Goal: Transaction & Acquisition: Purchase product/service

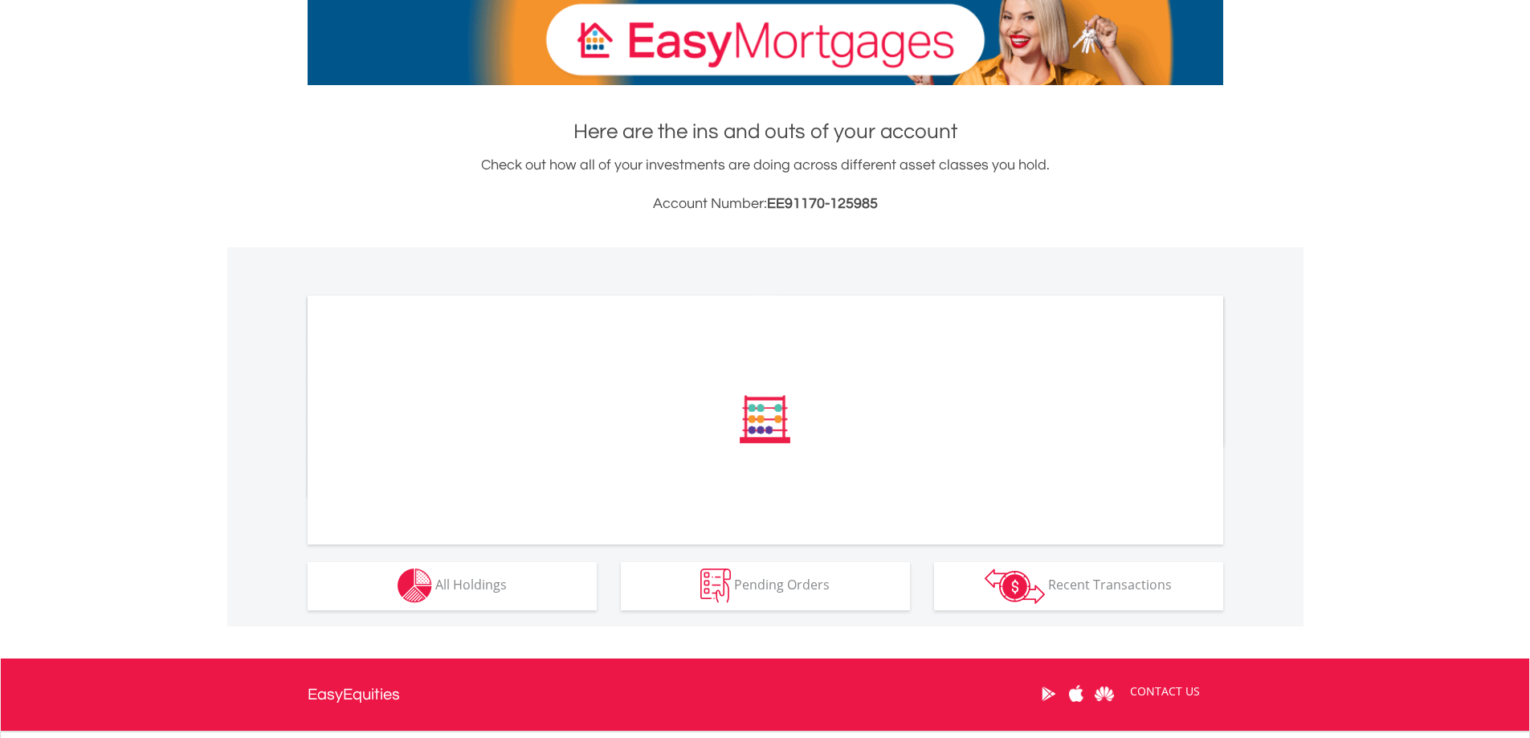
scroll to position [401, 0]
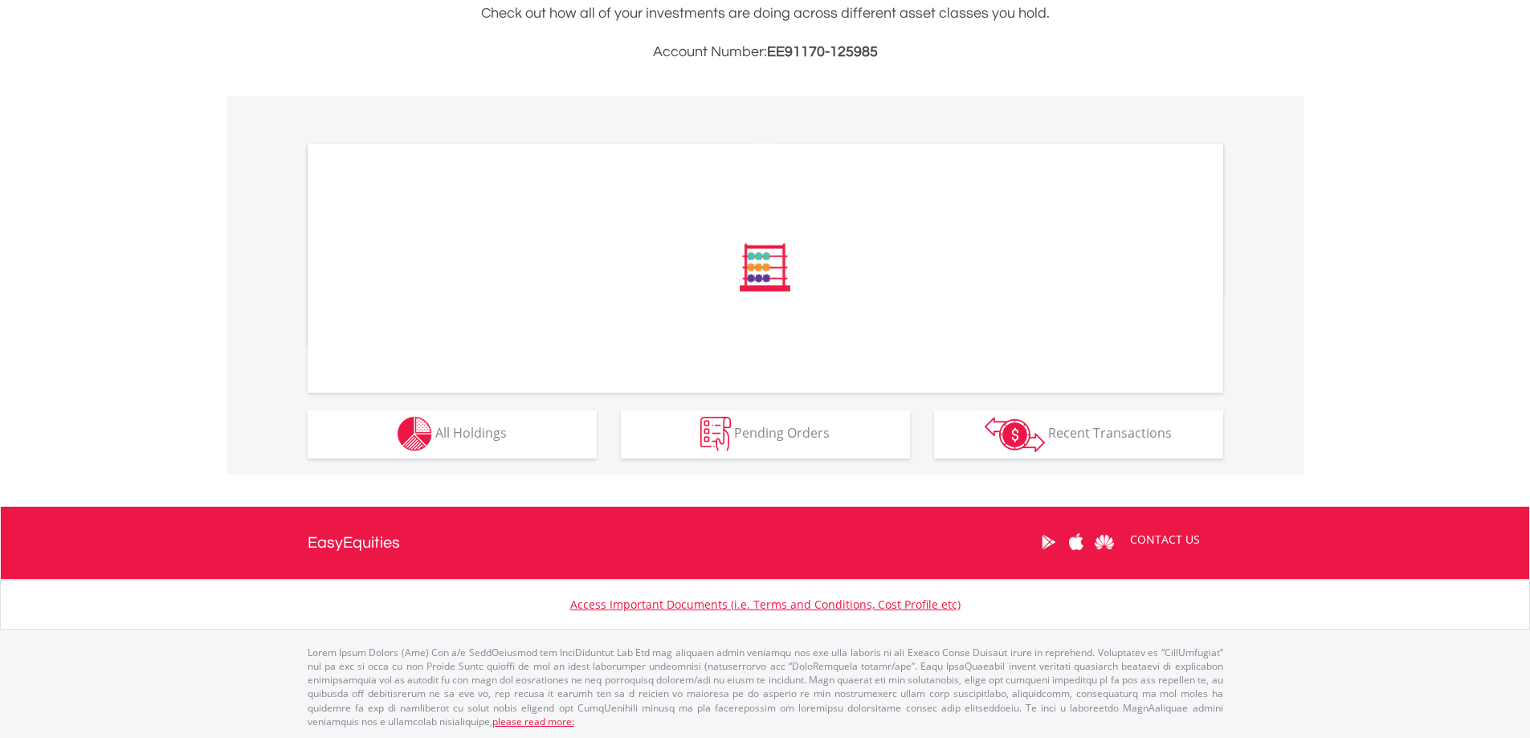
click at [0, 0] on div "﻿ Distribution Current Value Show All Go to Invest Now to diversify your invest…" at bounding box center [0, 0] width 0 height 0
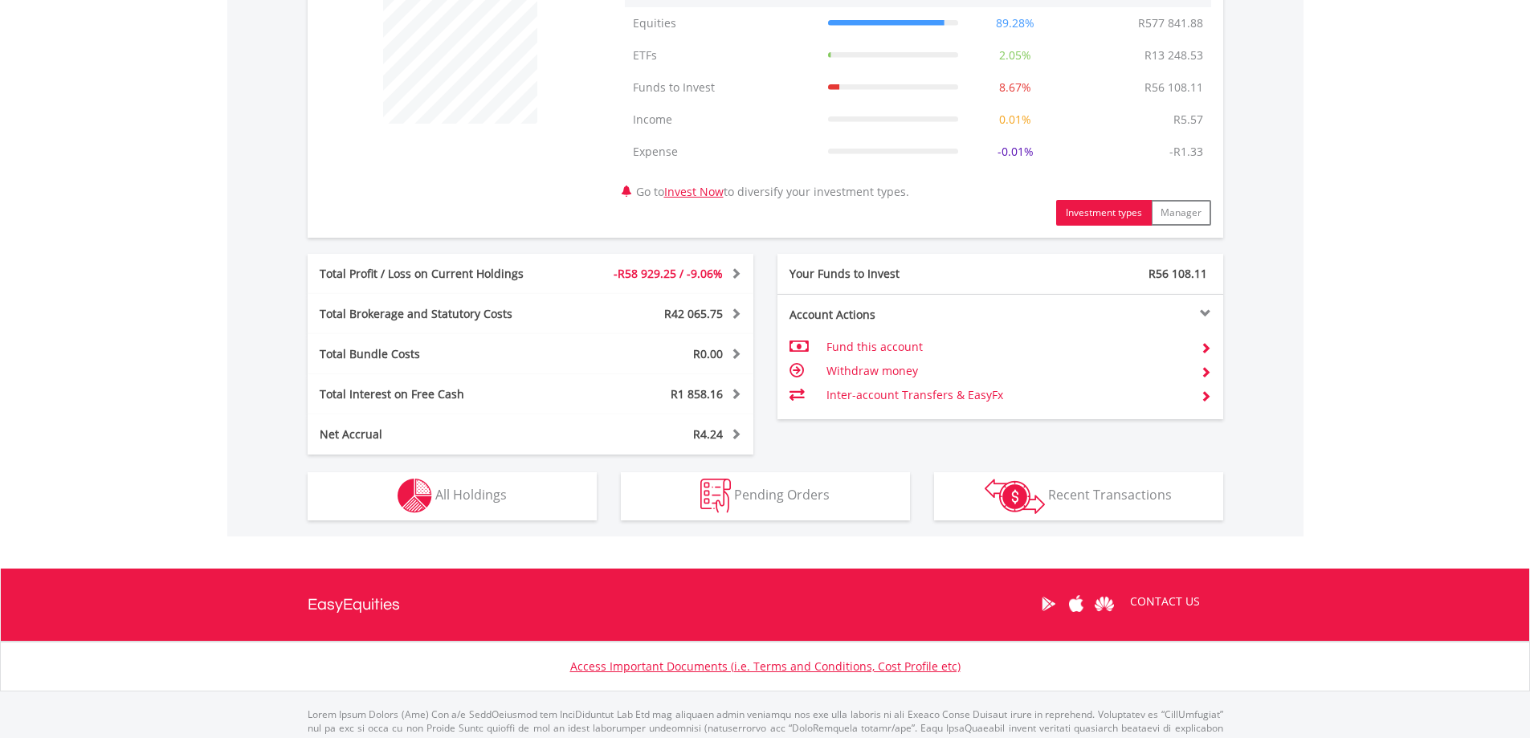
scroll to position [717, 0]
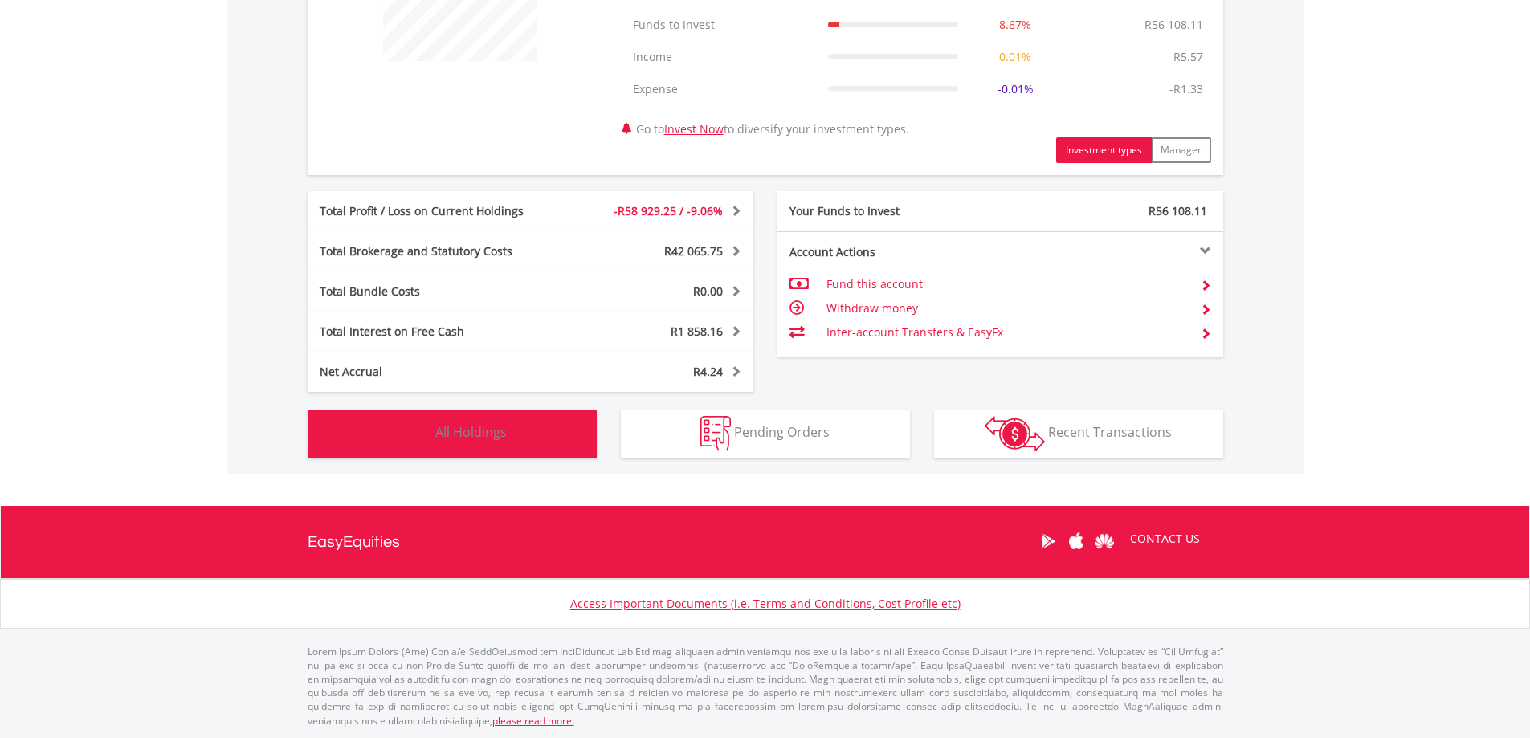
click at [544, 430] on button "Holdings All Holdings" at bounding box center [452, 433] width 289 height 48
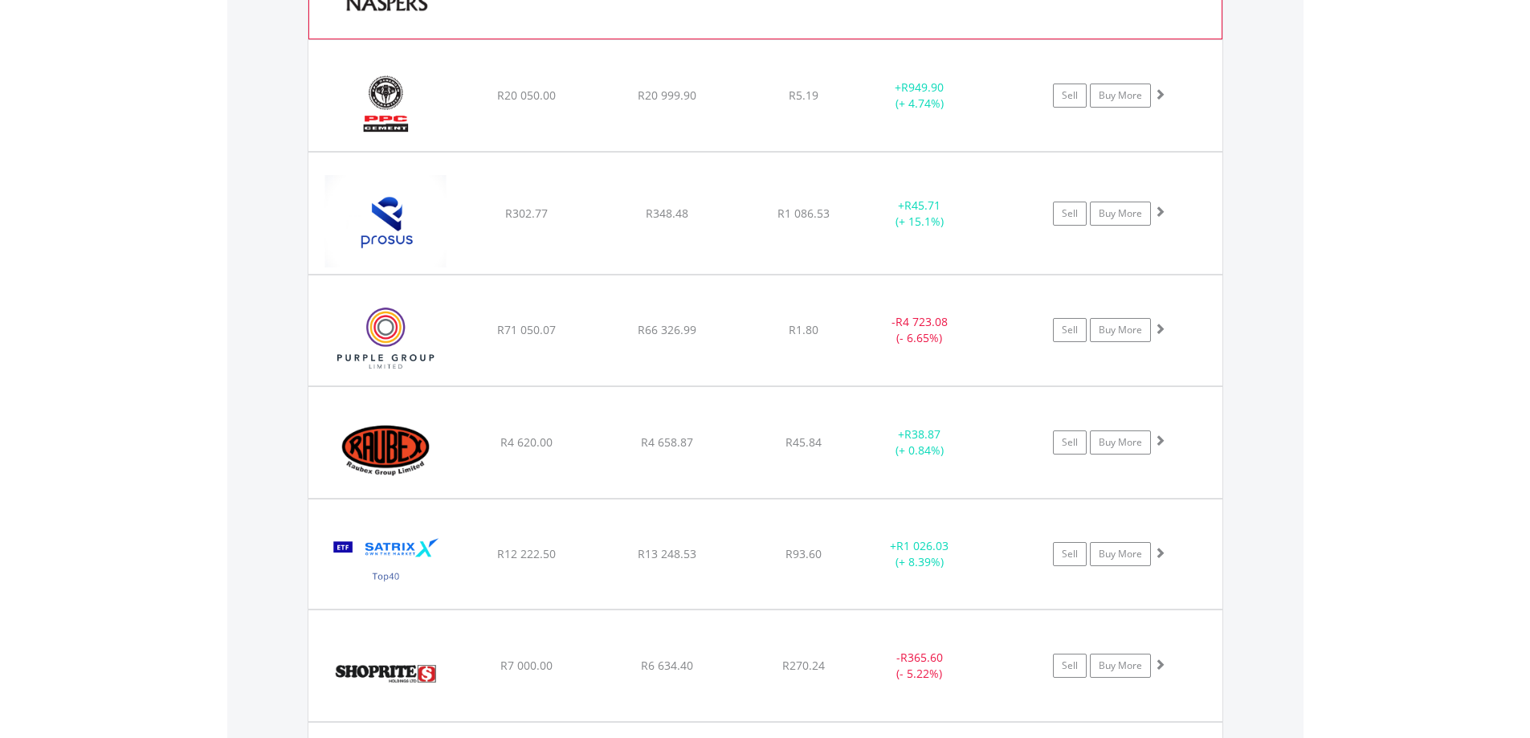
scroll to position [2267, 0]
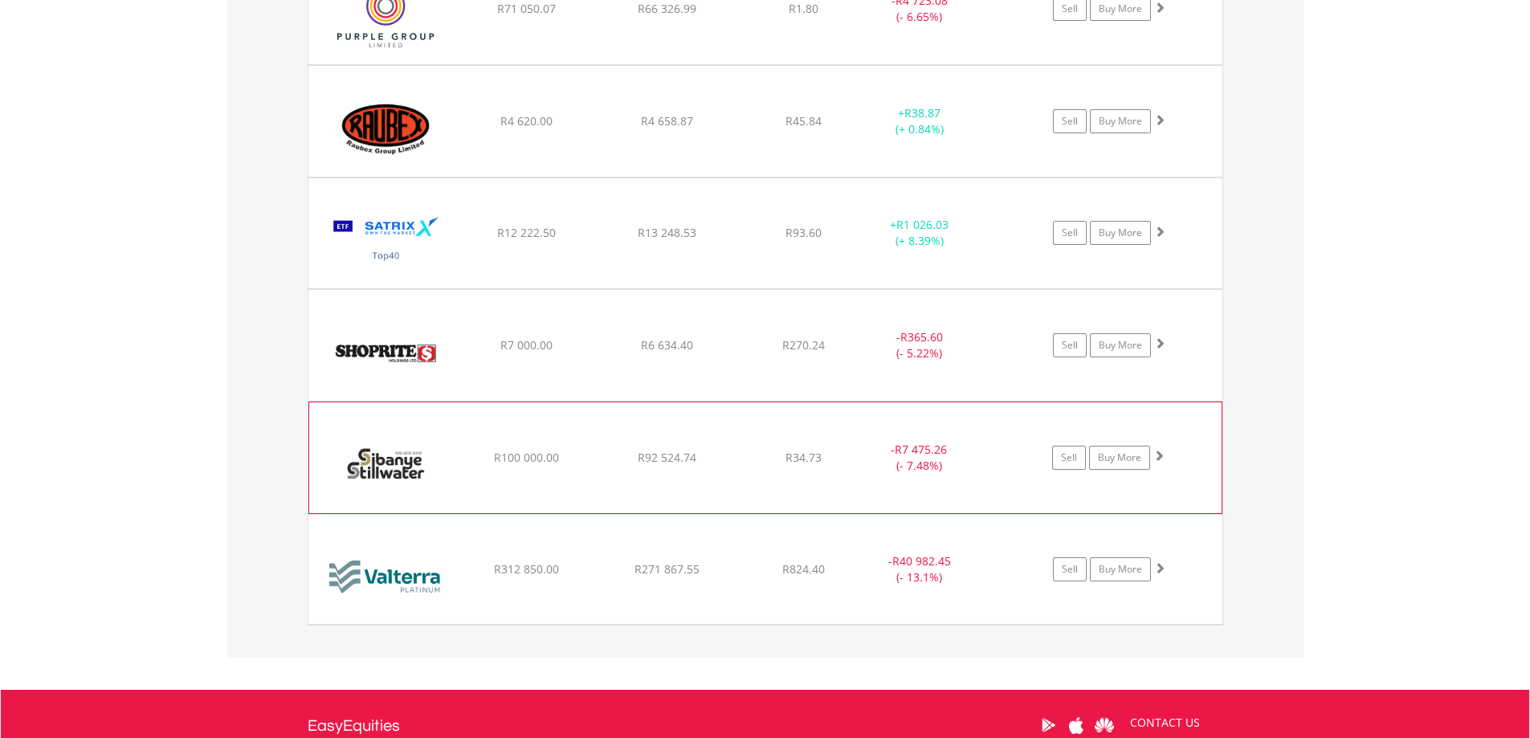
click at [1160, 454] on span at bounding box center [1158, 455] width 11 height 11
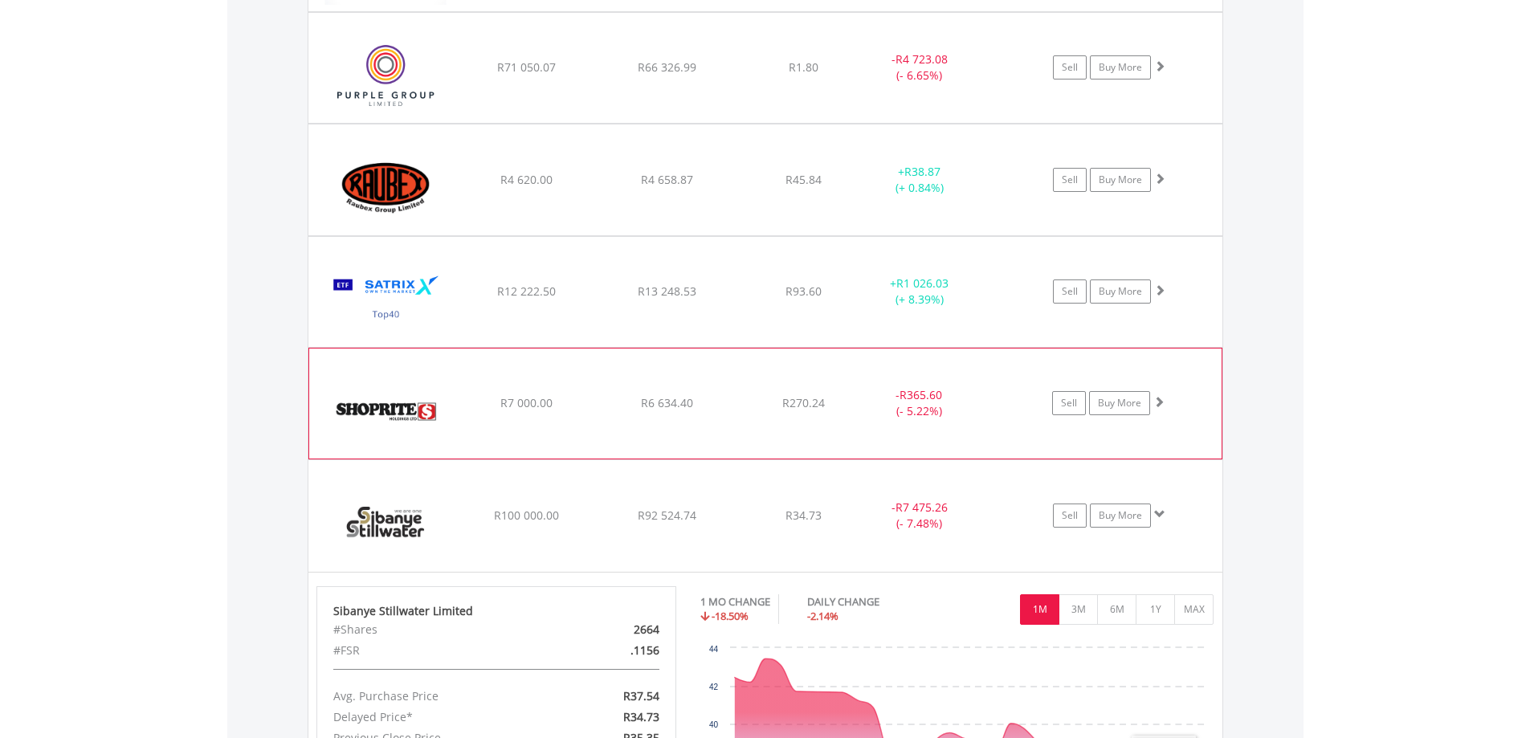
scroll to position [2347, 0]
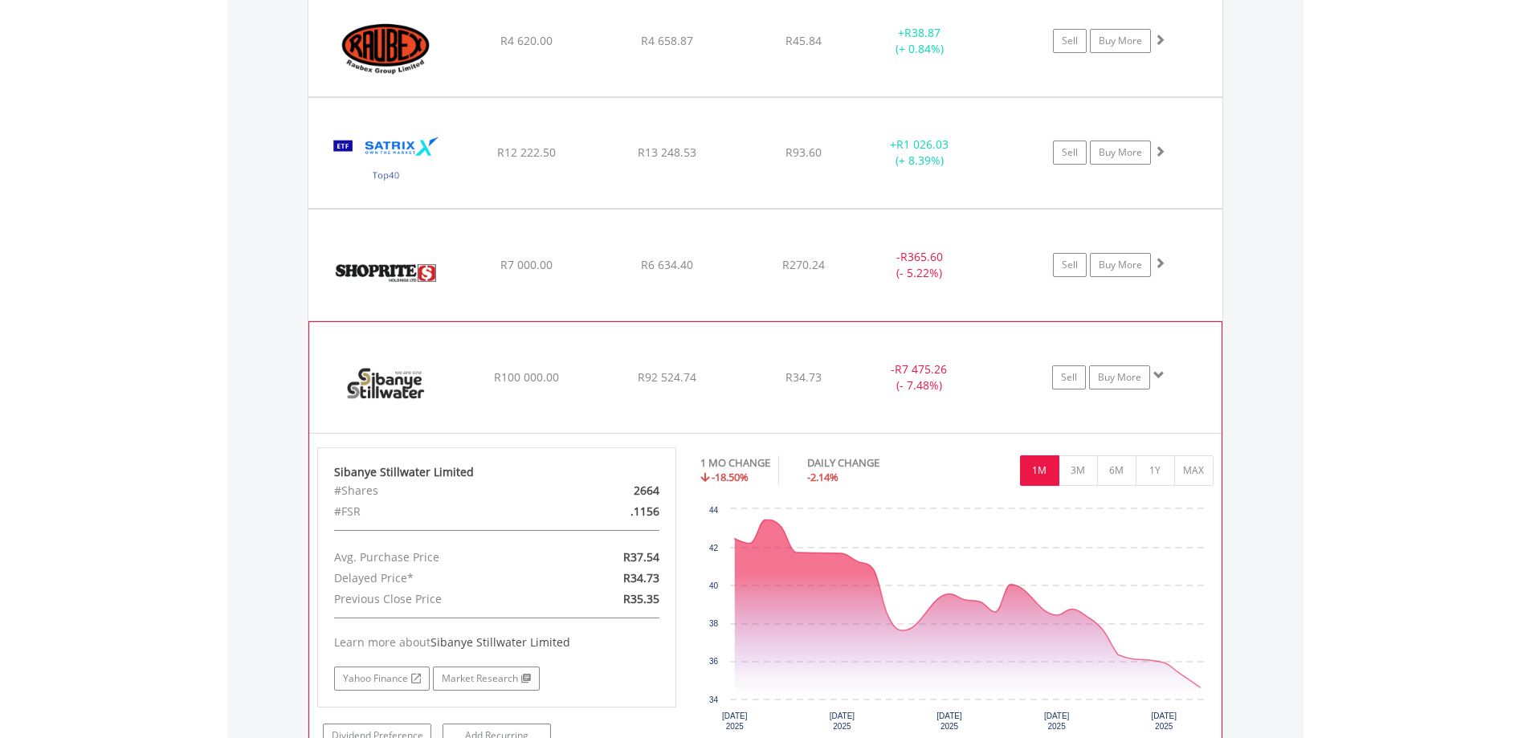
click at [1160, 369] on span at bounding box center [1158, 374] width 11 height 11
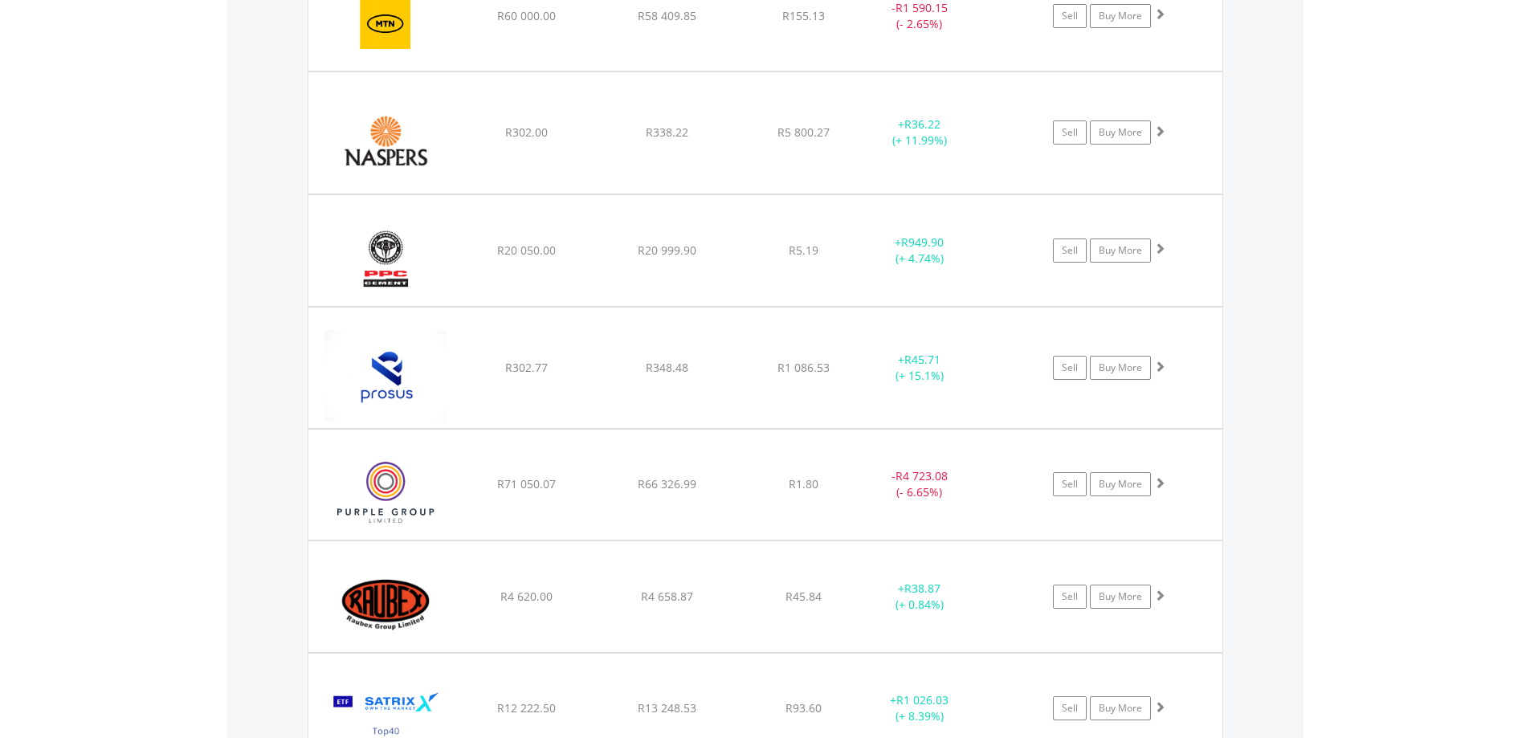
scroll to position [1785, 0]
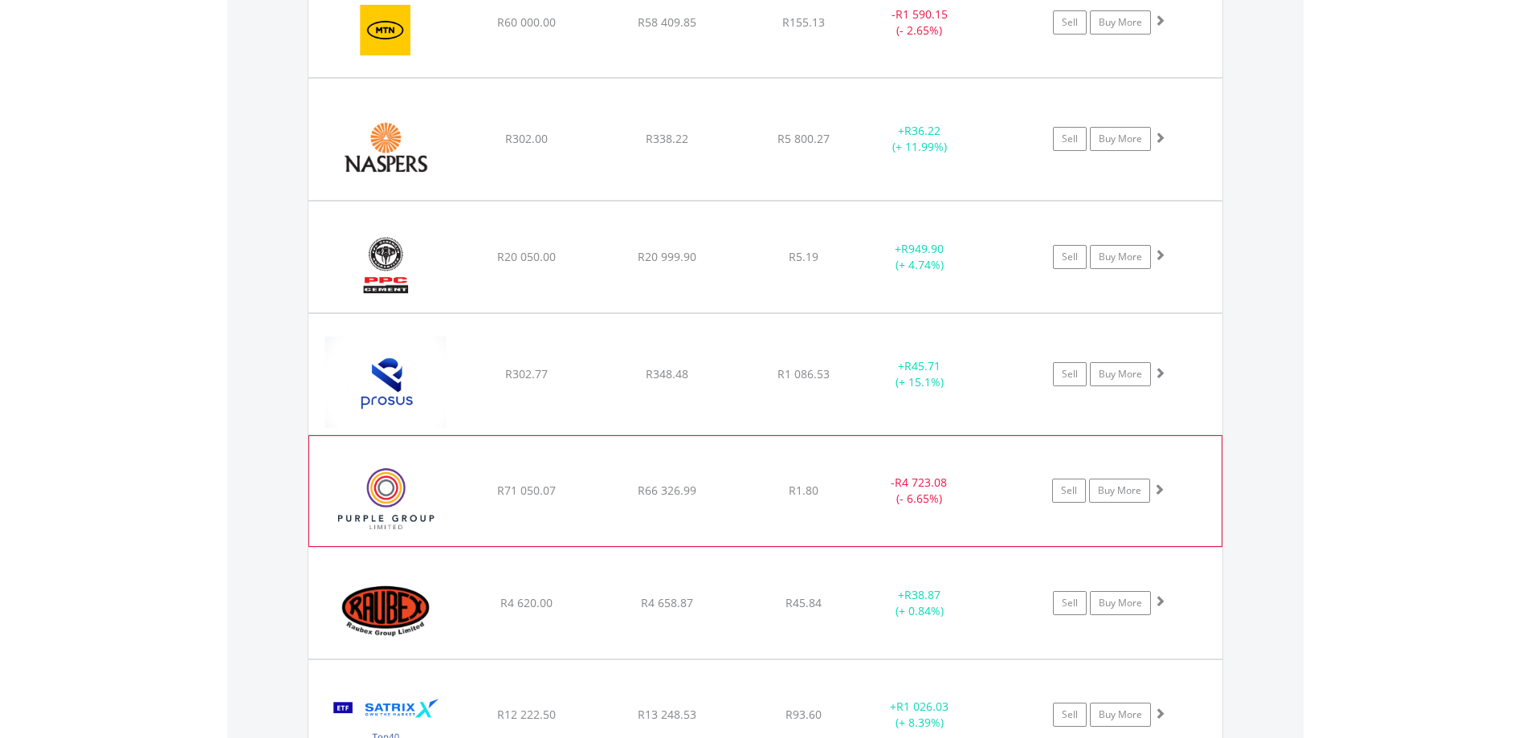
click at [1163, 487] on span at bounding box center [1158, 488] width 11 height 11
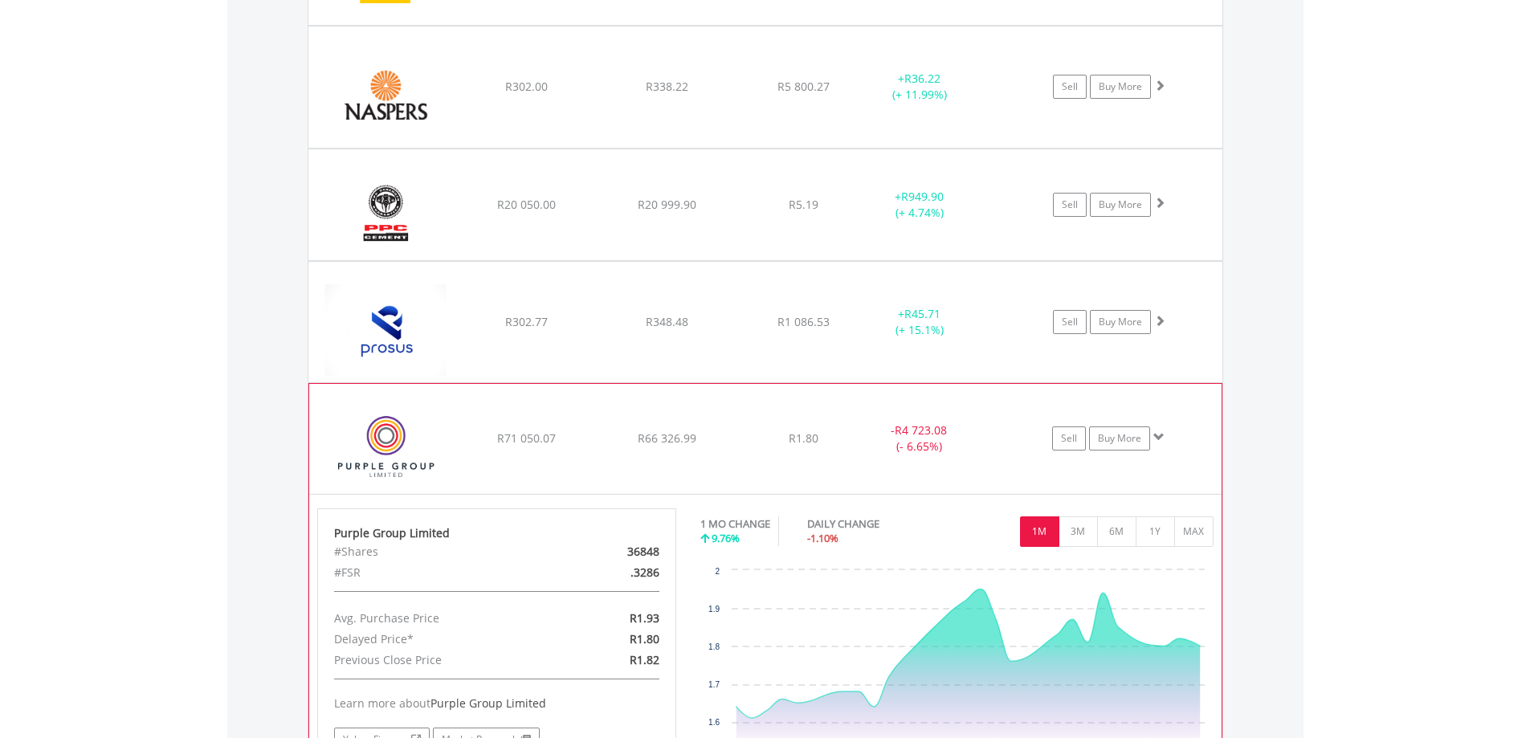
scroll to position [1865, 0]
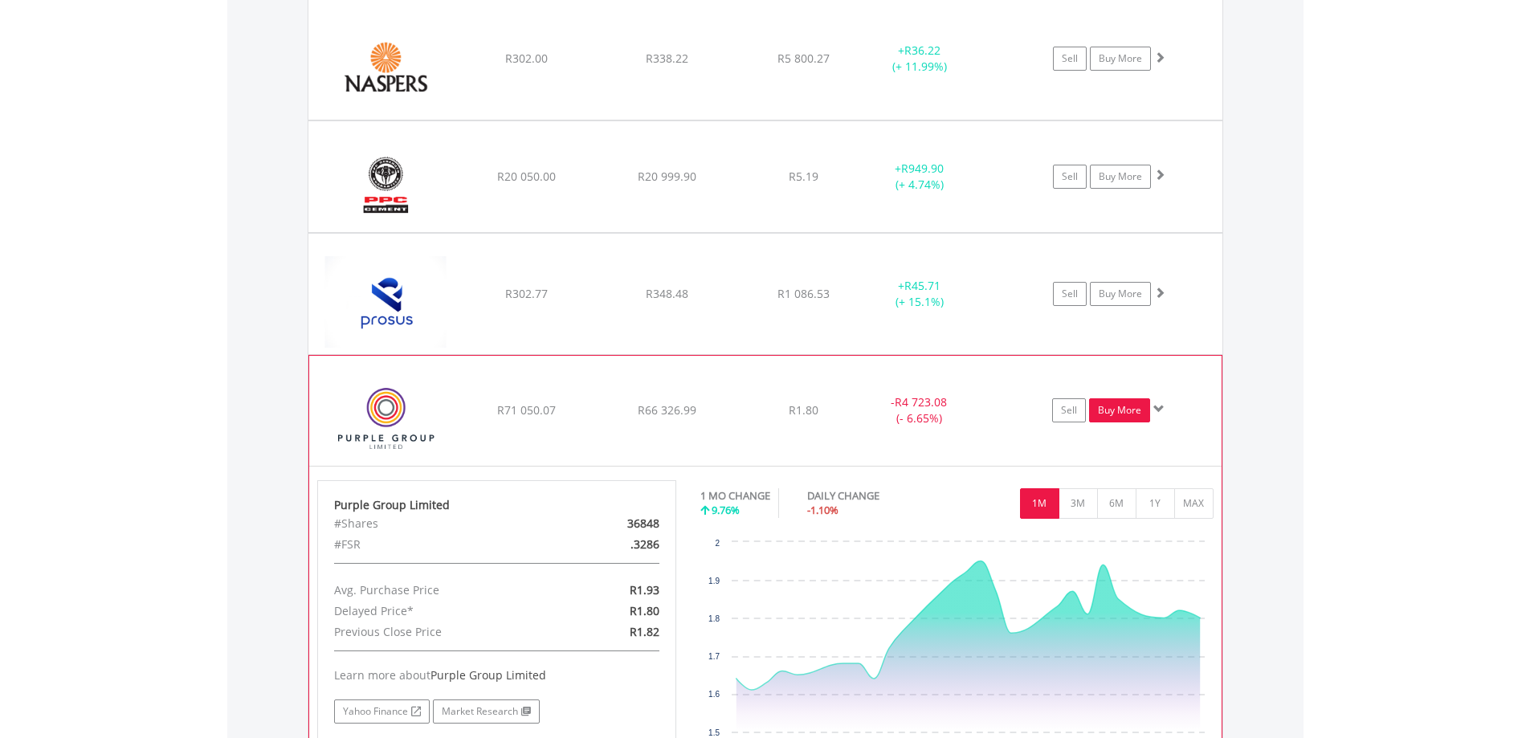
click at [1127, 406] on link "Buy More" at bounding box center [1119, 410] width 61 height 24
click at [1132, 407] on link "Buy More" at bounding box center [1119, 410] width 61 height 24
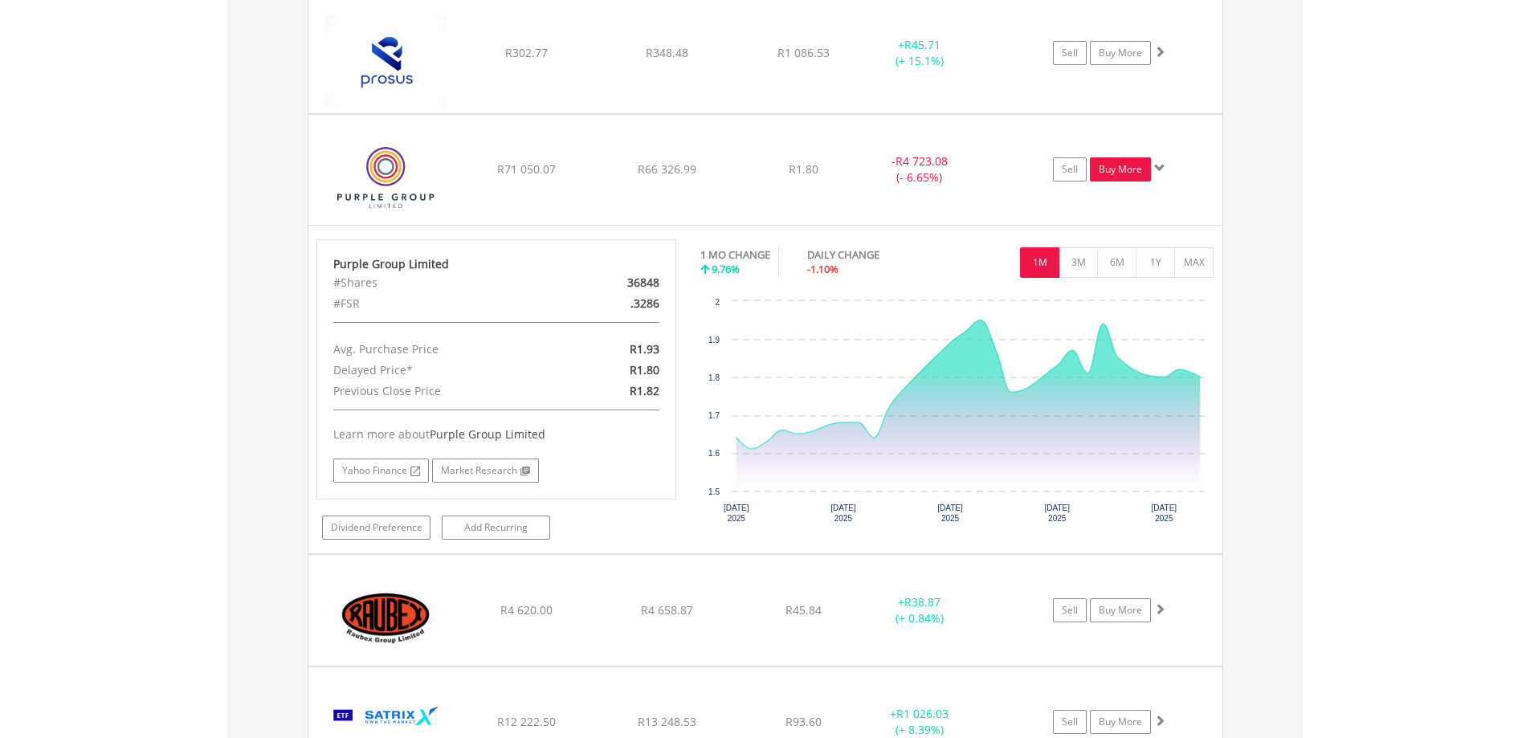
scroll to position [1705, 0]
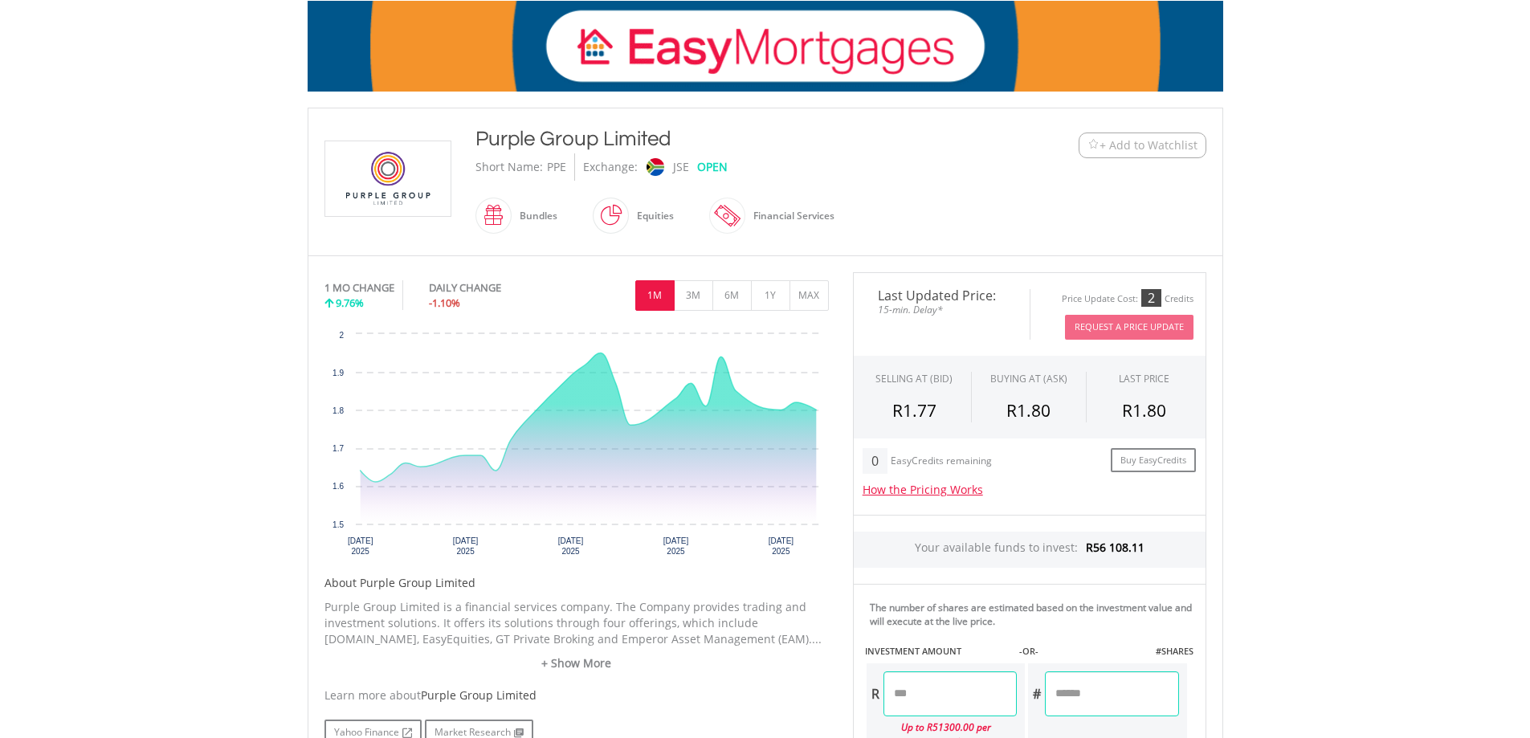
scroll to position [401, 0]
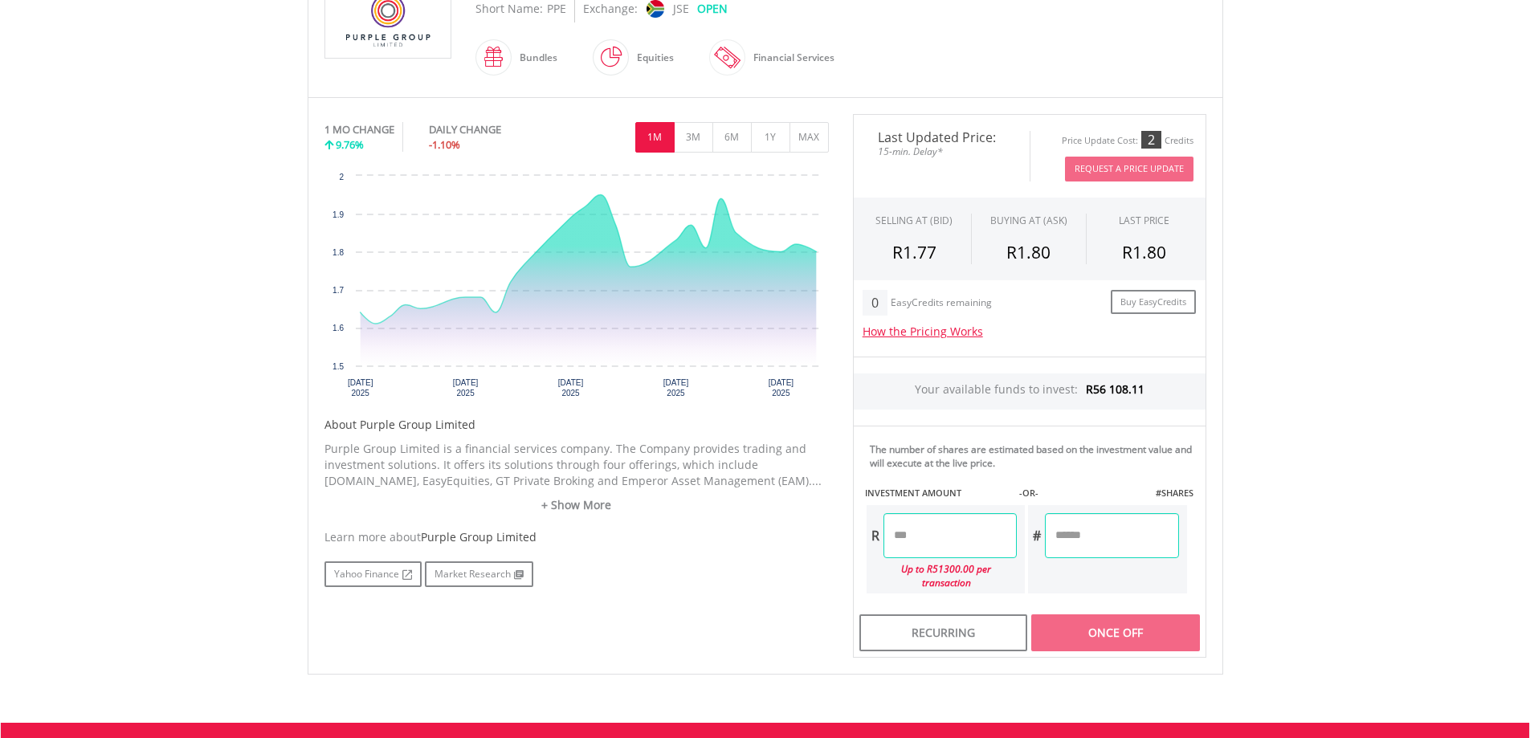
click at [931, 530] on input "number" at bounding box center [949, 535] width 133 height 45
click at [1092, 611] on div "Last Updated Price: 15-min. Delay* Price Update Cost: 2 Credits Request A Price…" at bounding box center [1029, 386] width 377 height 544
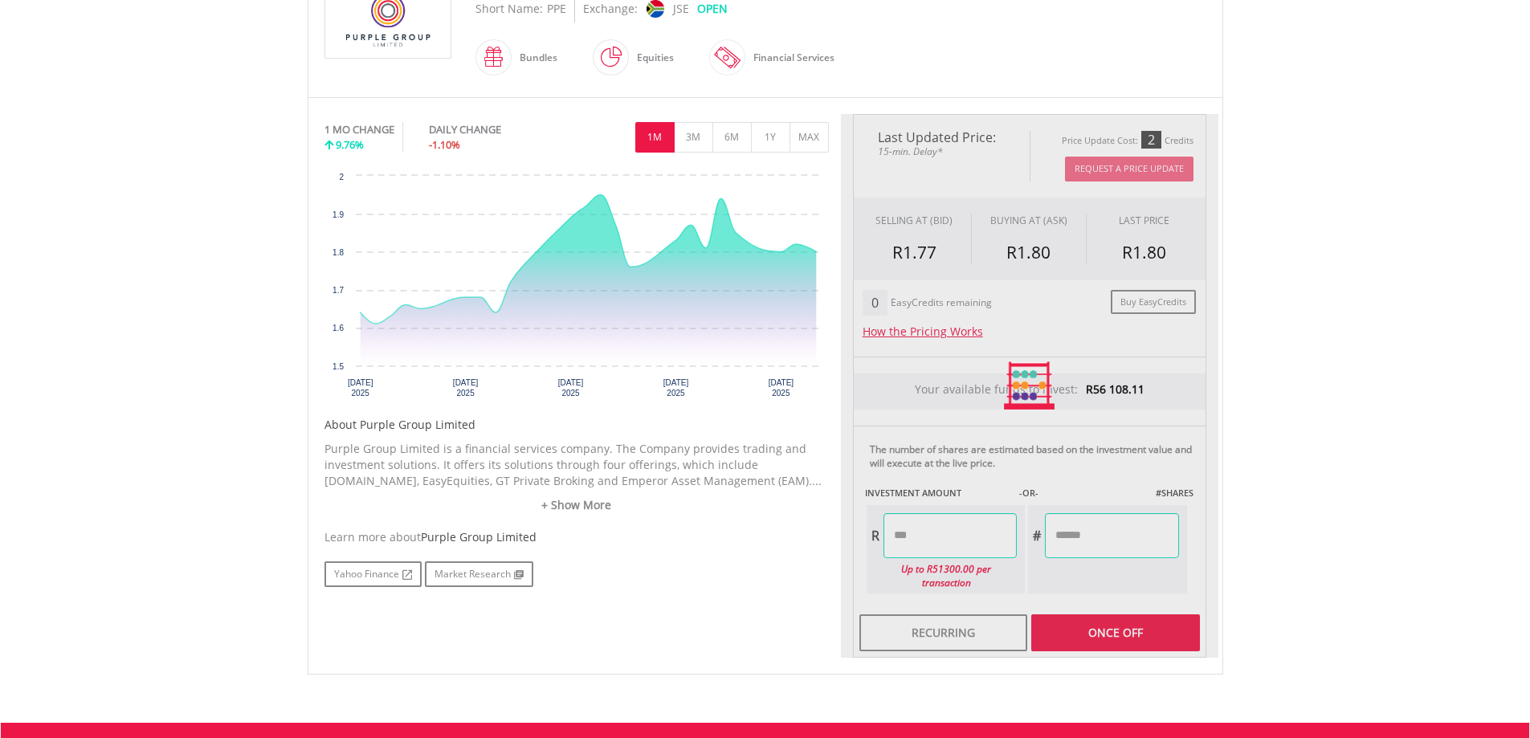
type input "********"
type input "**********"
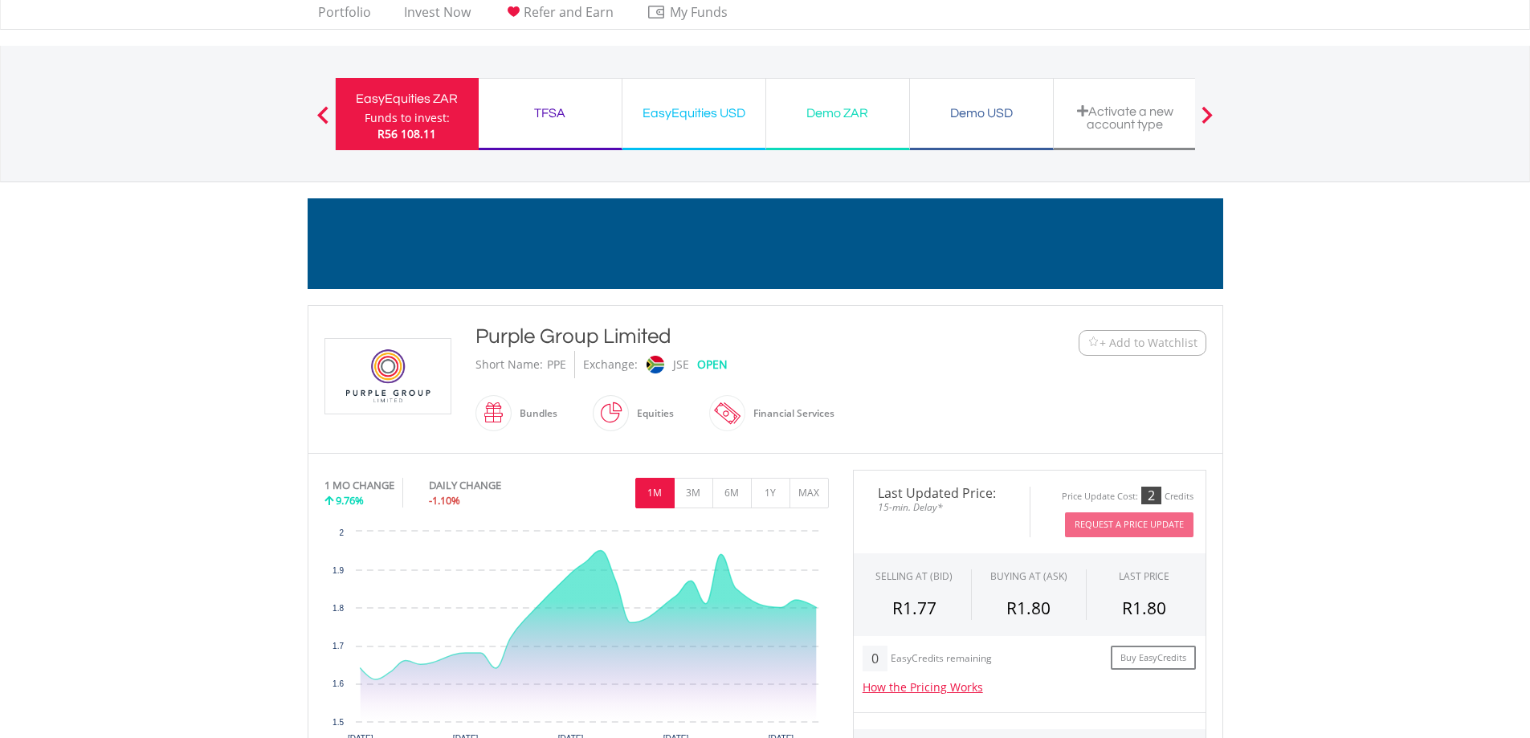
scroll to position [0, 0]
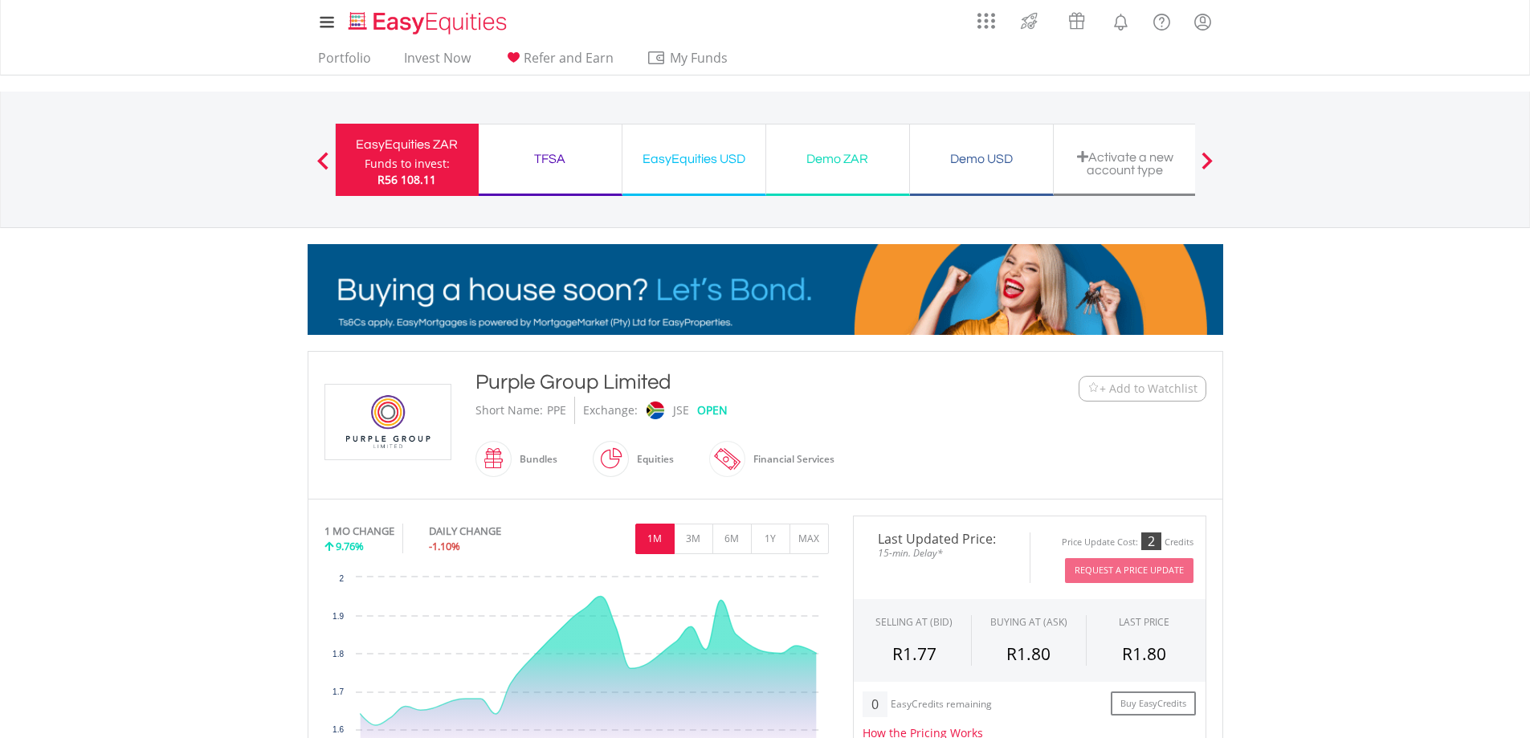
click at [397, 165] on div "Funds to invest:" at bounding box center [407, 164] width 85 height 16
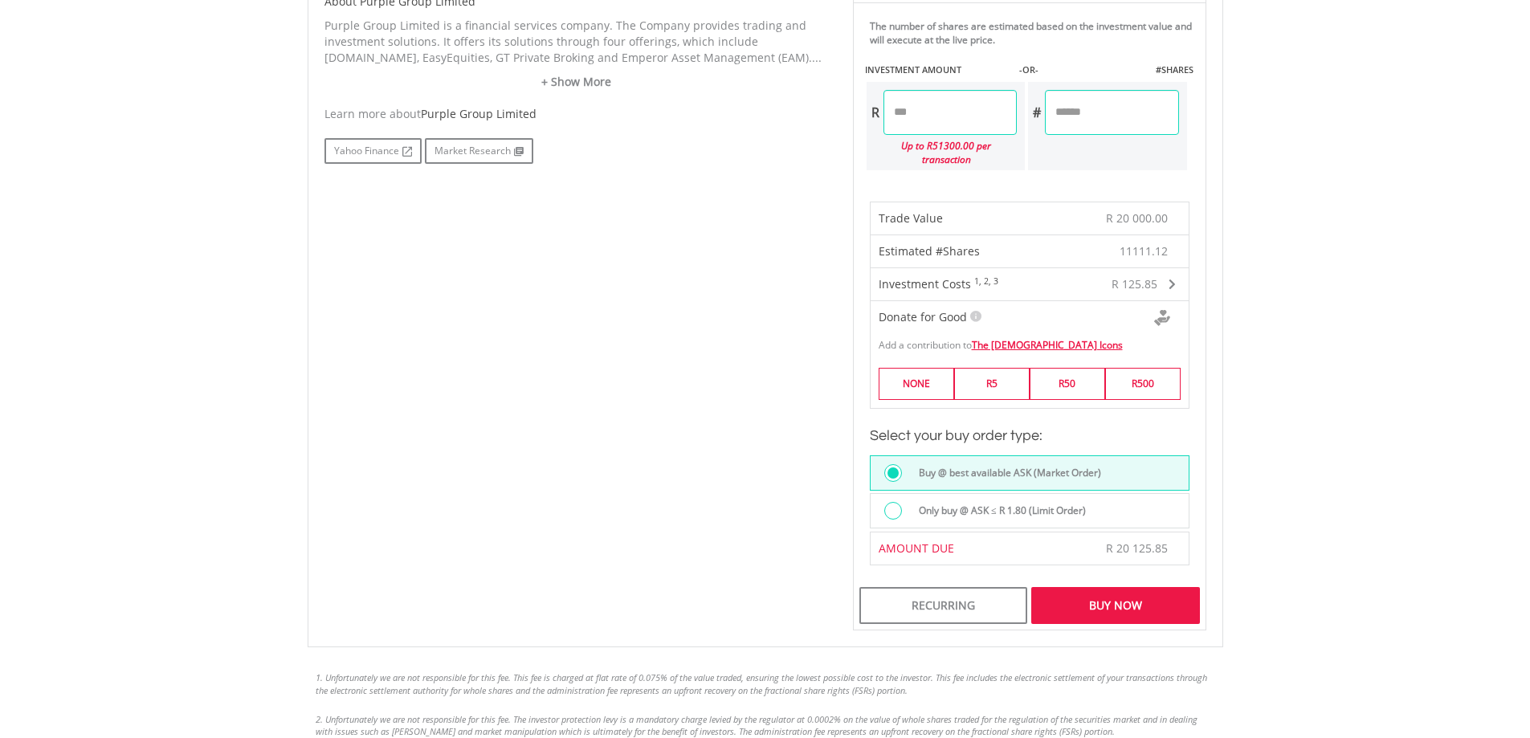
scroll to position [1044, 0]
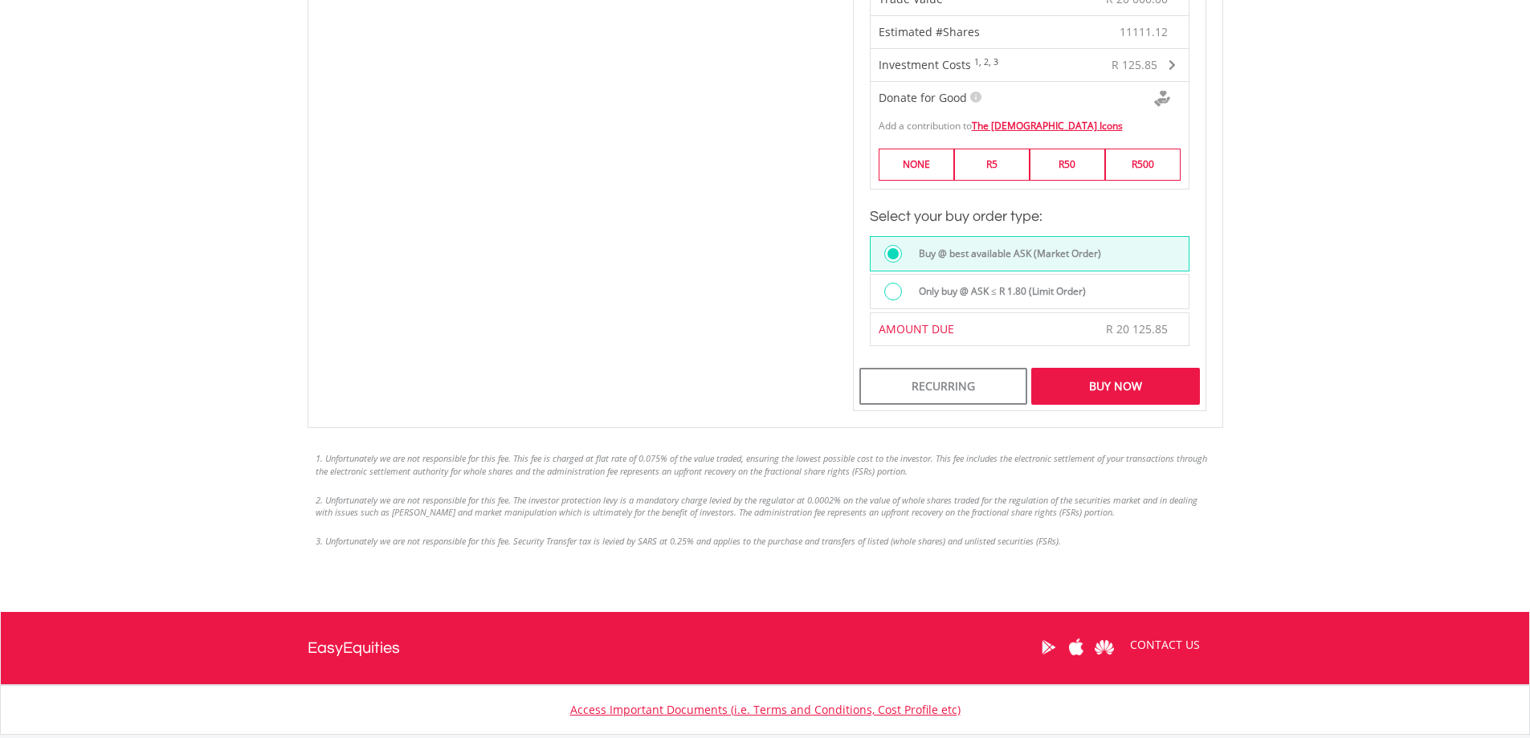
click at [1073, 380] on div "Buy Now" at bounding box center [1115, 386] width 168 height 37
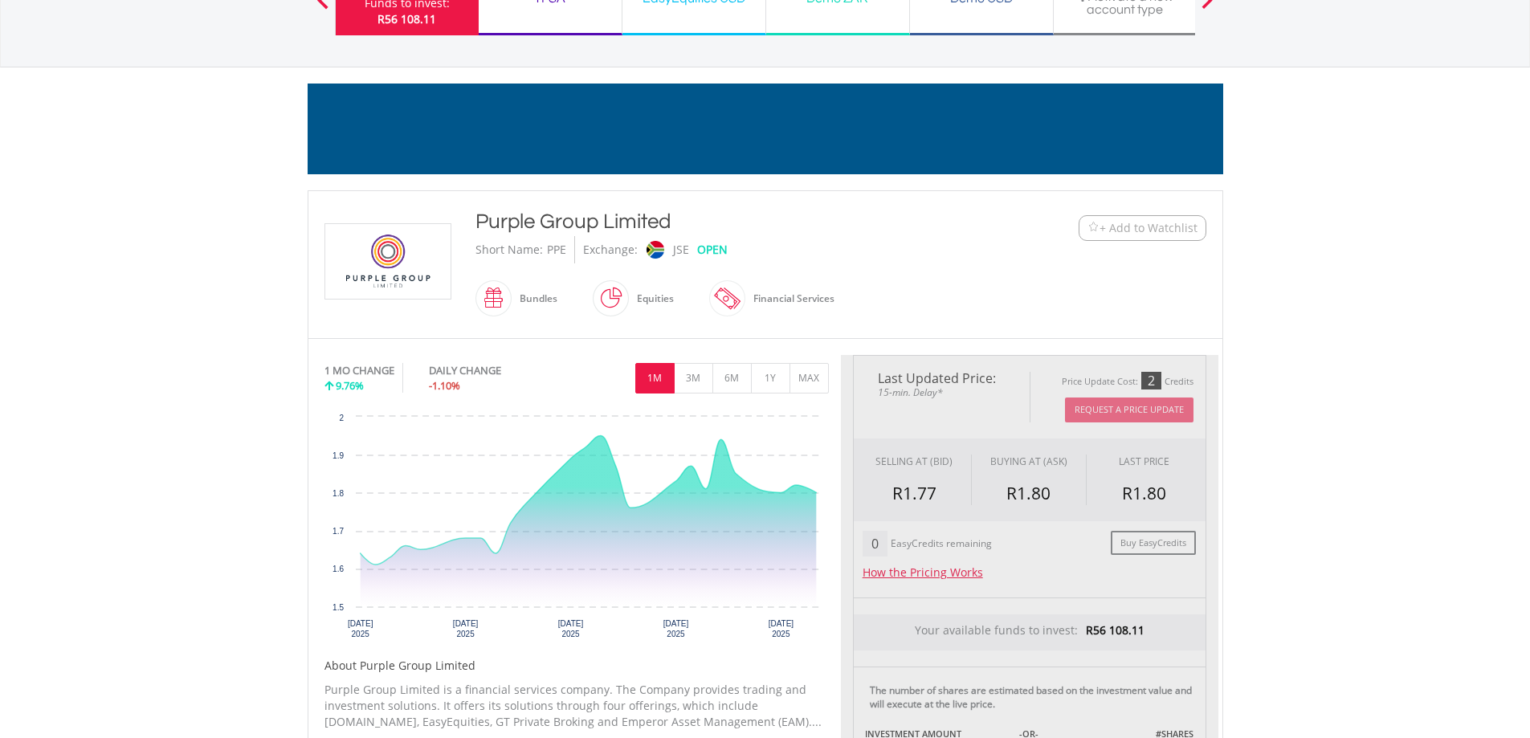
scroll to position [0, 0]
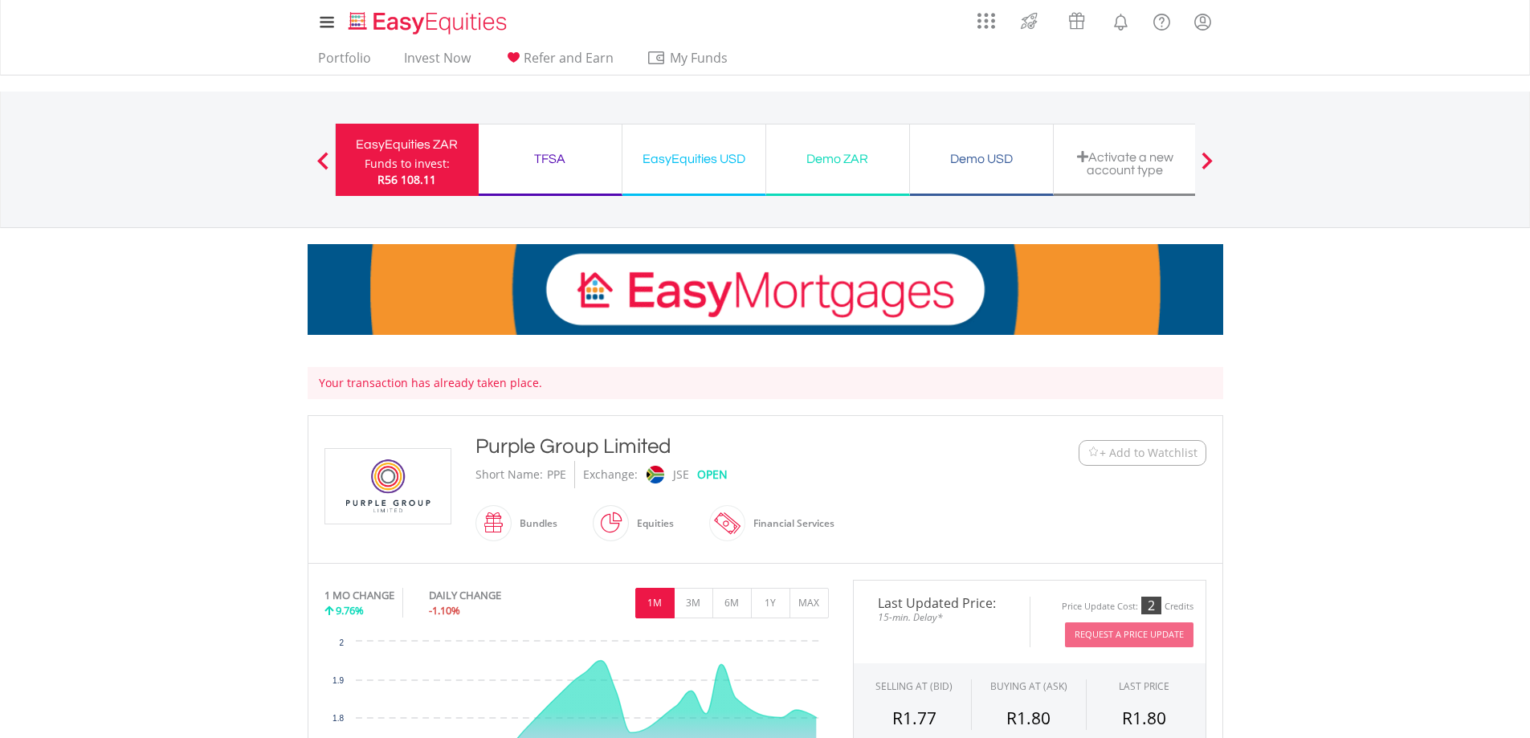
click at [419, 160] on div "Funds to invest:" at bounding box center [407, 164] width 85 height 16
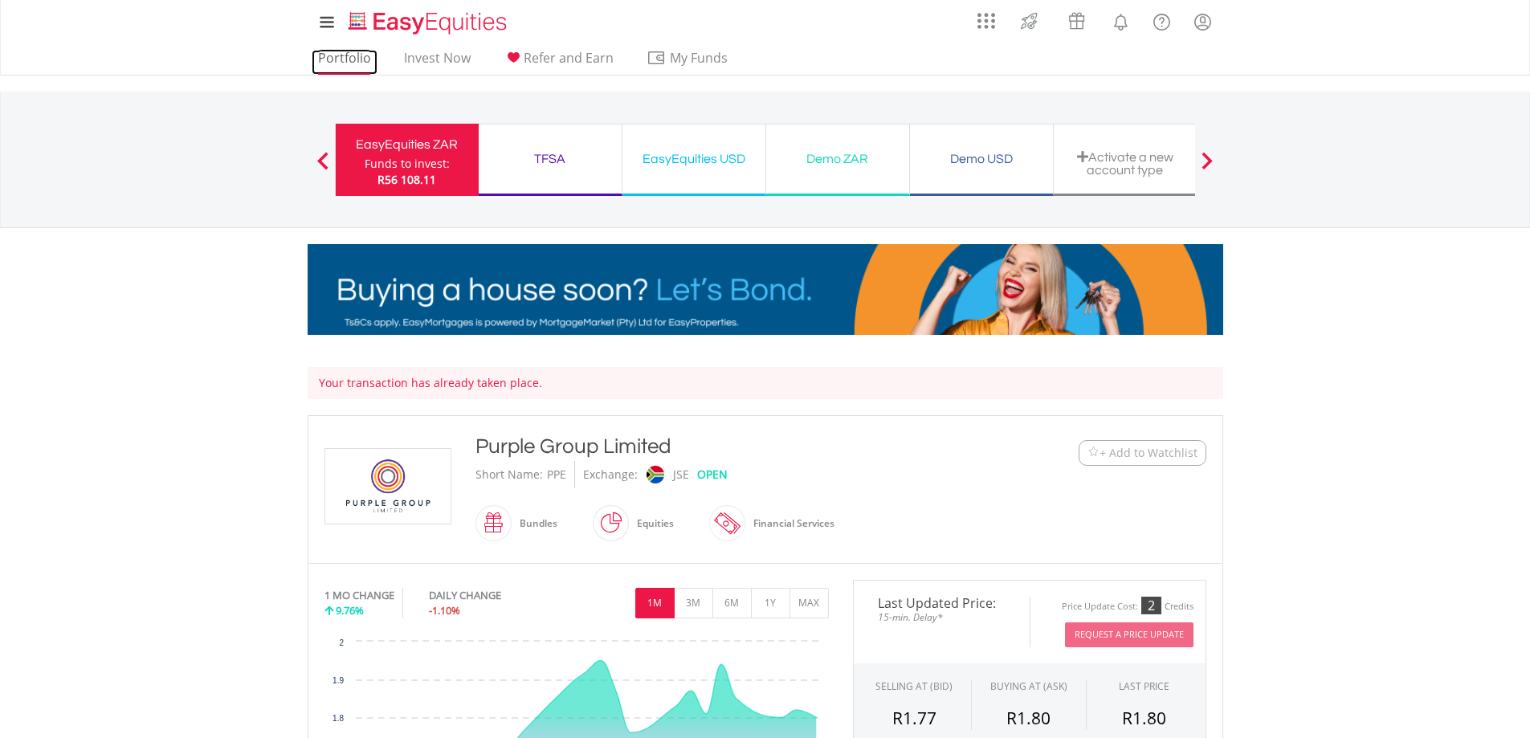
click at [341, 67] on link "Portfolio" at bounding box center [345, 62] width 66 height 25
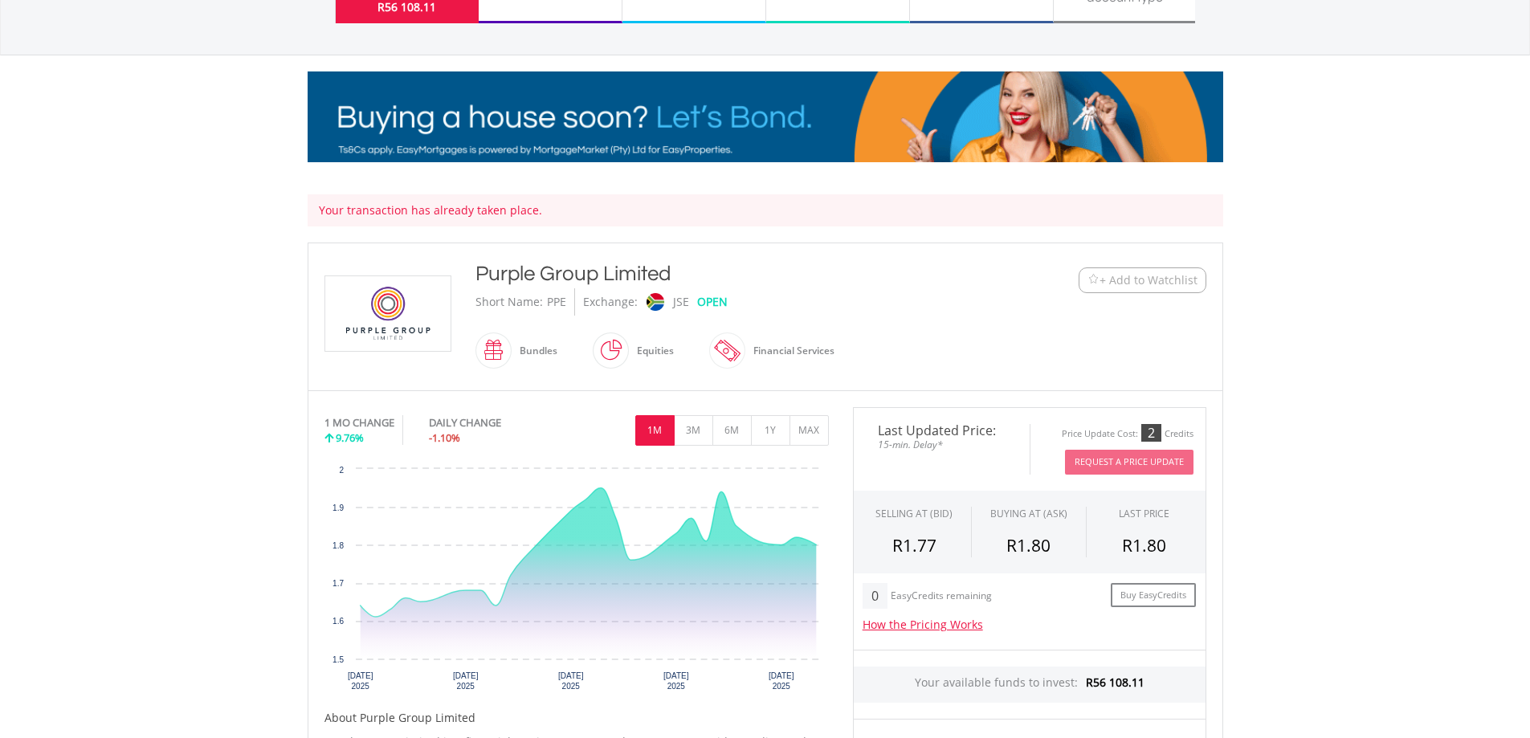
scroll to position [321, 0]
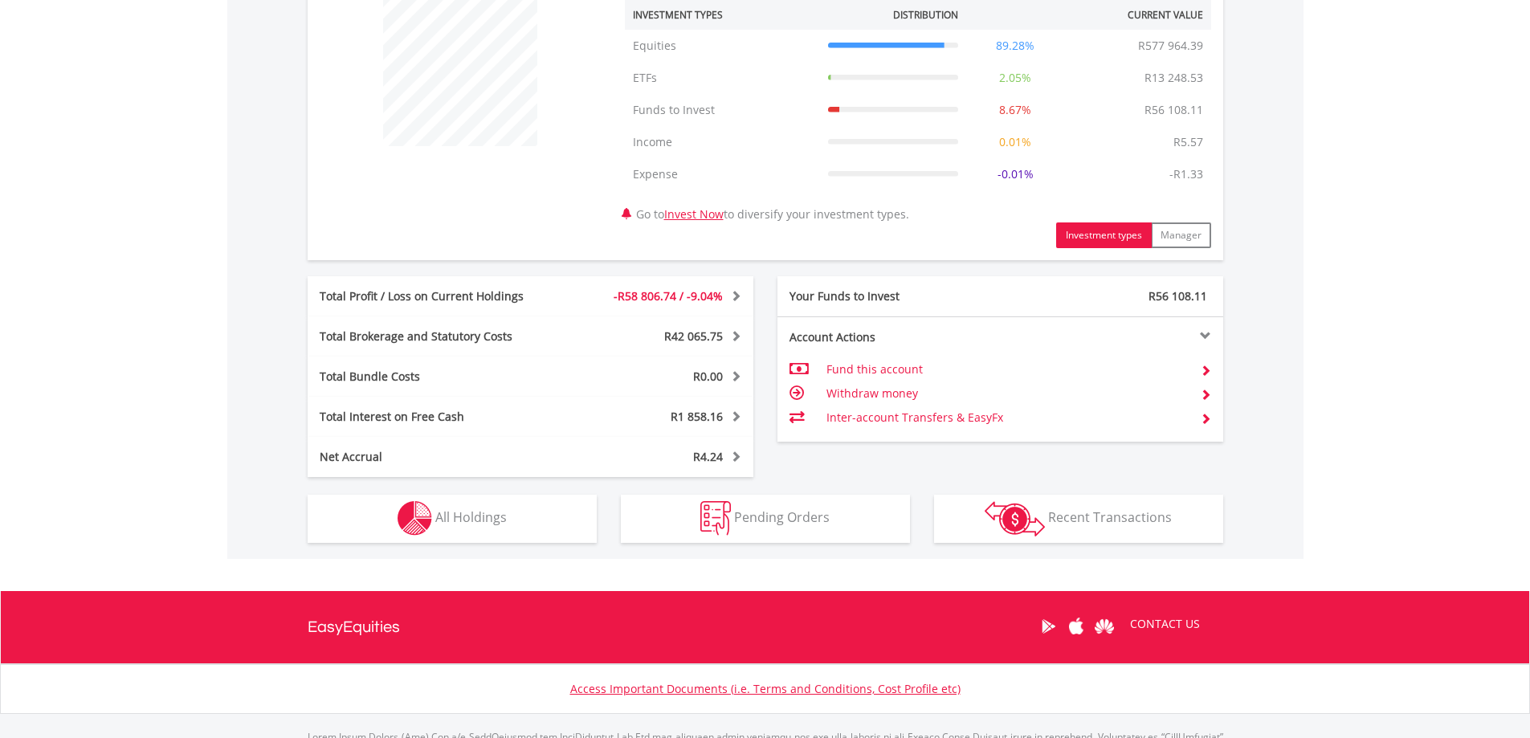
scroll to position [717, 0]
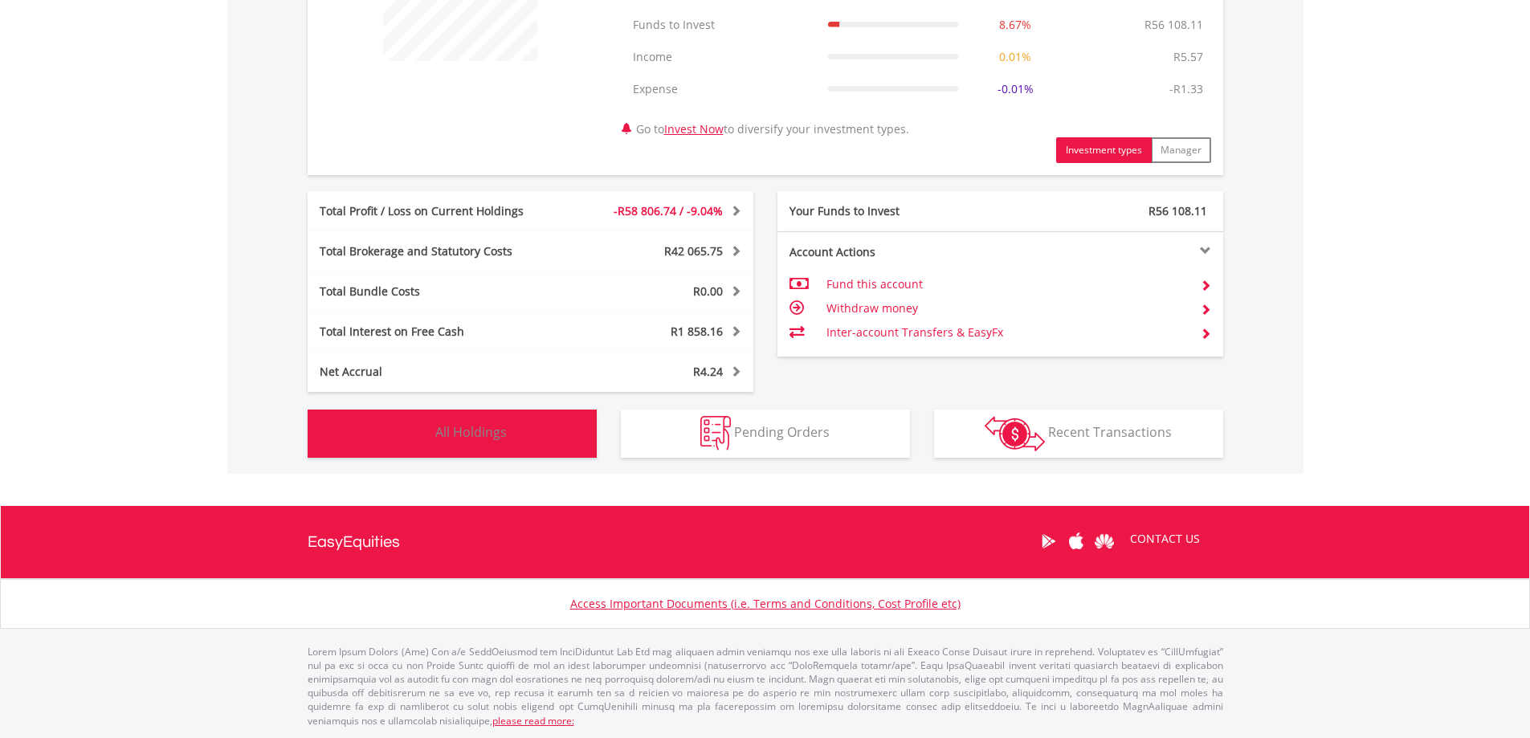
click at [473, 438] on span "All Holdings" at bounding box center [470, 432] width 71 height 18
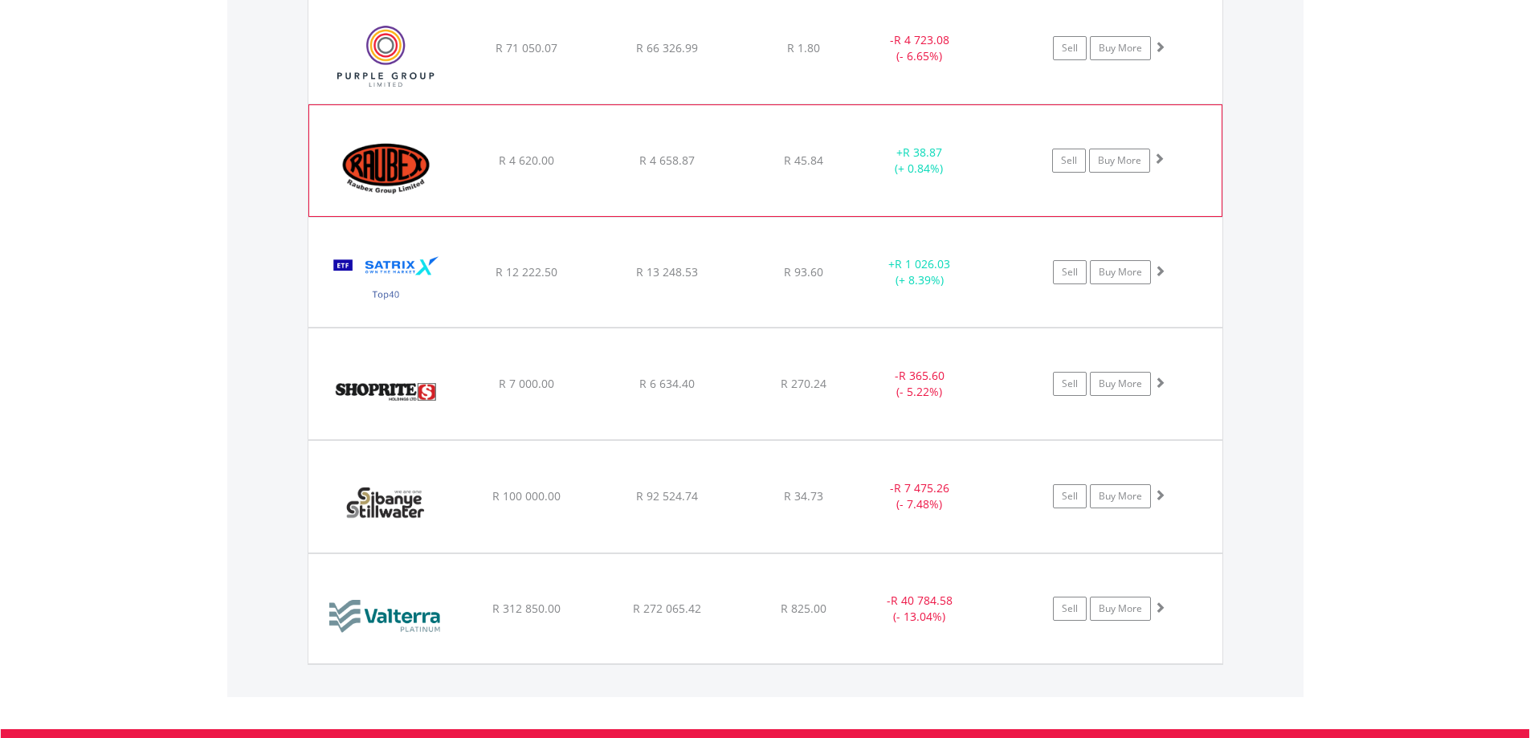
scroll to position [2016, 0]
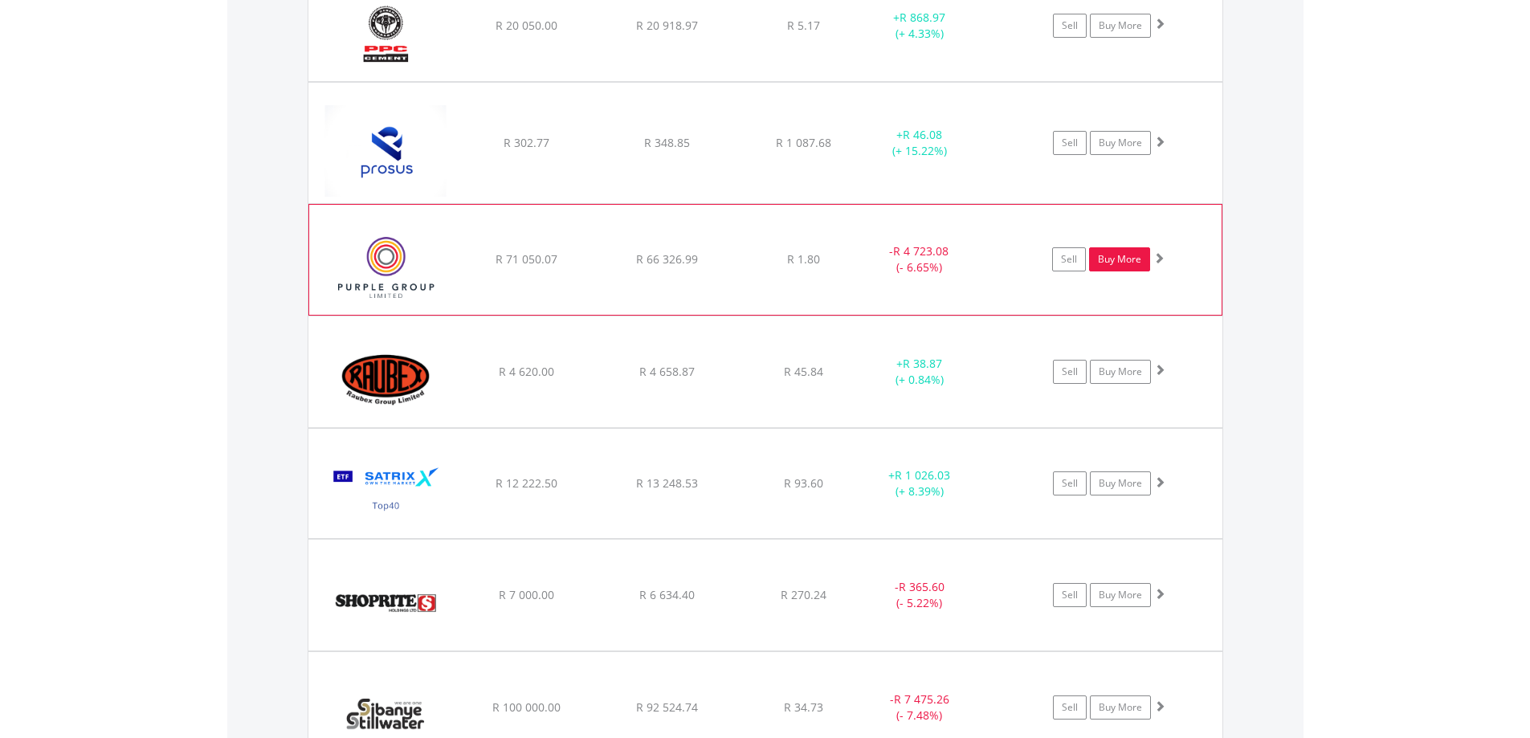
click at [1138, 259] on link "Buy More" at bounding box center [1119, 259] width 61 height 24
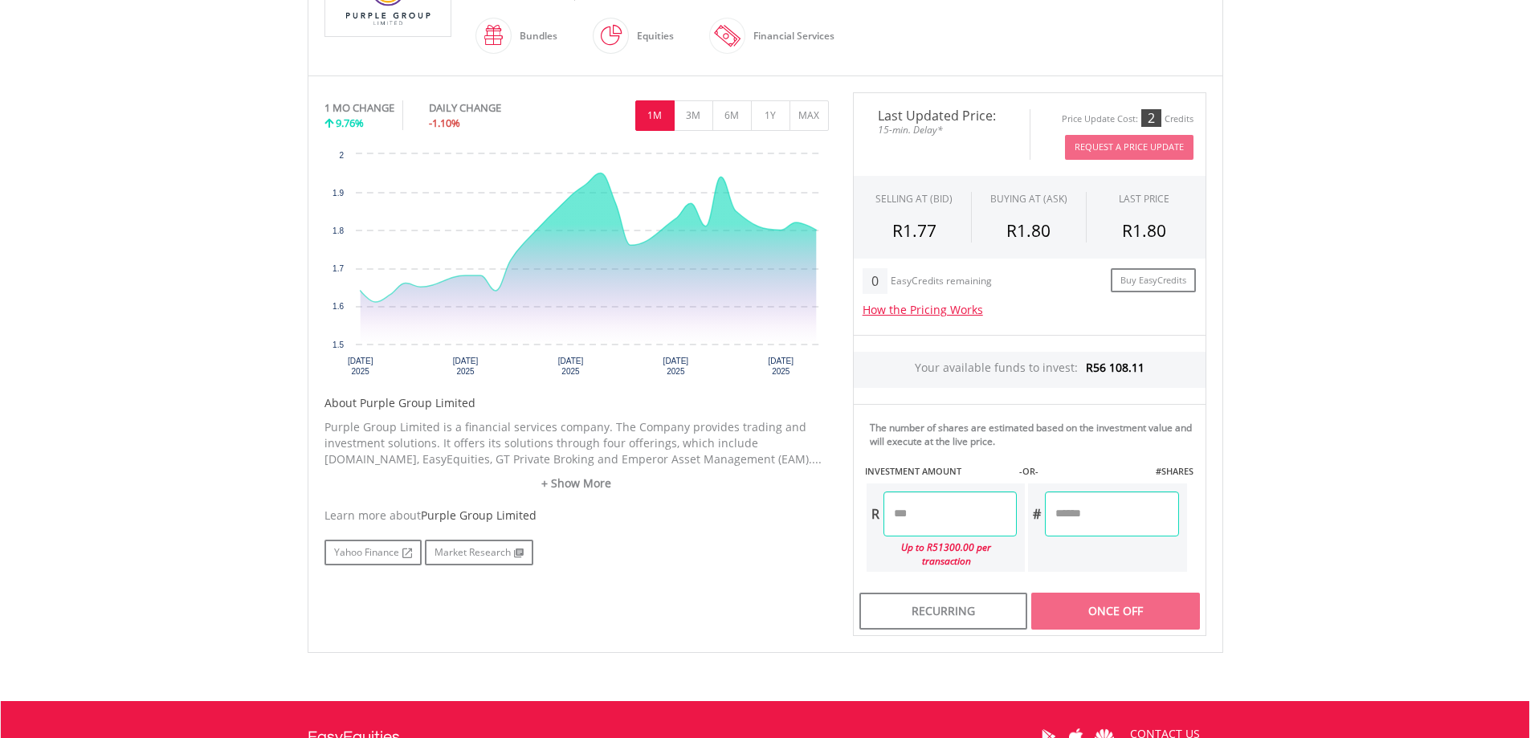
scroll to position [482, 0]
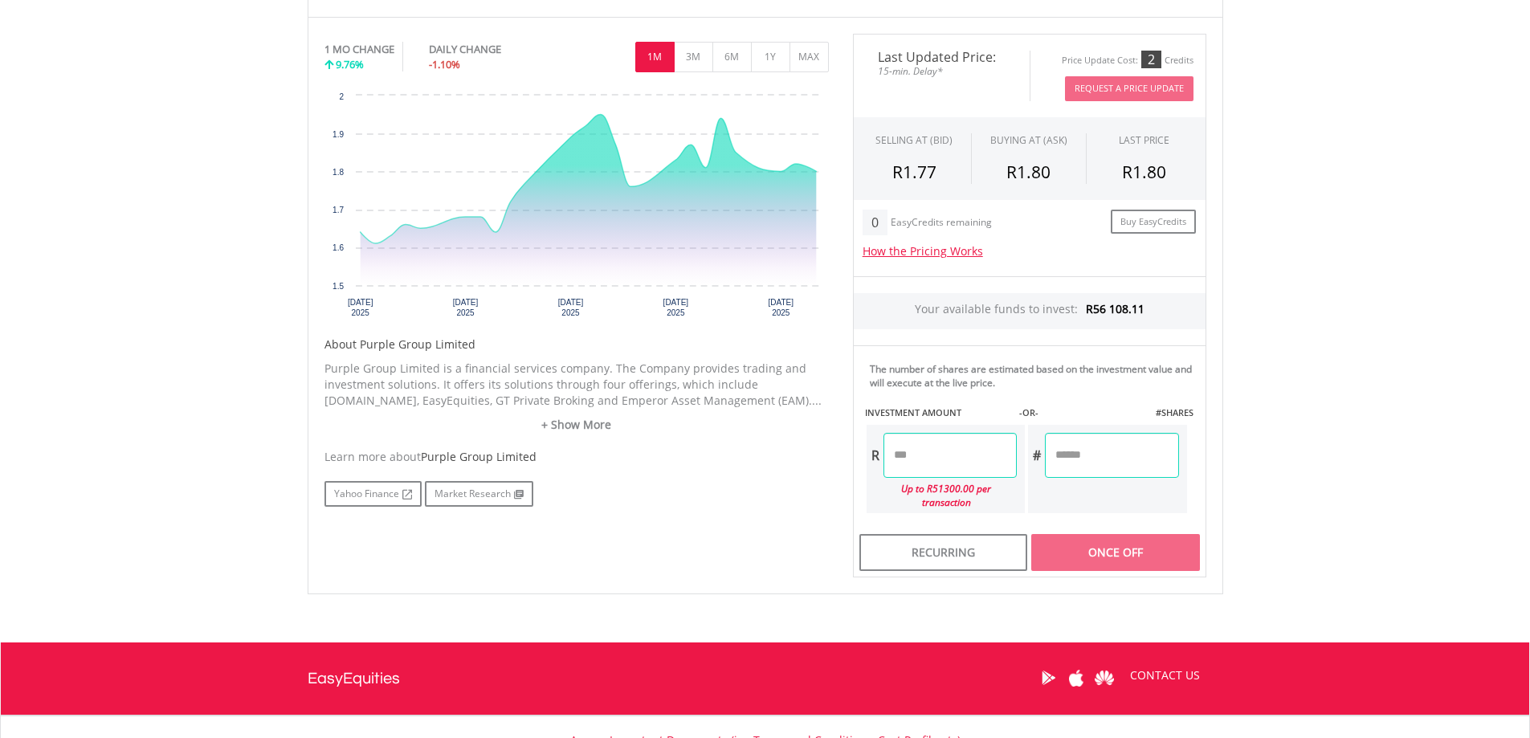
click at [953, 439] on input "number" at bounding box center [949, 455] width 133 height 45
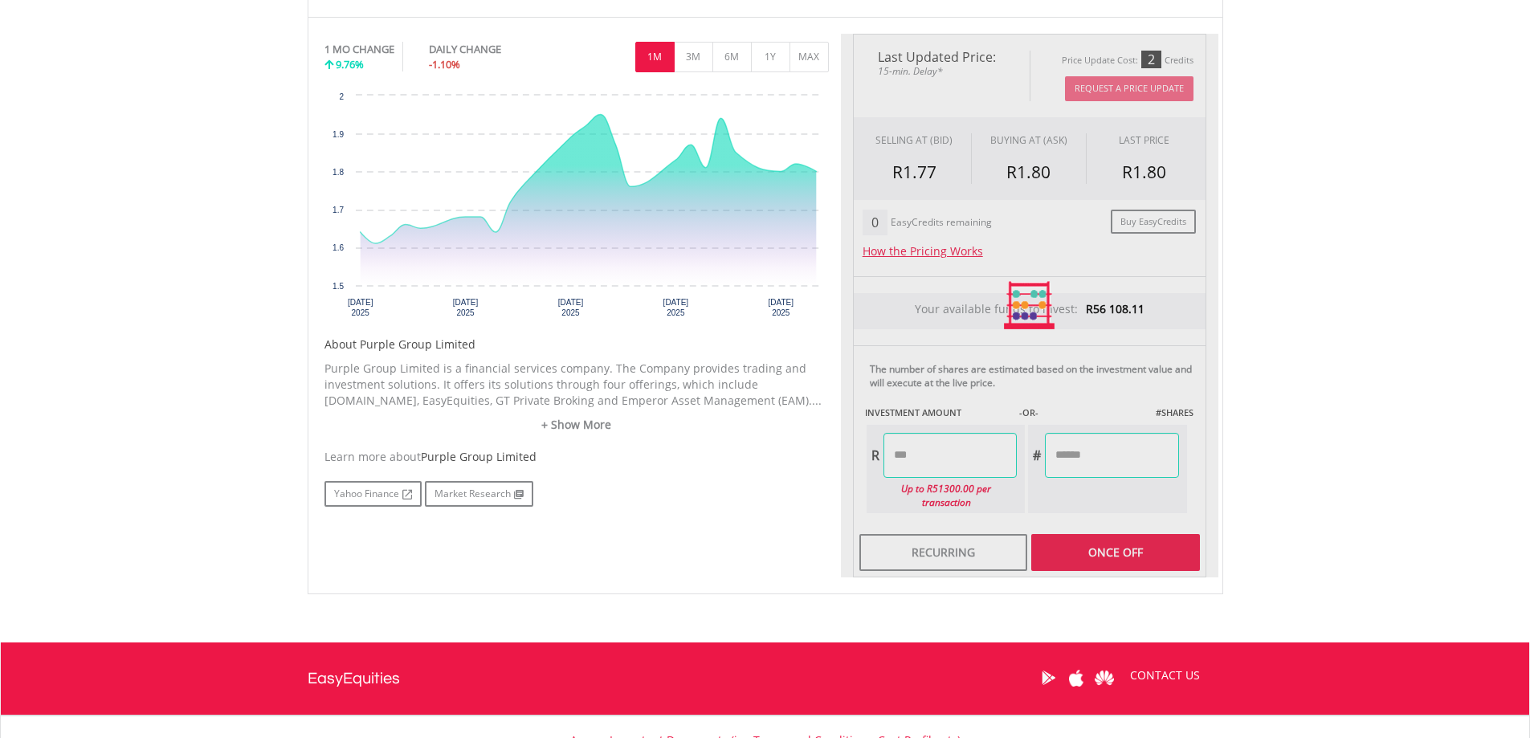
click at [1438, 354] on body "My Investments Invest Now New Listings Sell My Recurring Investments Pending Or…" at bounding box center [765, 203] width 1530 height 1370
type input "********"
type input "**********"
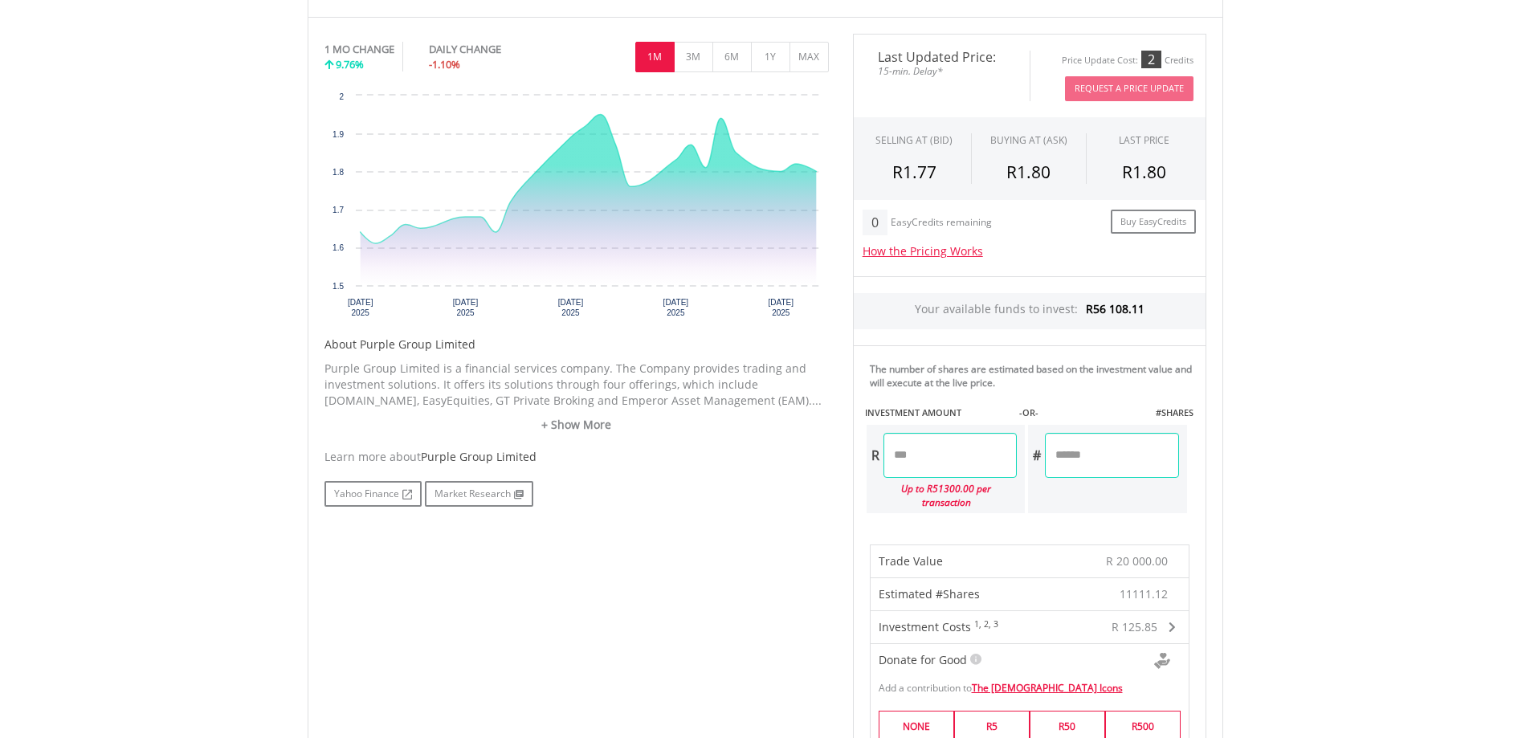
scroll to position [964, 0]
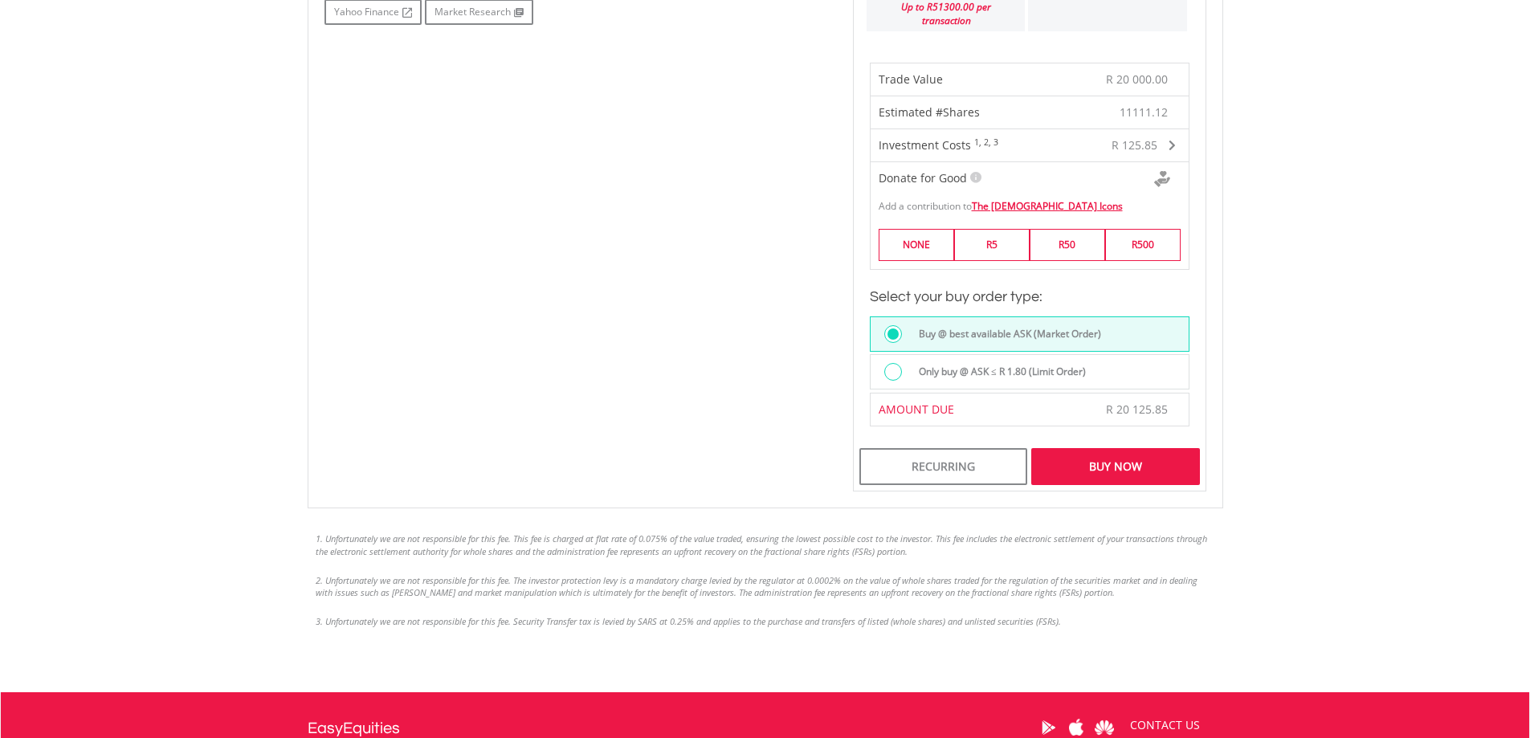
click at [1112, 454] on div "Buy Now" at bounding box center [1115, 466] width 168 height 37
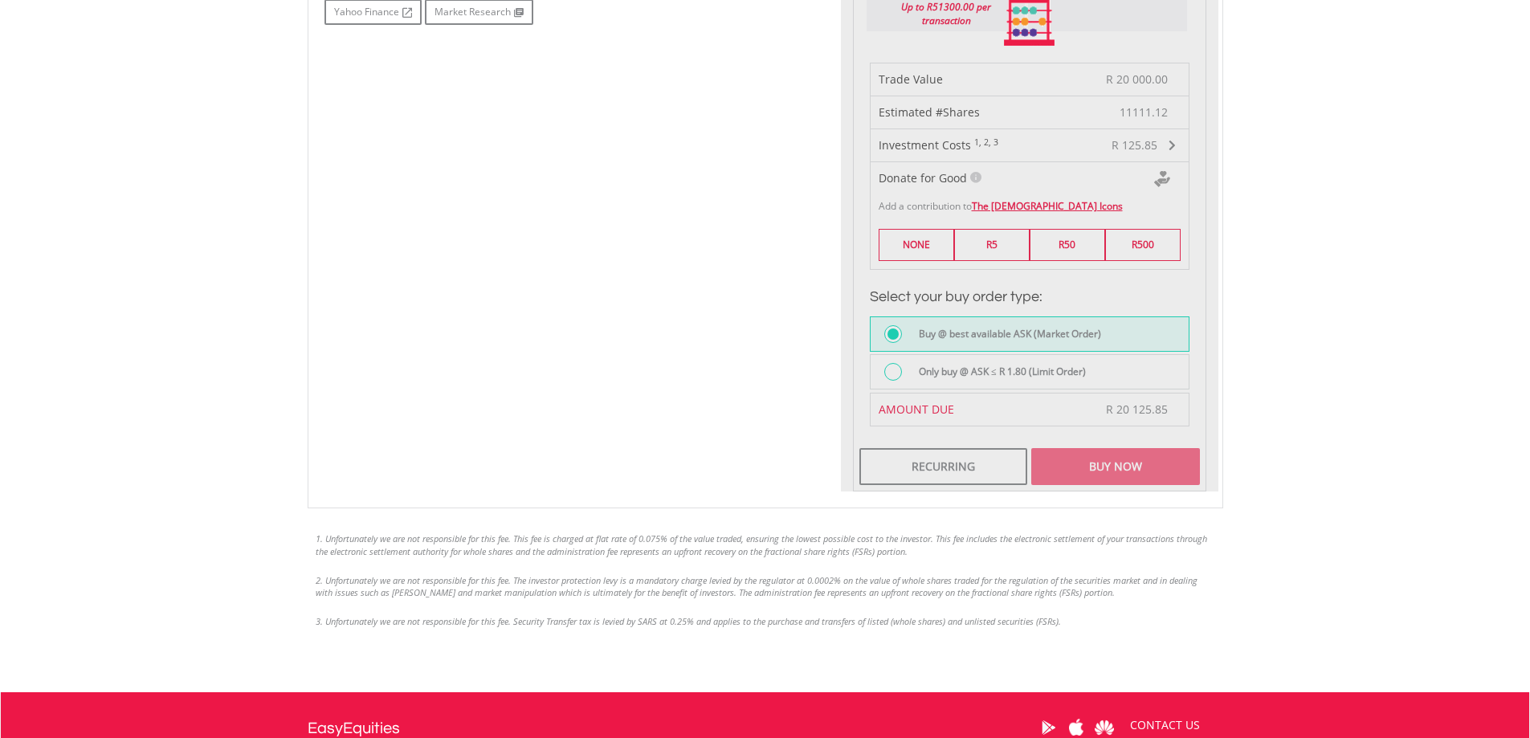
scroll to position [883, 0]
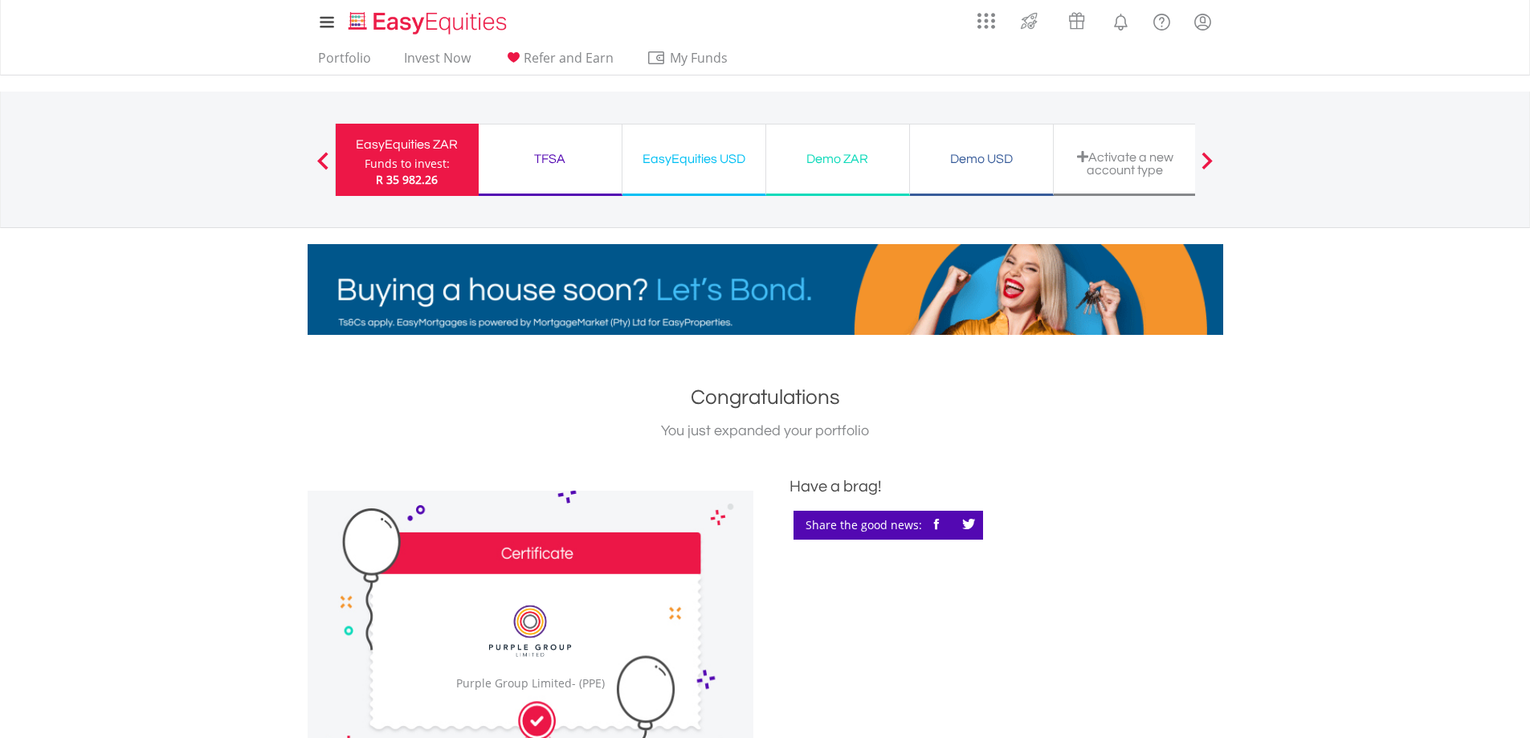
drag, startPoint x: 430, startPoint y: 173, endPoint x: 49, endPoint y: 288, distance: 398.5
click at [430, 173] on span "R 35 982.26" at bounding box center [407, 179] width 62 height 15
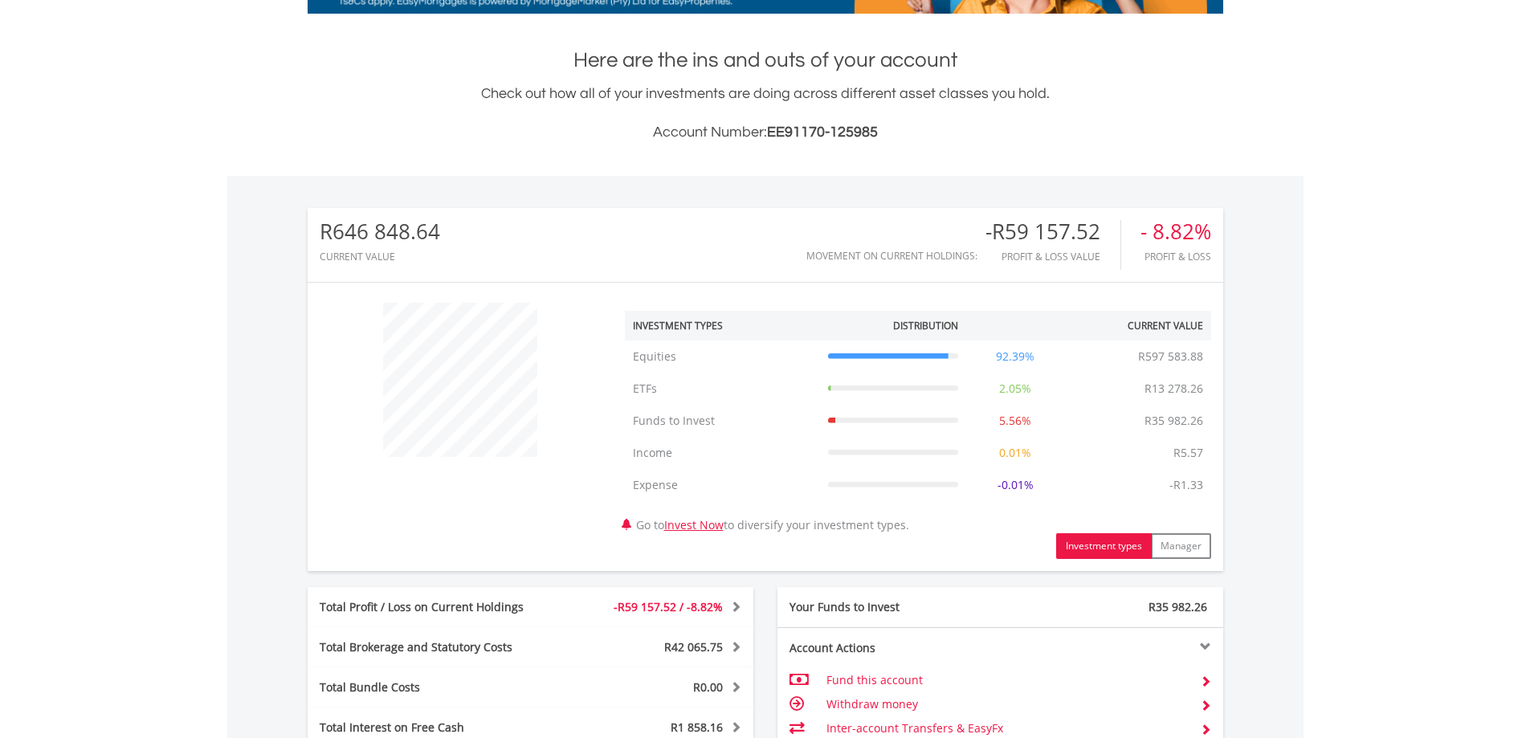
scroll to position [154, 305]
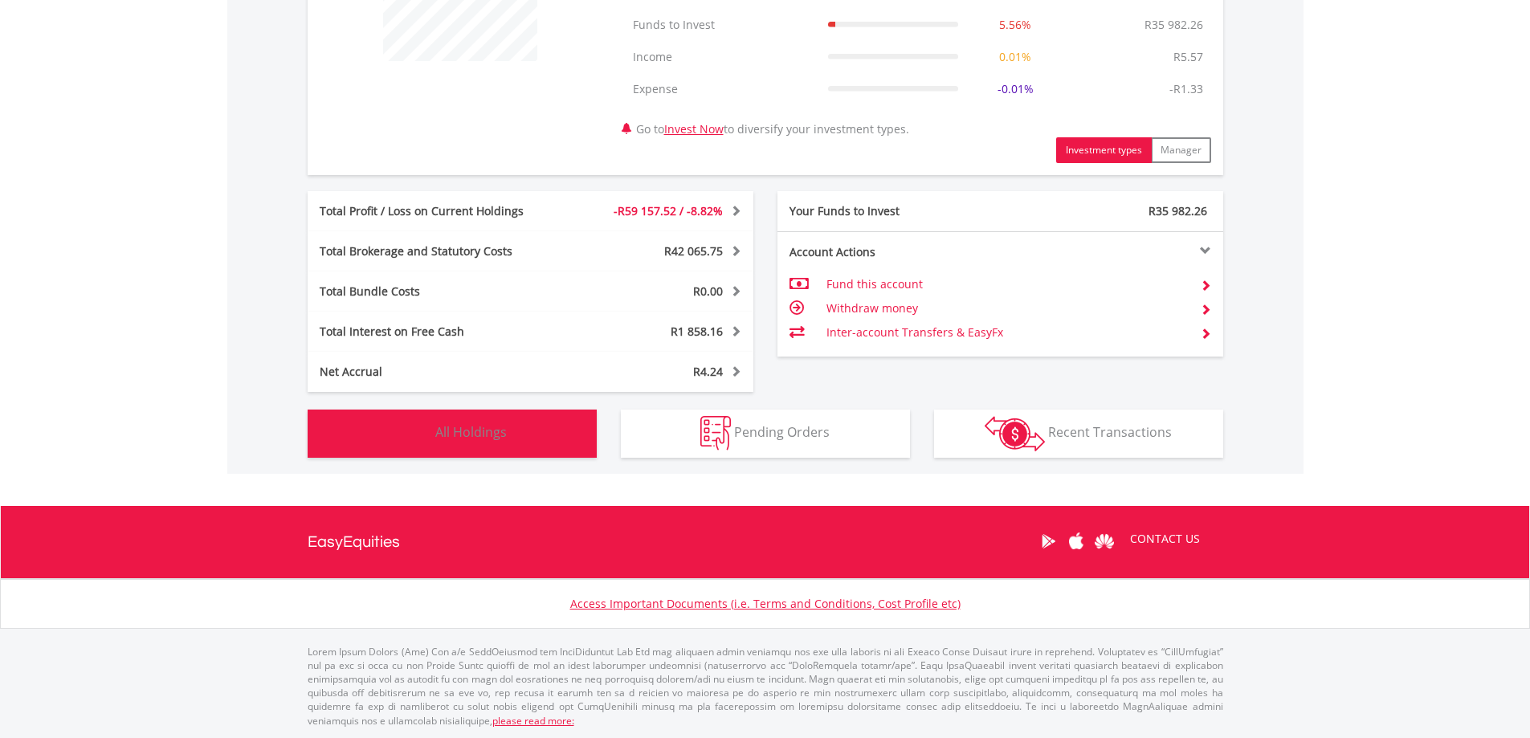
click at [553, 435] on button "Holdings All Holdings" at bounding box center [452, 433] width 289 height 48
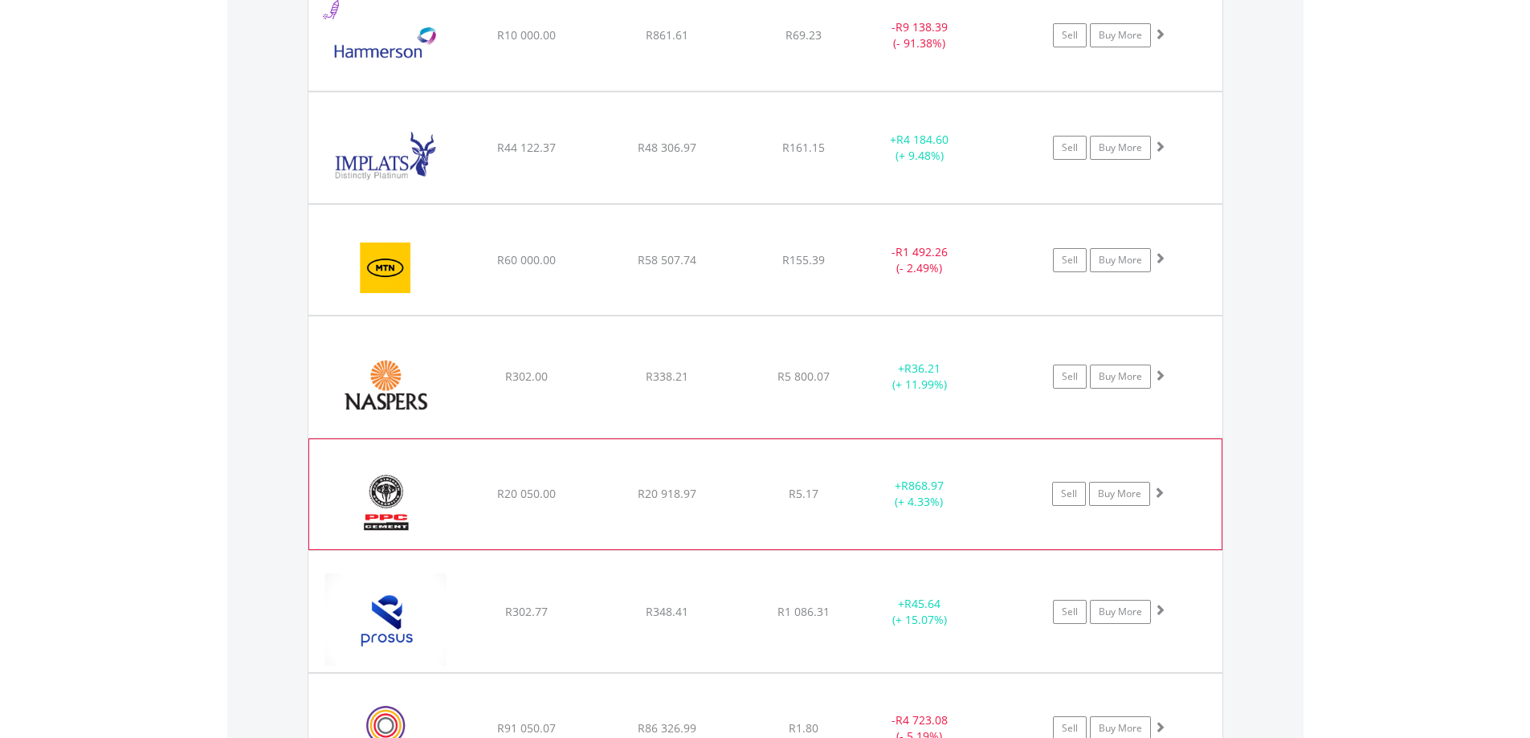
scroll to position [1544, 0]
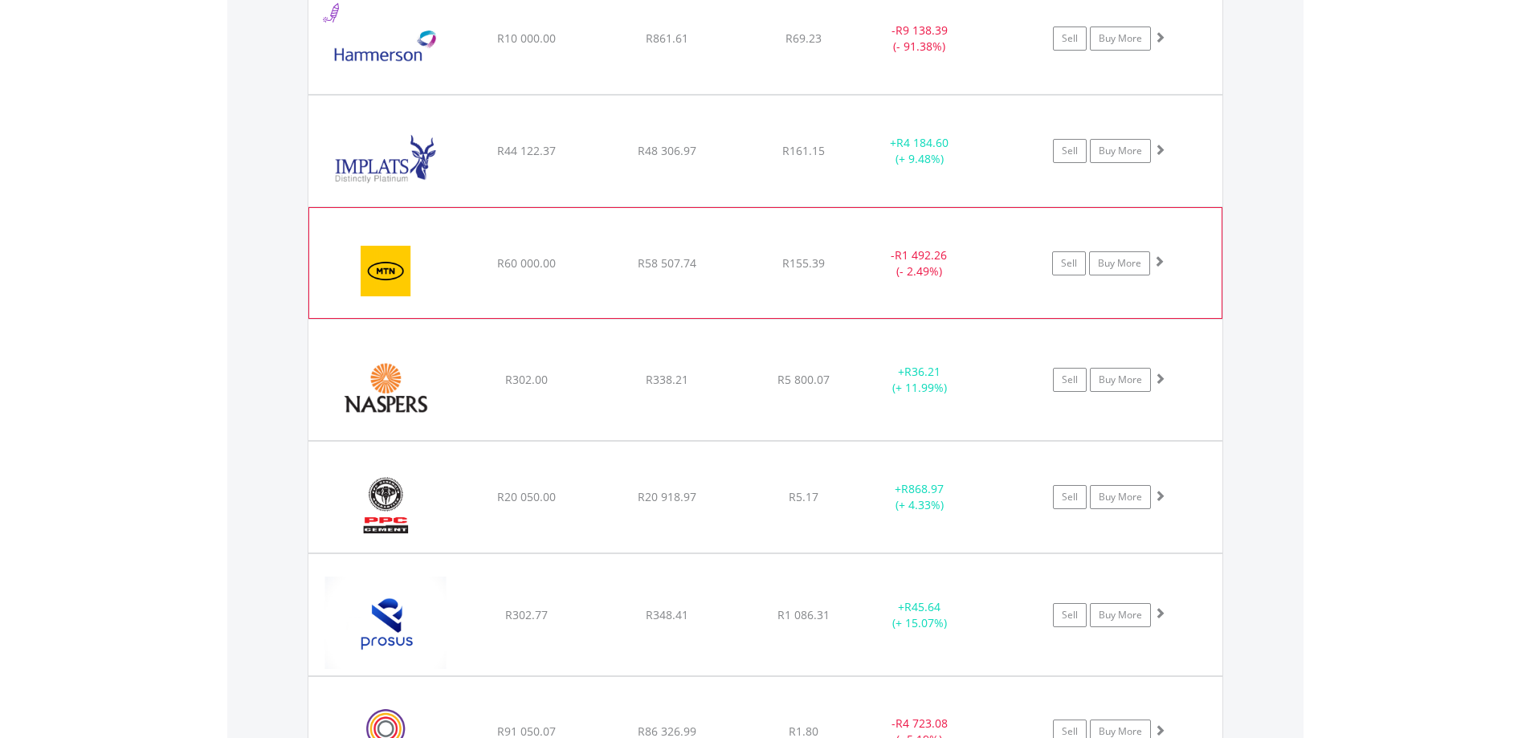
click at [1160, 263] on span at bounding box center [1158, 260] width 11 height 11
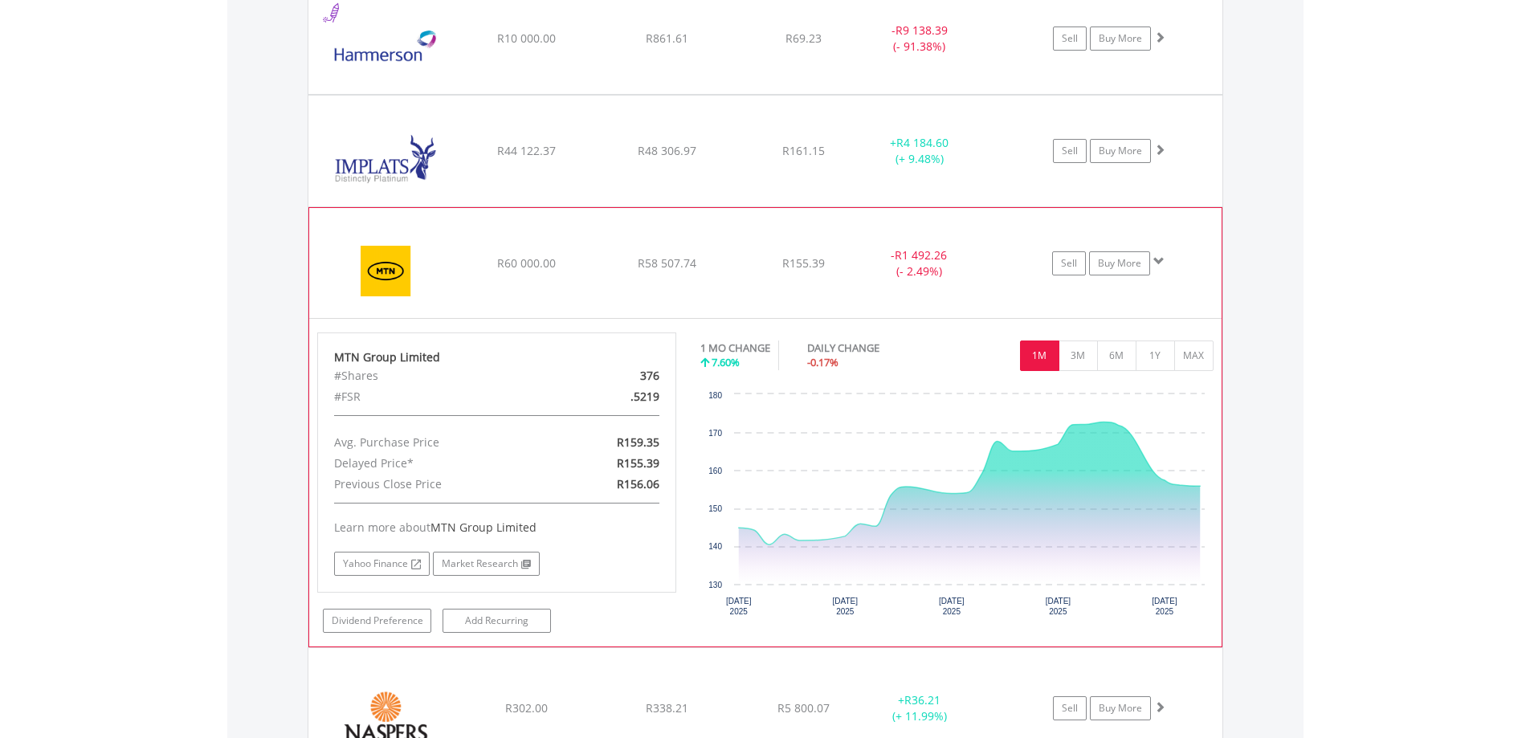
click at [1160, 263] on span at bounding box center [1158, 260] width 11 height 11
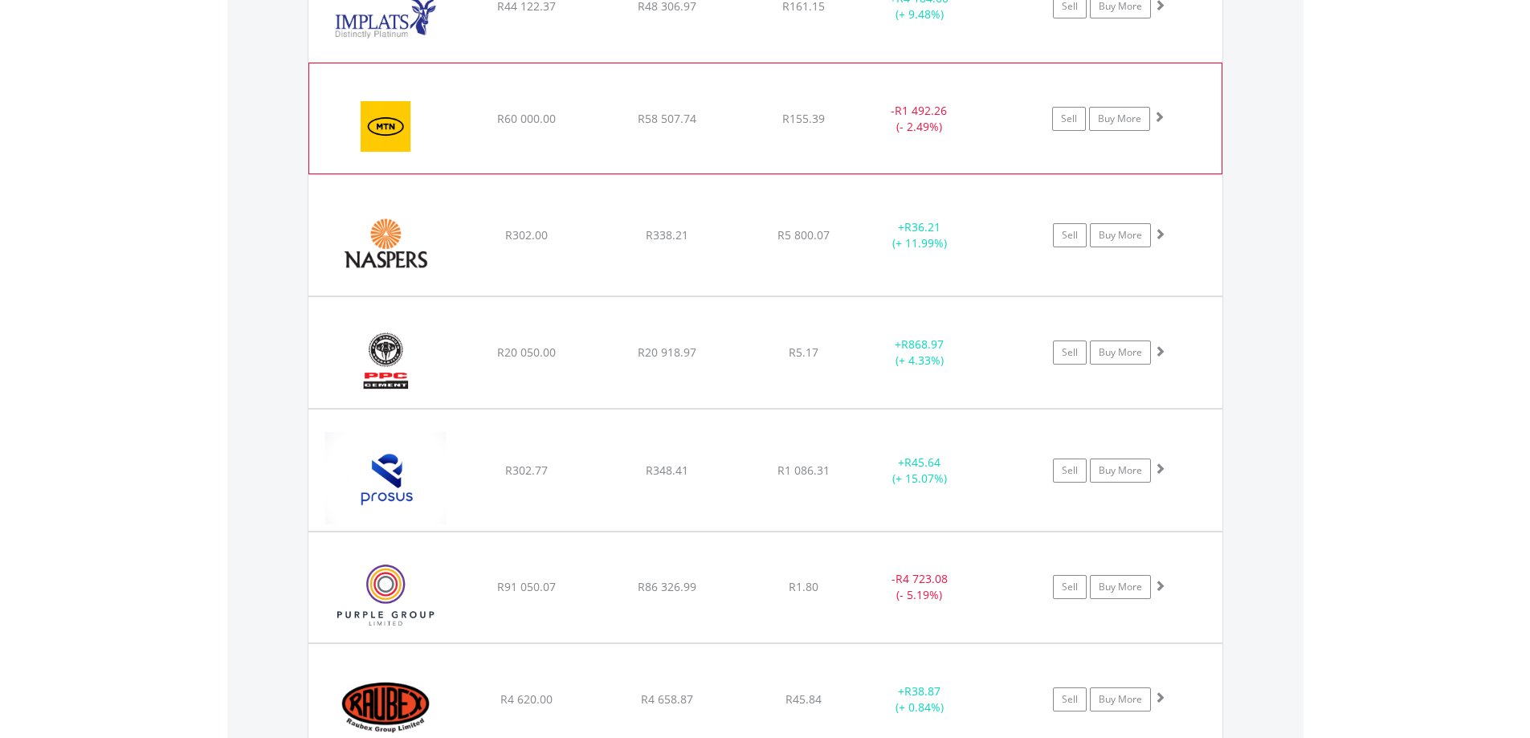
scroll to position [1785, 0]
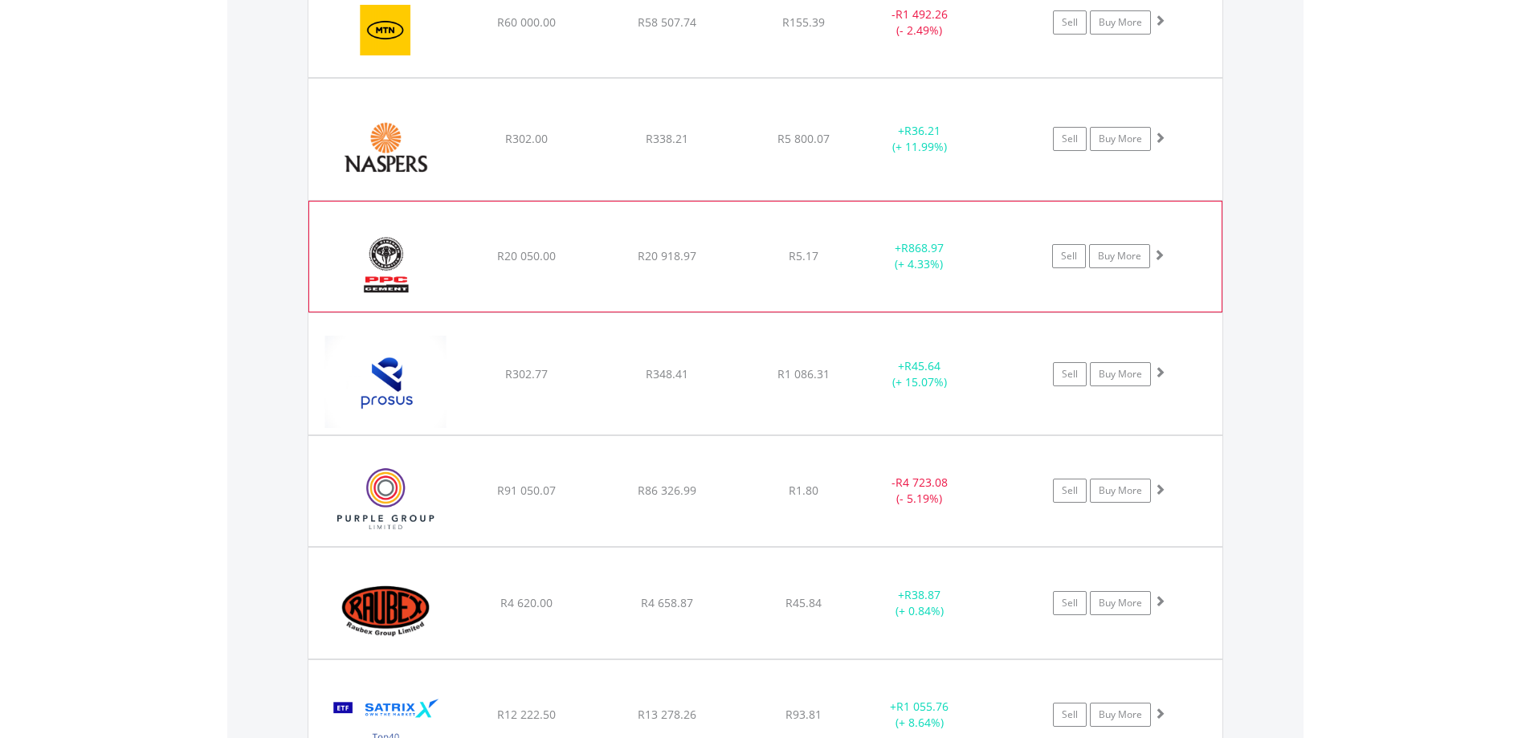
click at [1159, 257] on span at bounding box center [1158, 254] width 11 height 11
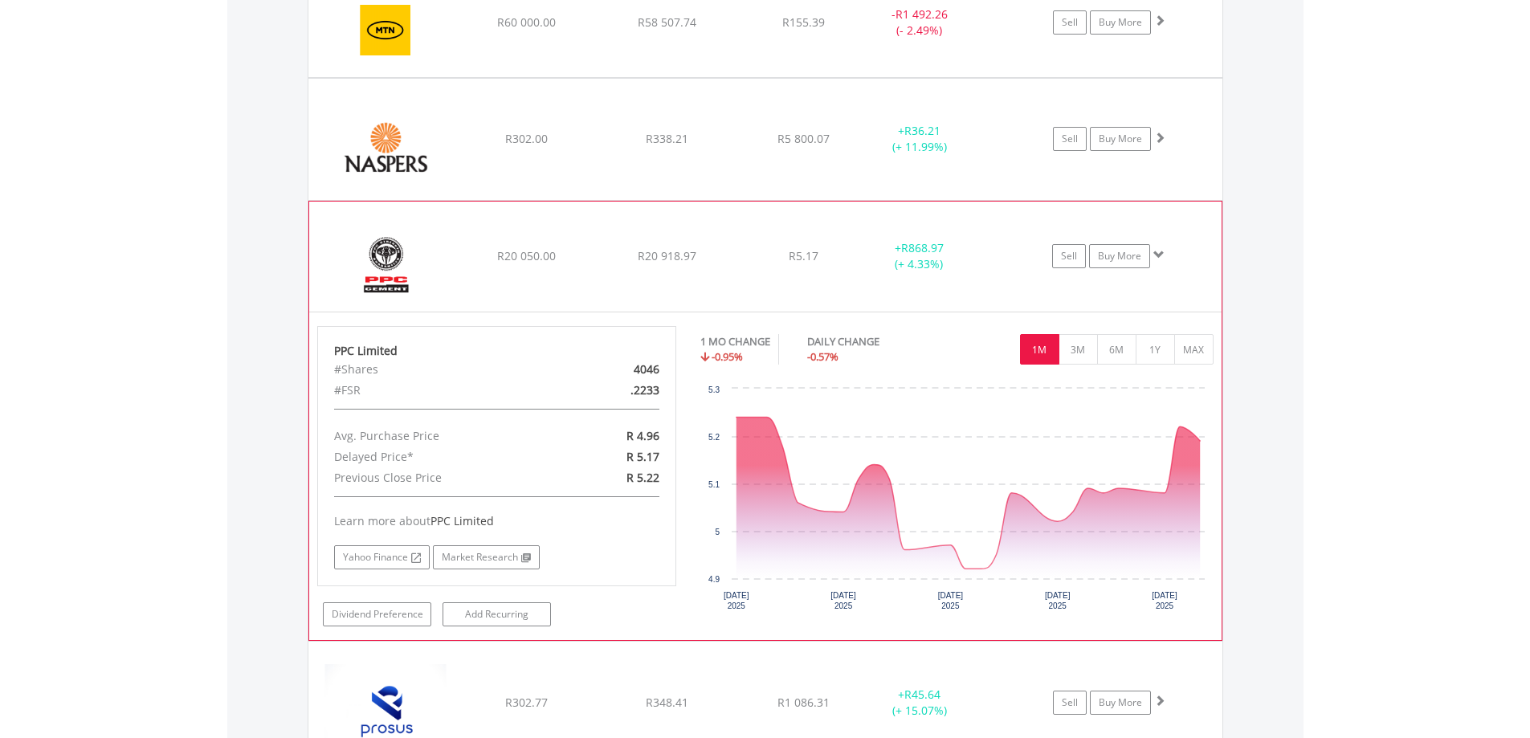
click at [1159, 257] on span at bounding box center [1158, 254] width 11 height 11
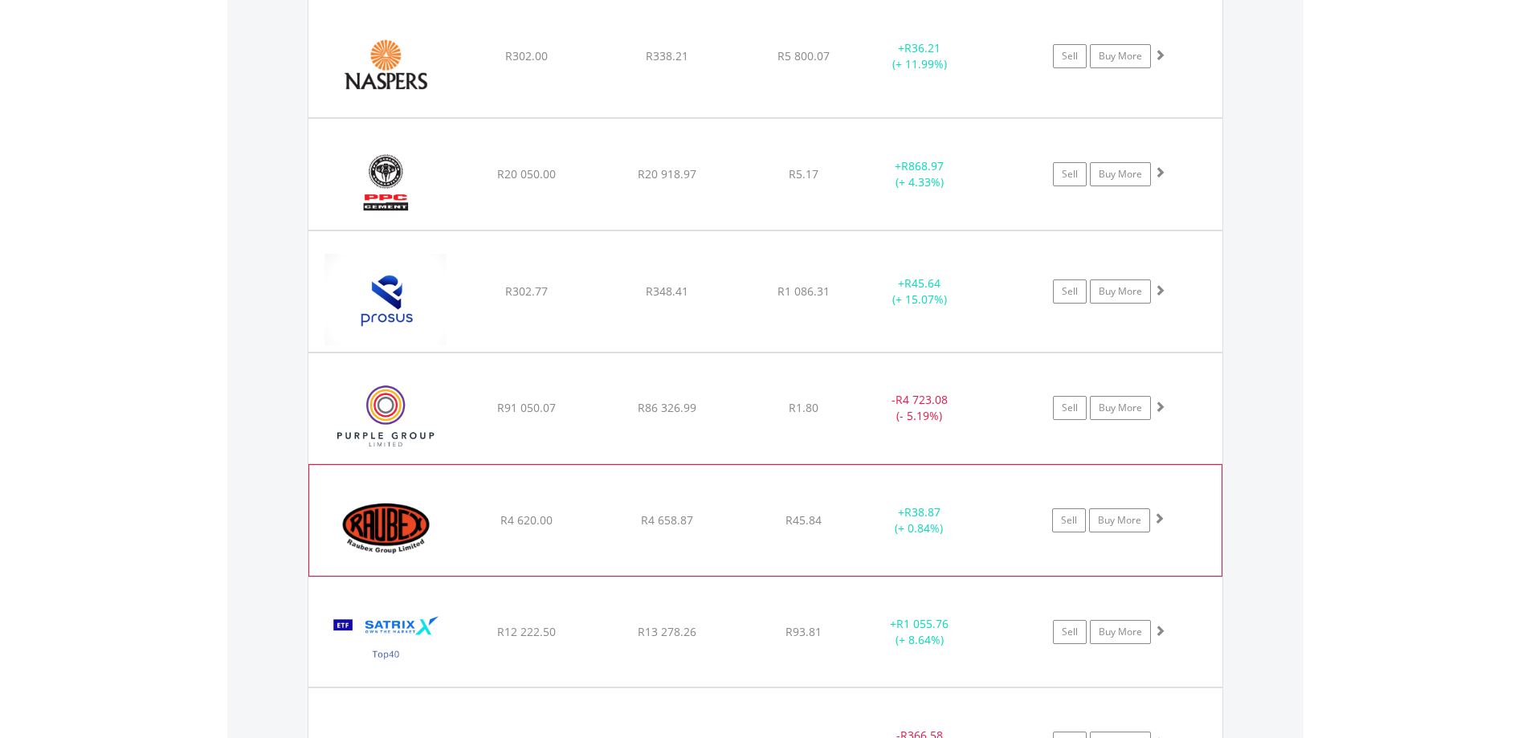
scroll to position [1945, 0]
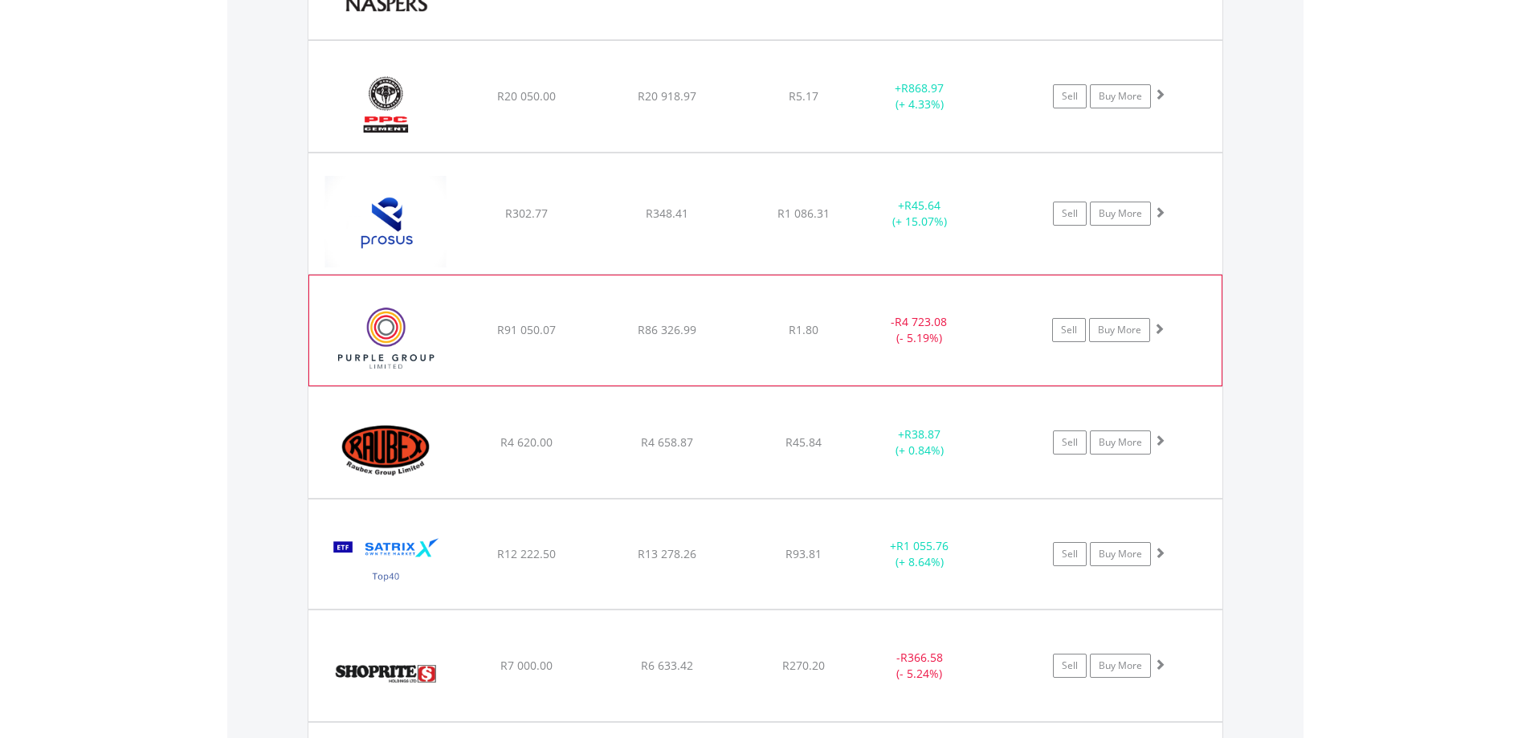
click at [1160, 328] on span at bounding box center [1158, 328] width 11 height 11
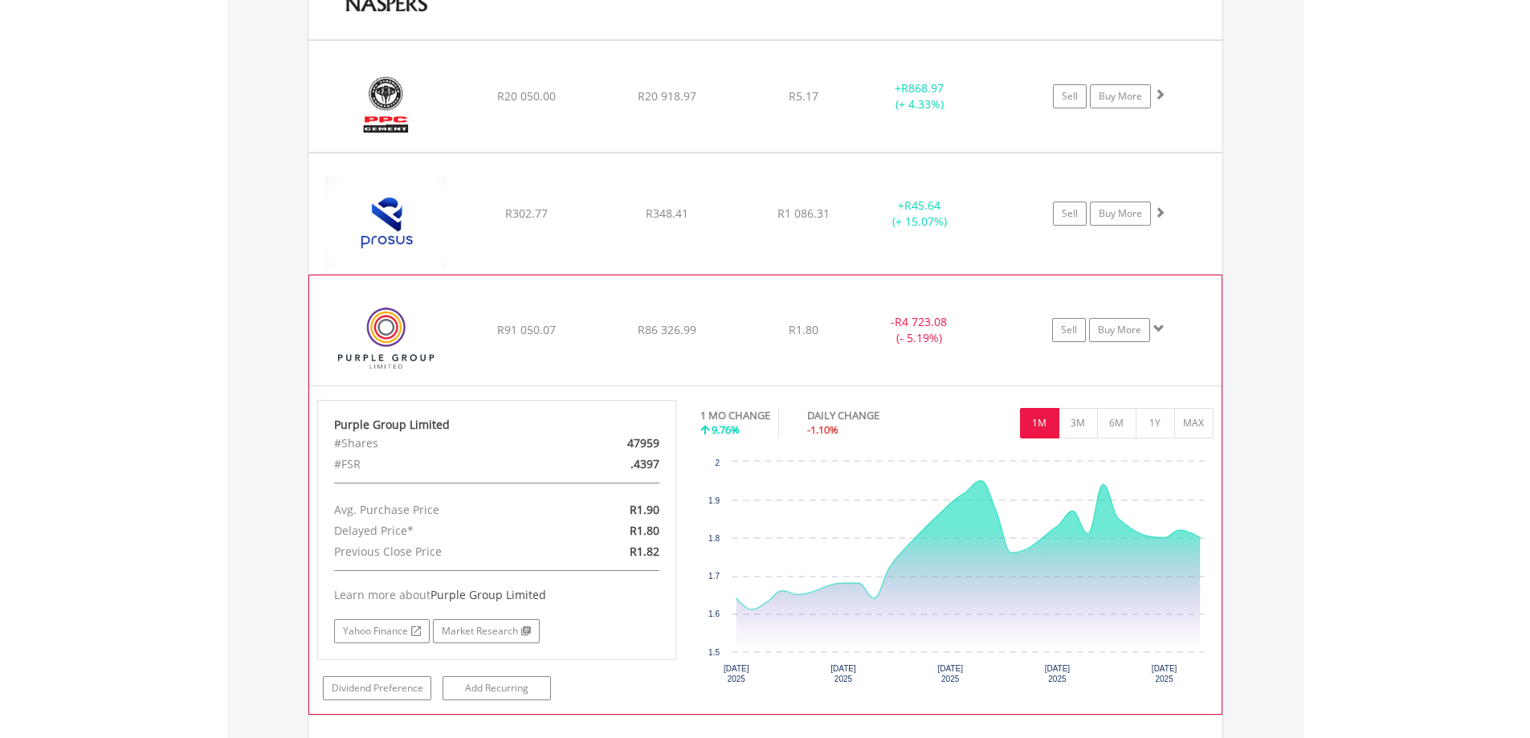
click at [1159, 328] on span at bounding box center [1158, 328] width 11 height 11
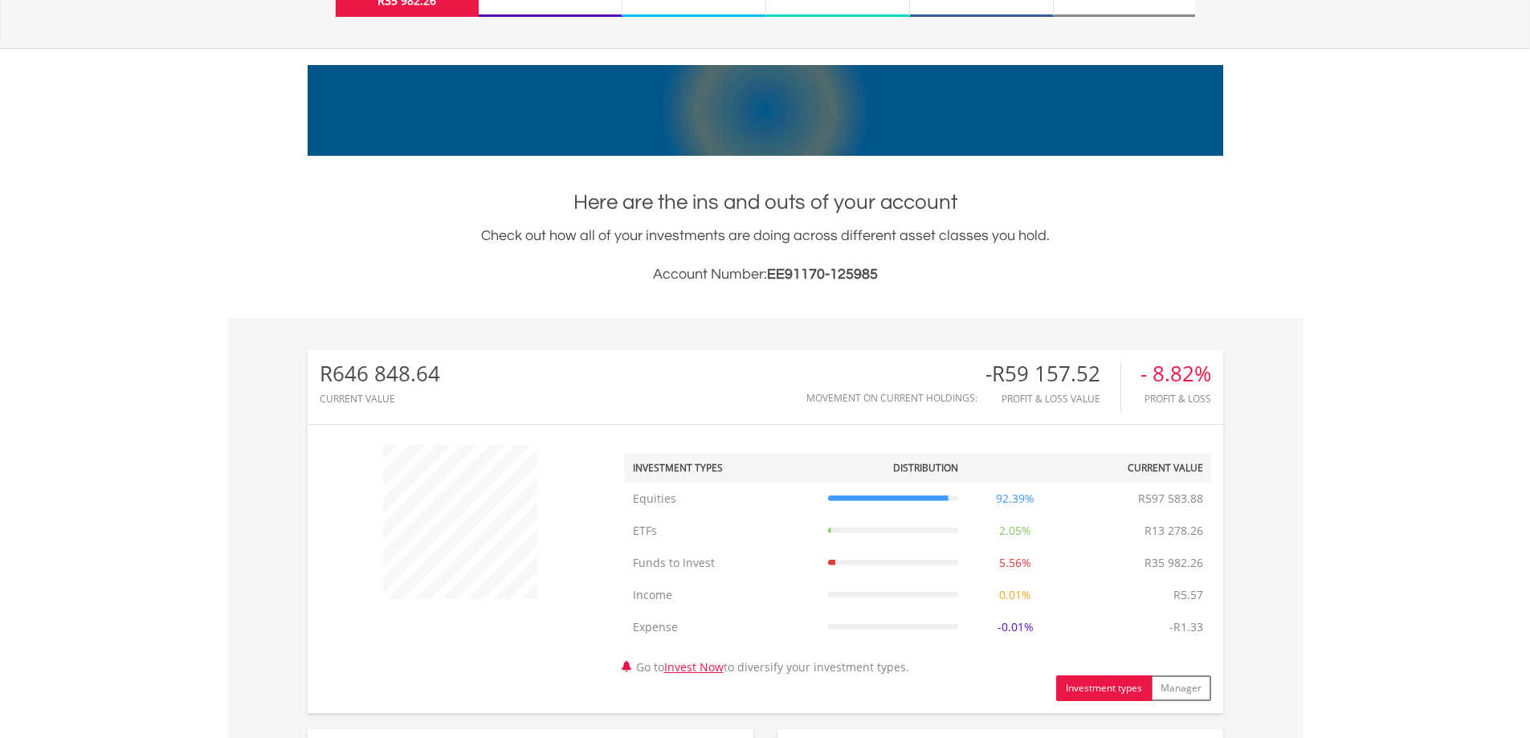
scroll to position [0, 0]
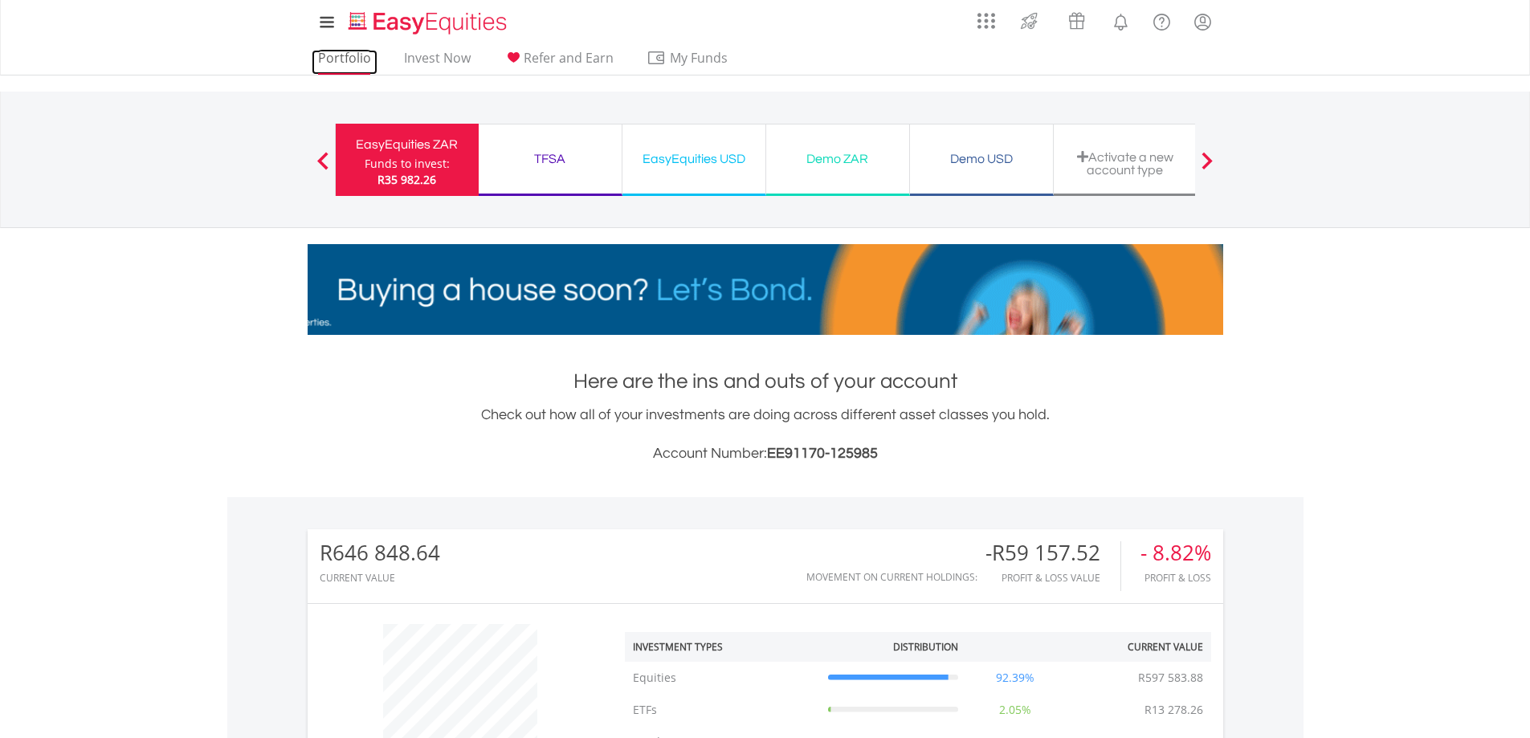
click at [341, 62] on link "Portfolio" at bounding box center [345, 62] width 66 height 25
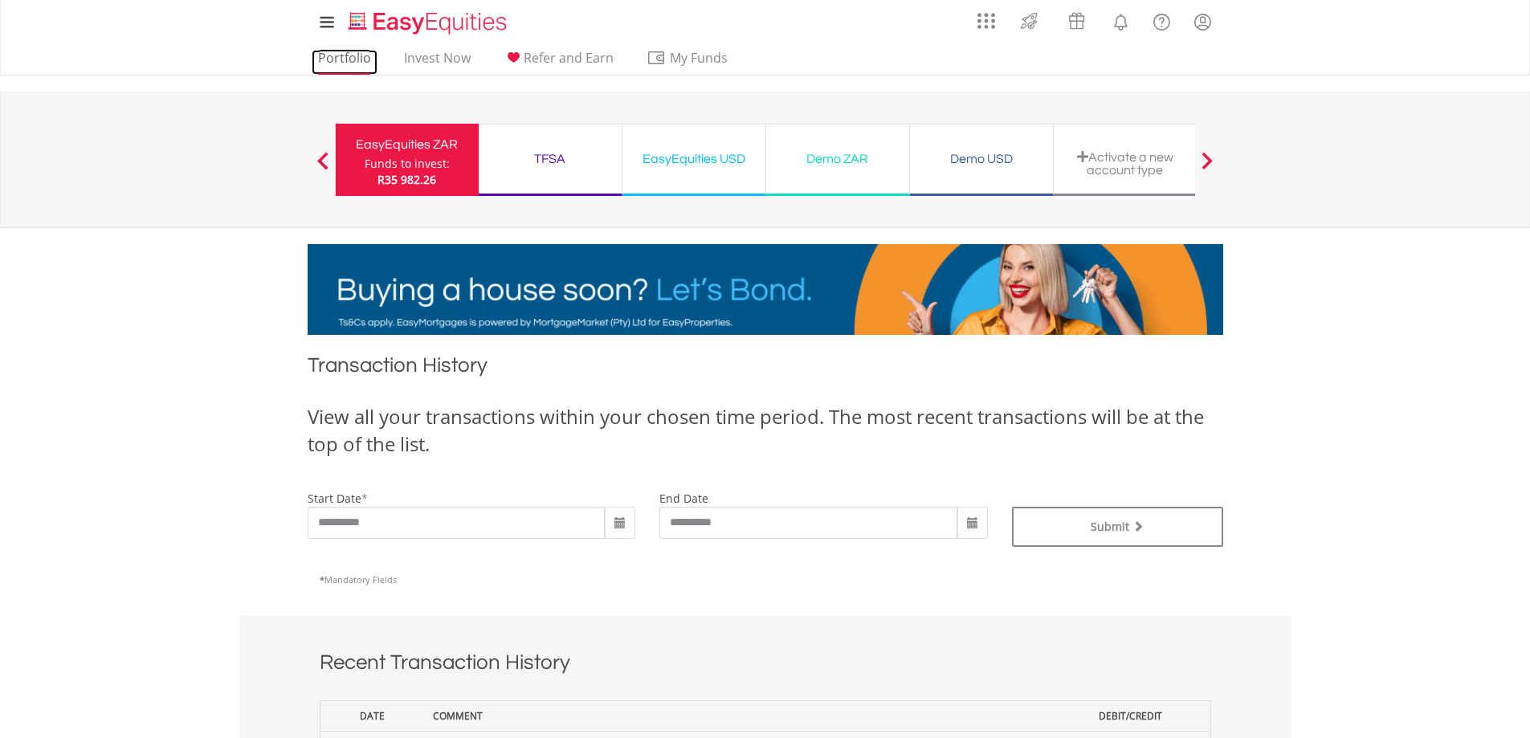
click at [333, 51] on link "Portfolio" at bounding box center [345, 62] width 66 height 25
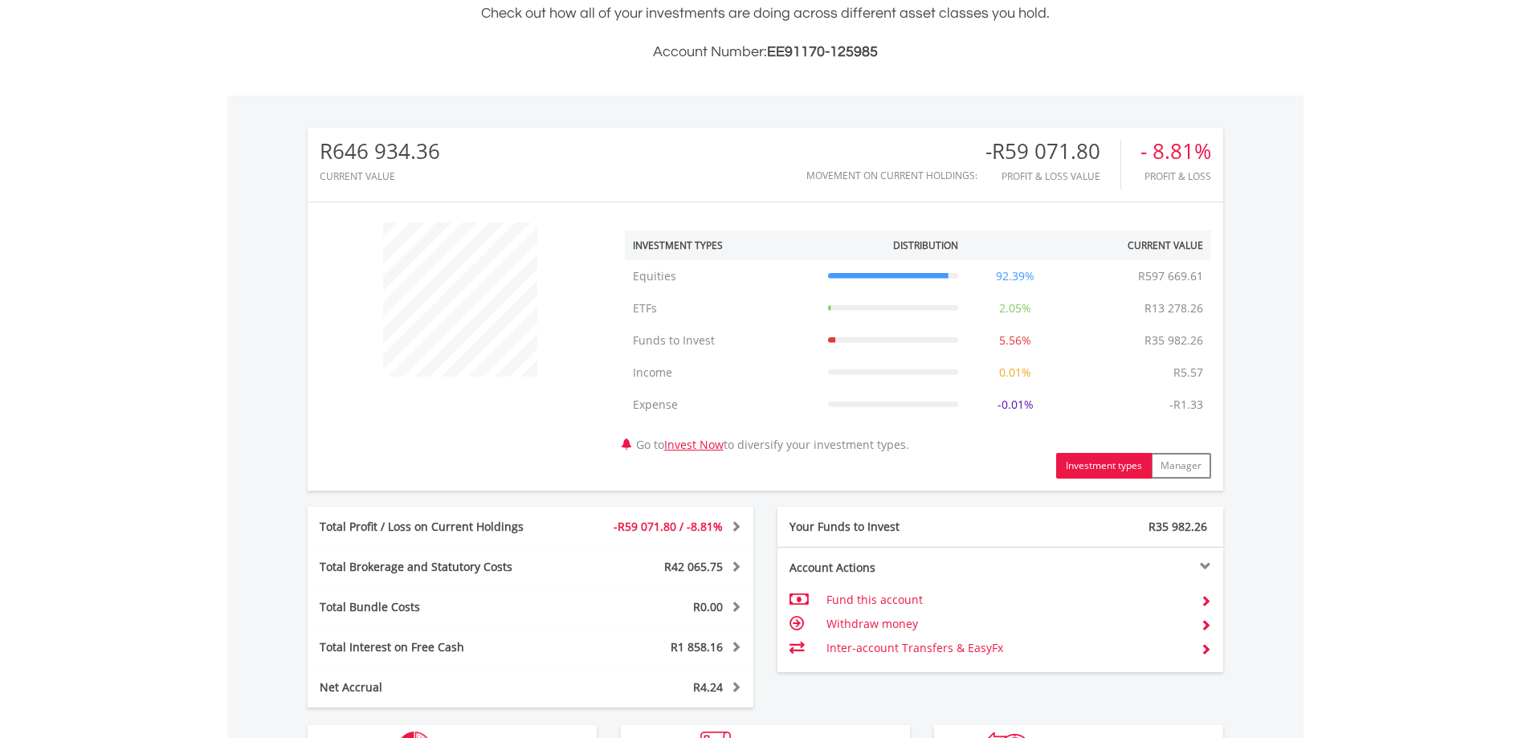
scroll to position [717, 0]
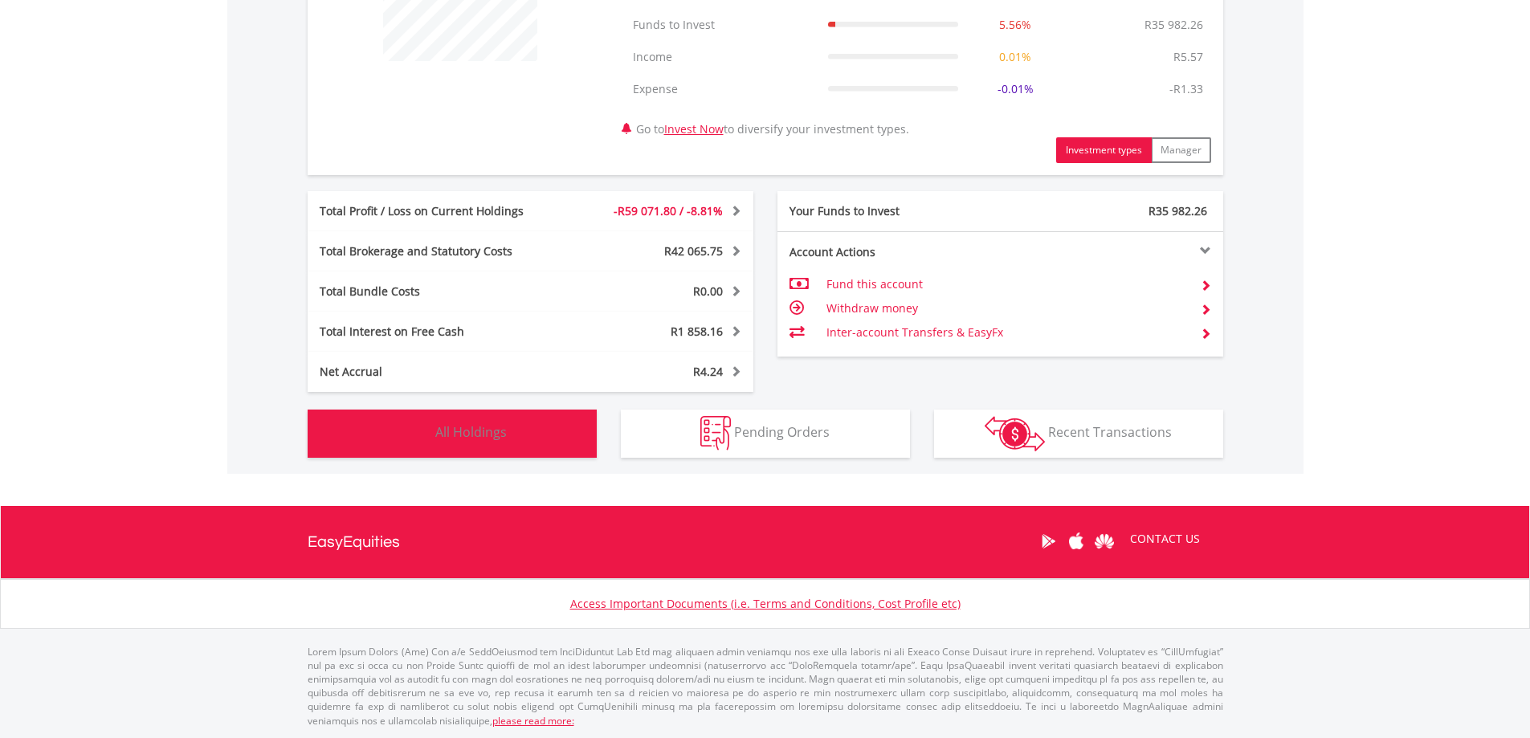
click at [532, 436] on button "Holdings All Holdings" at bounding box center [452, 433] width 289 height 48
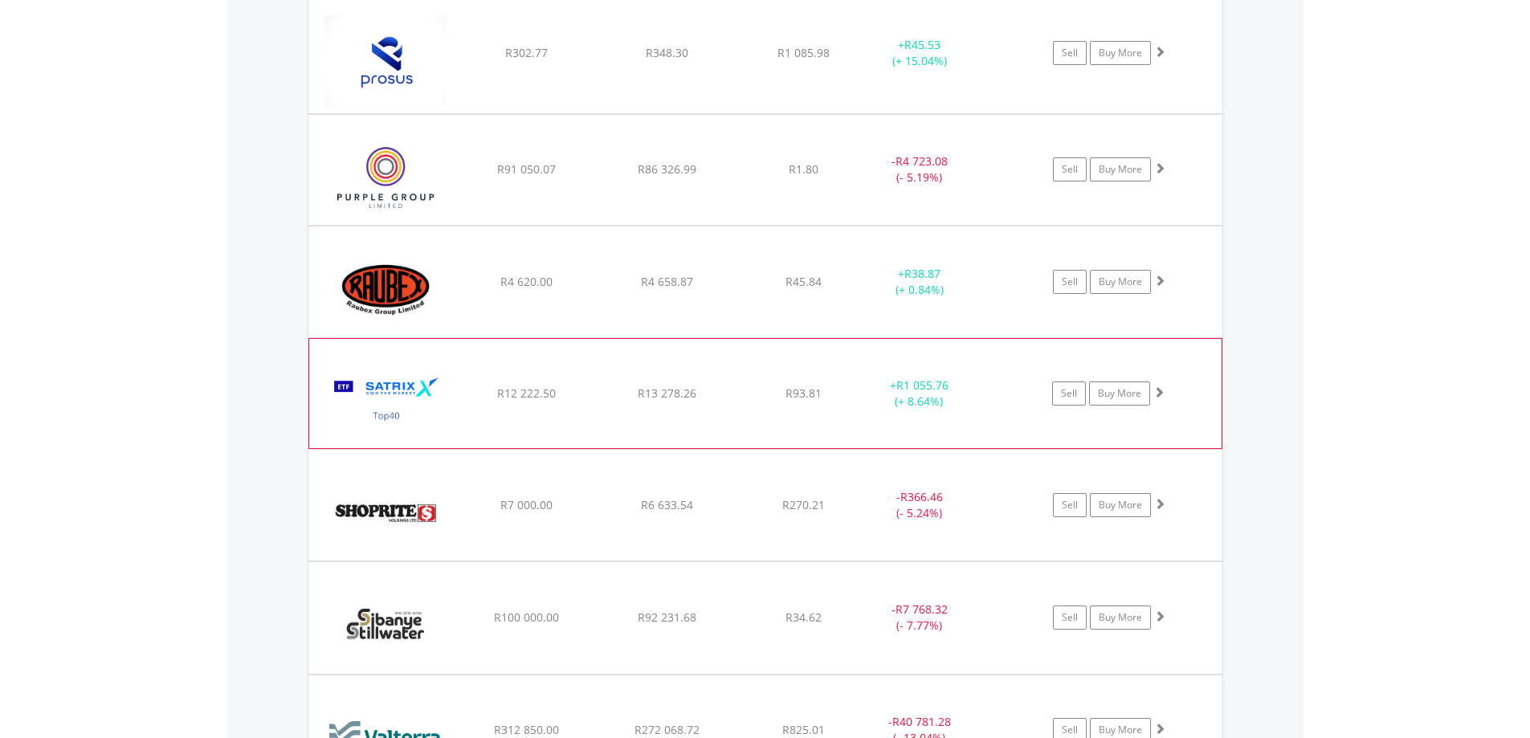
scroll to position [2451, 0]
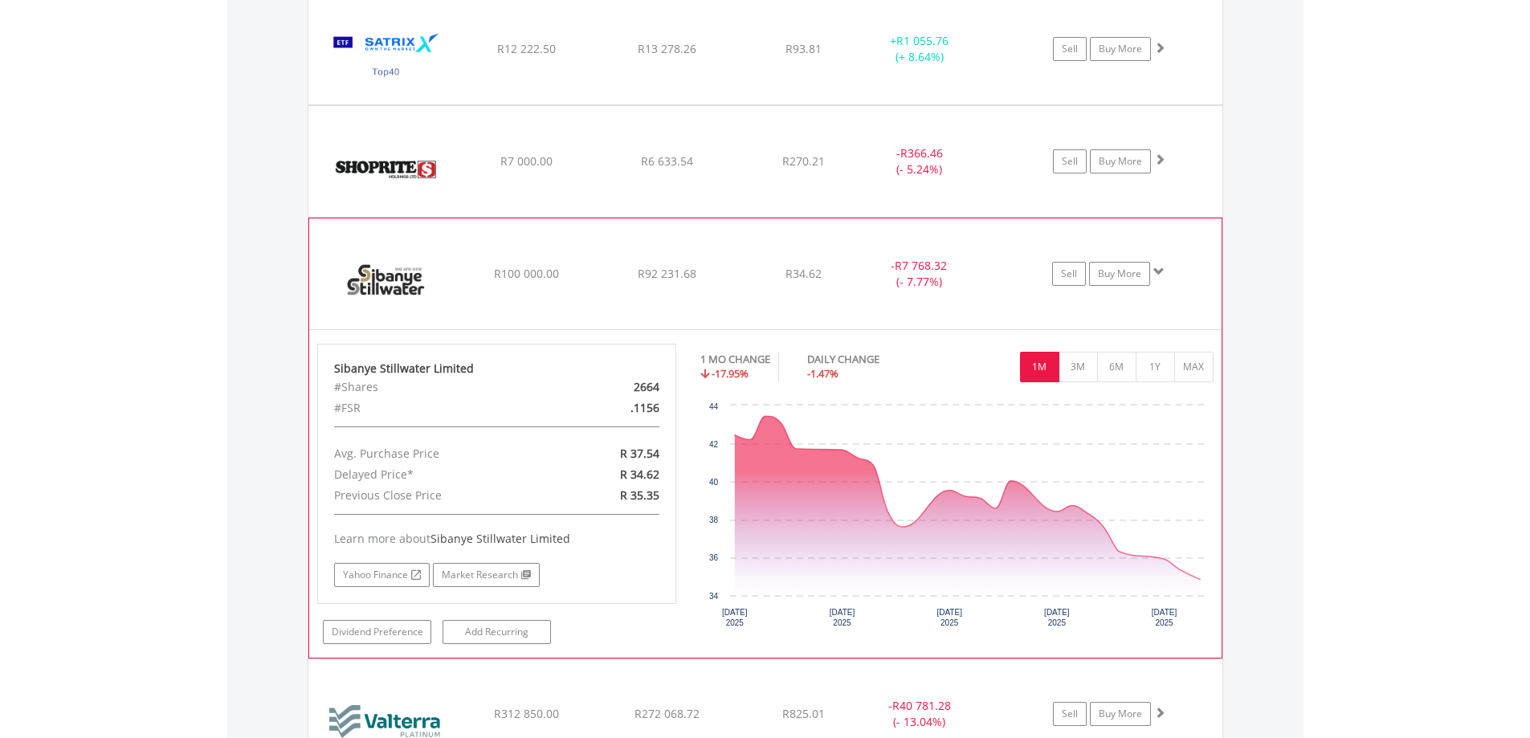
click at [1159, 269] on span at bounding box center [1158, 271] width 11 height 11
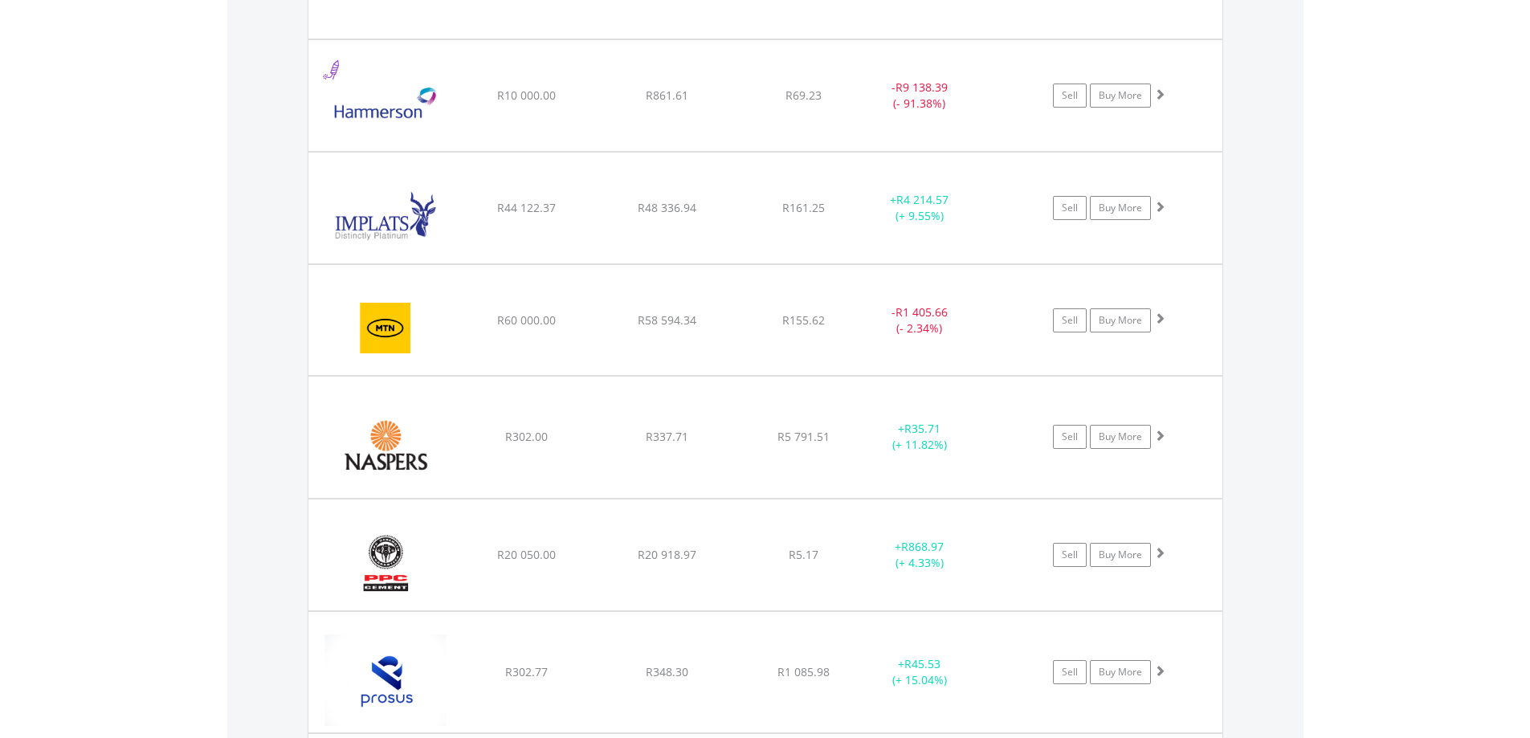
scroll to position [1246, 0]
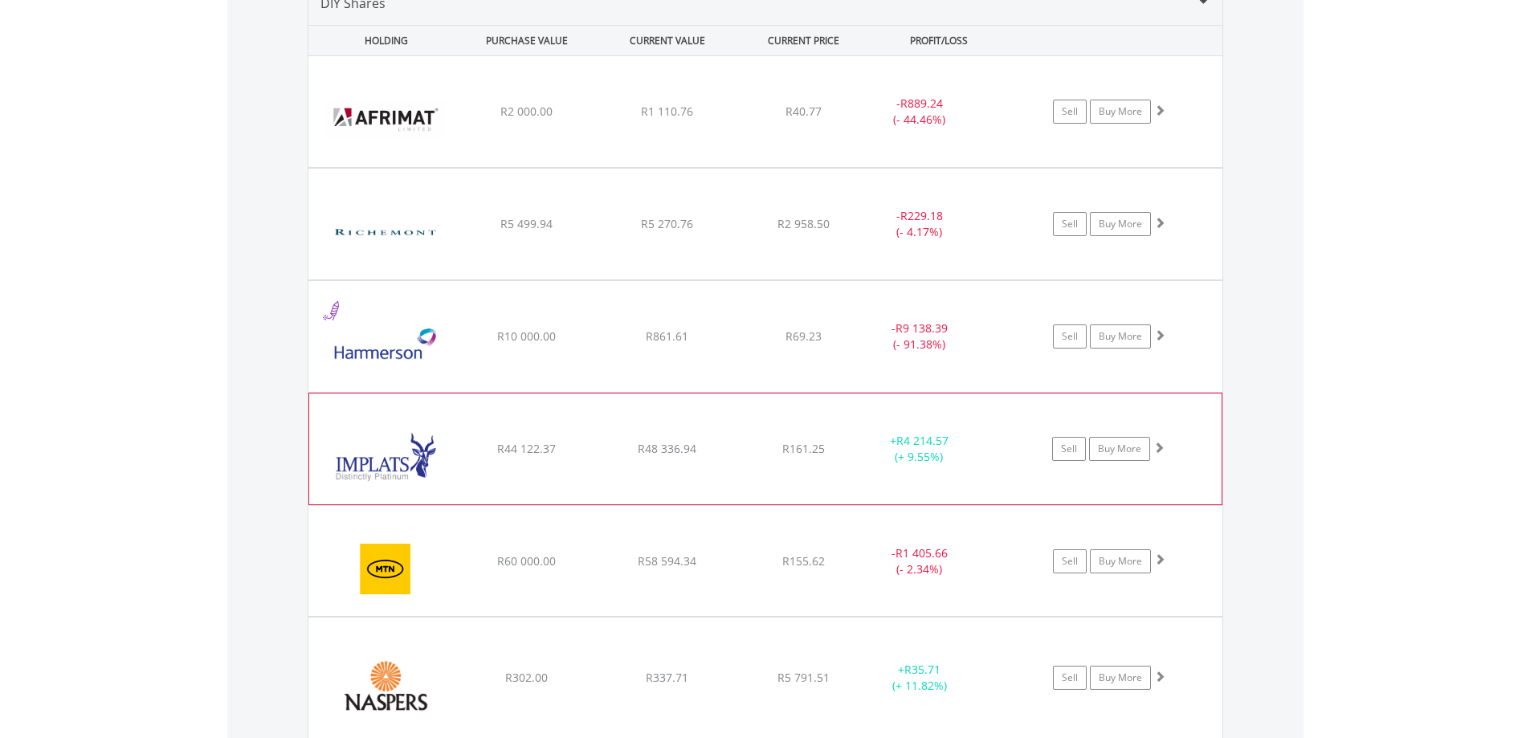
click at [1151, 124] on div "Sell Buy More" at bounding box center [1117, 112] width 210 height 24
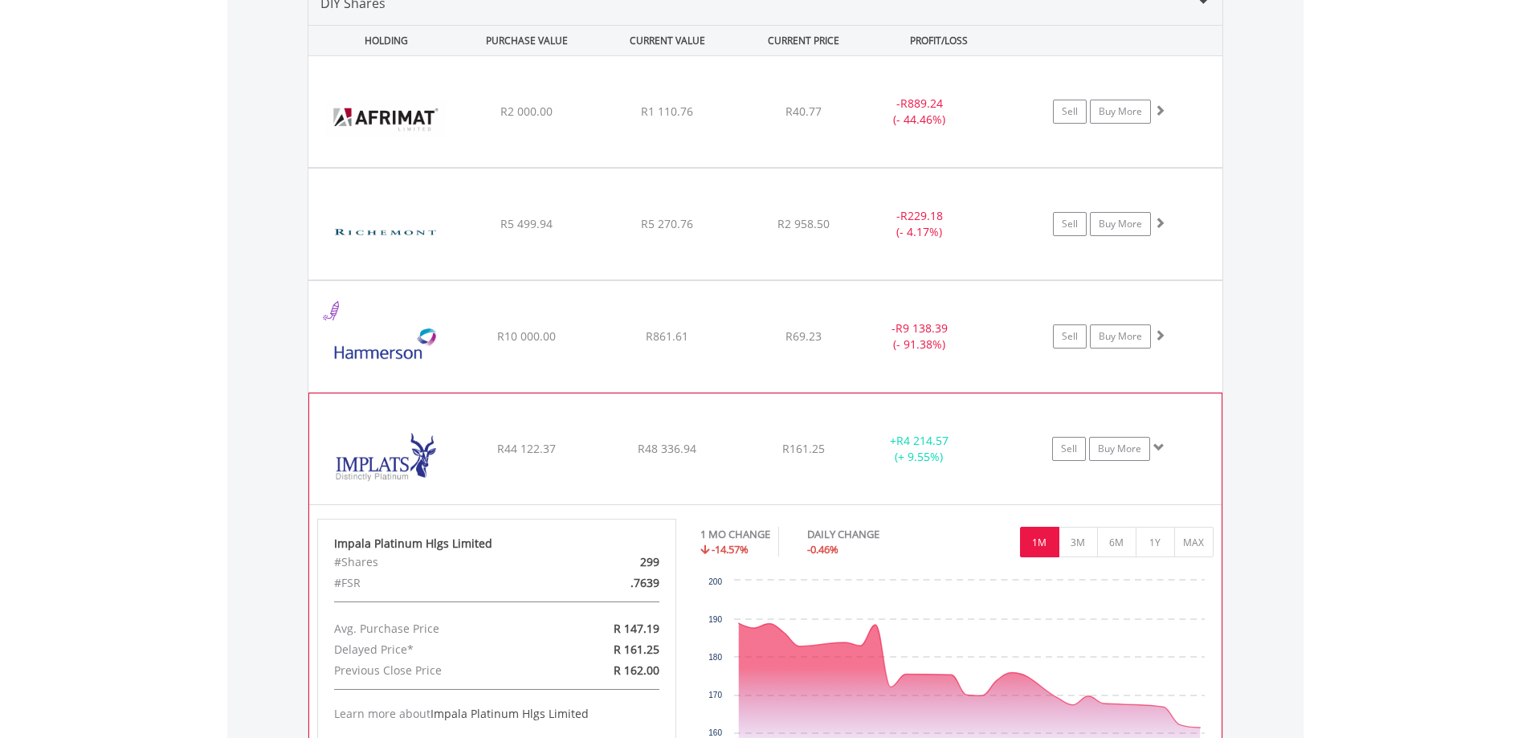
click at [1158, 444] on span at bounding box center [1158, 447] width 11 height 11
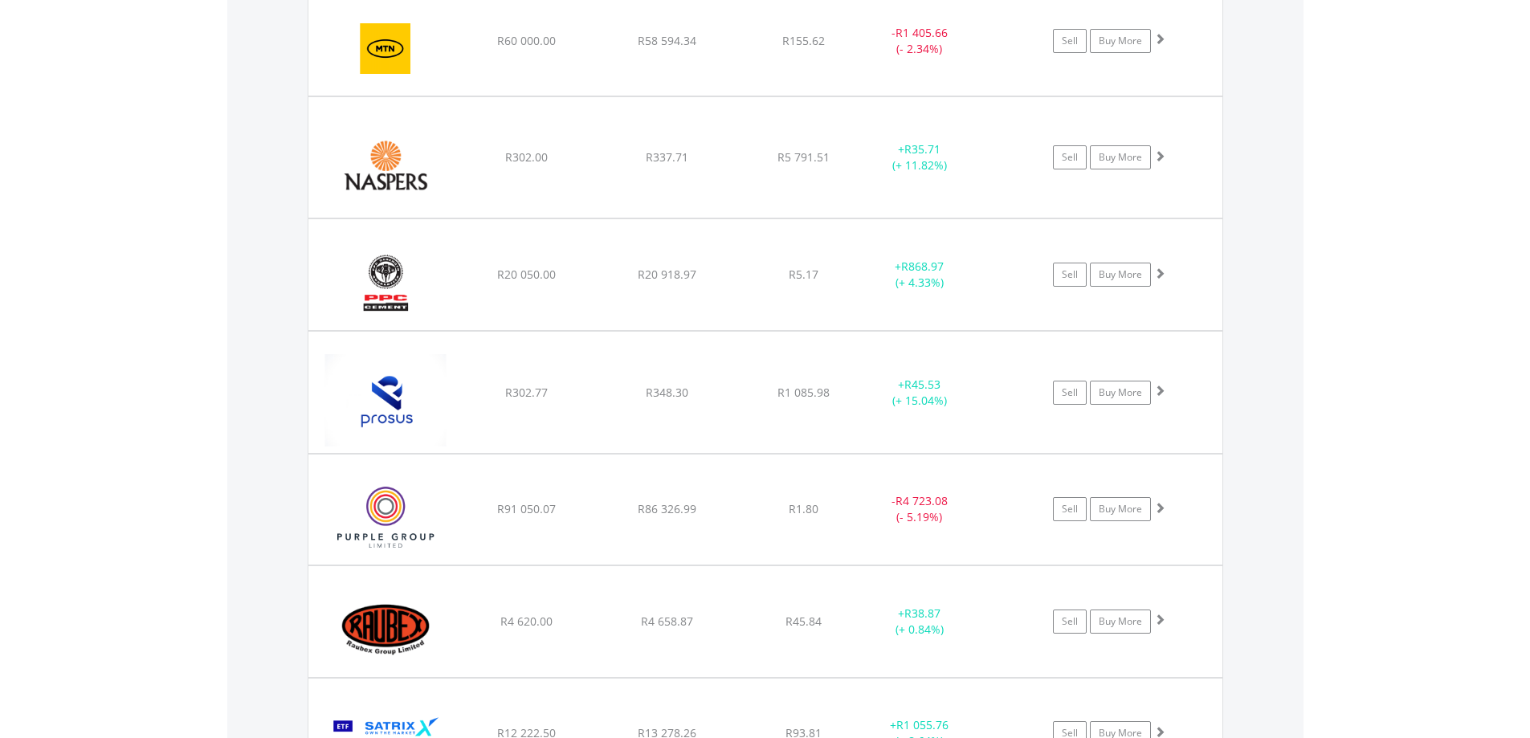
scroll to position [1728, 0]
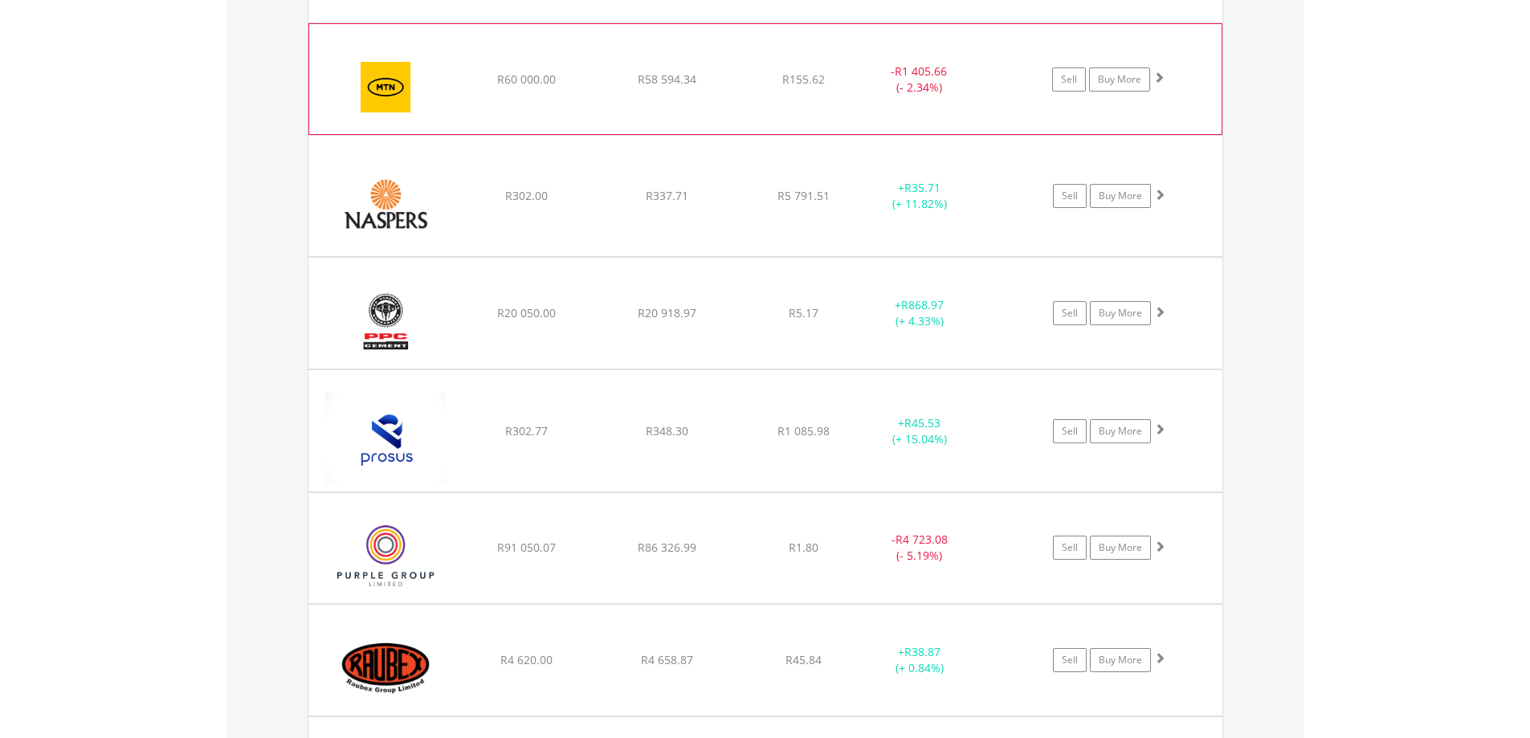
click at [1159, 79] on span at bounding box center [1158, 76] width 11 height 11
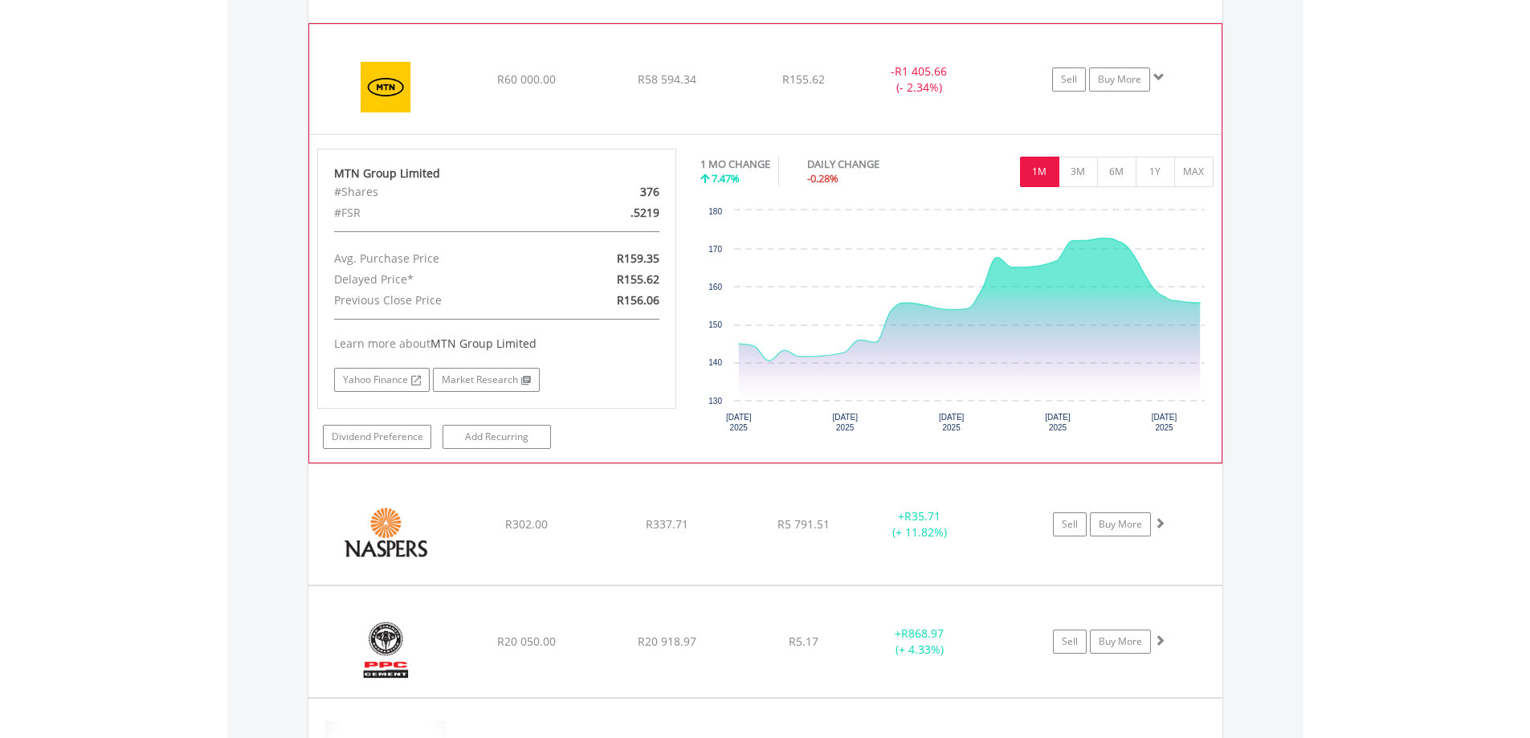
click at [1159, 79] on span at bounding box center [1158, 76] width 11 height 11
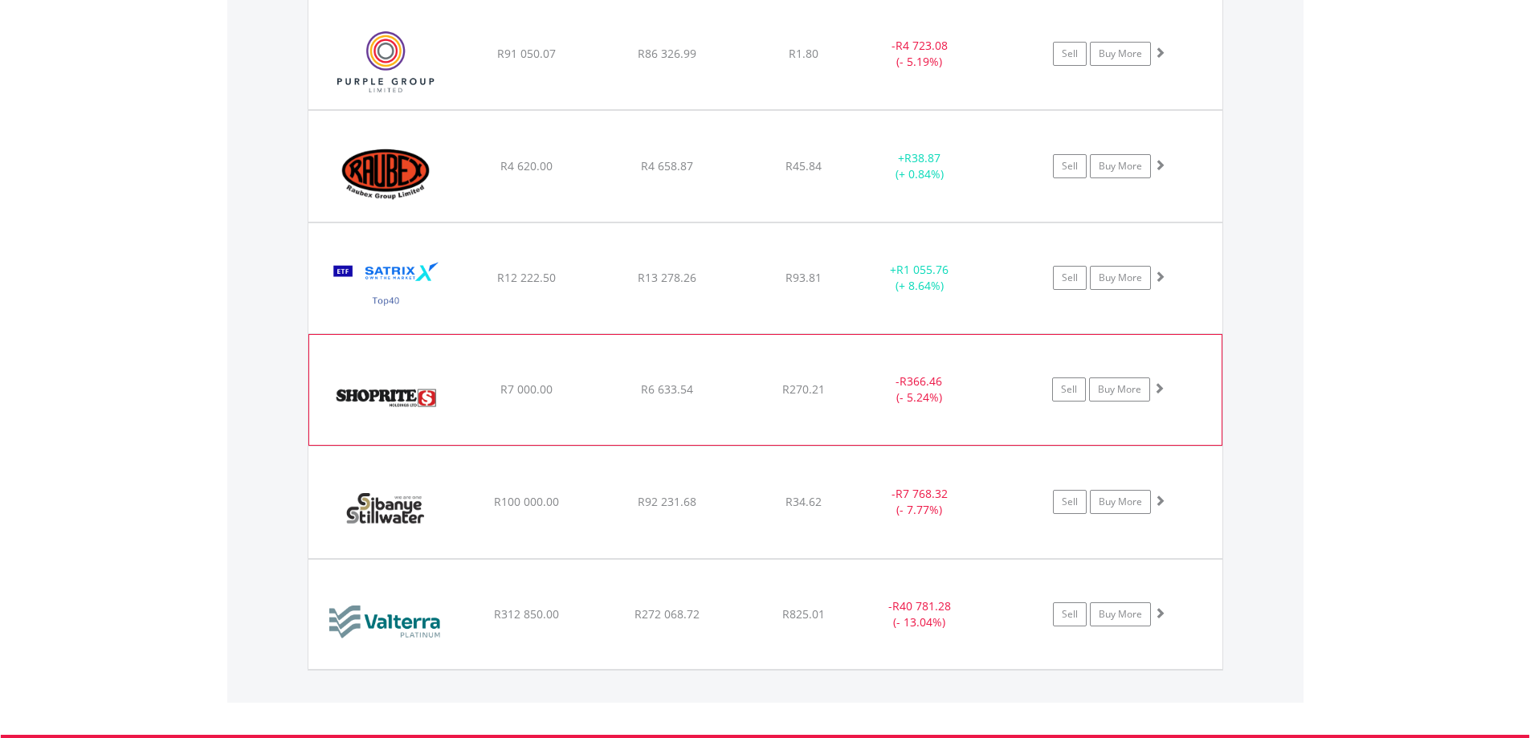
scroll to position [2451, 0]
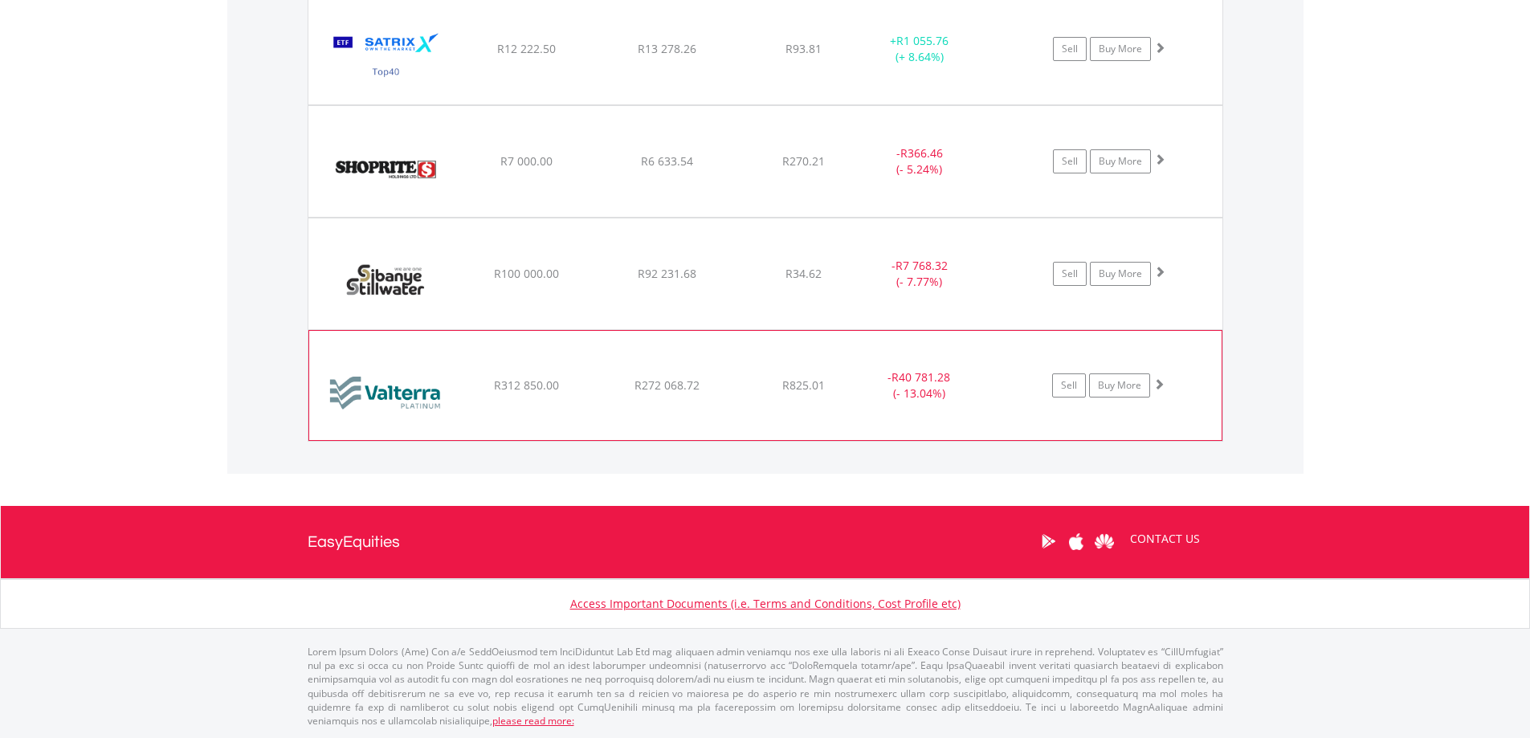
click at [1156, 382] on span at bounding box center [1158, 383] width 11 height 11
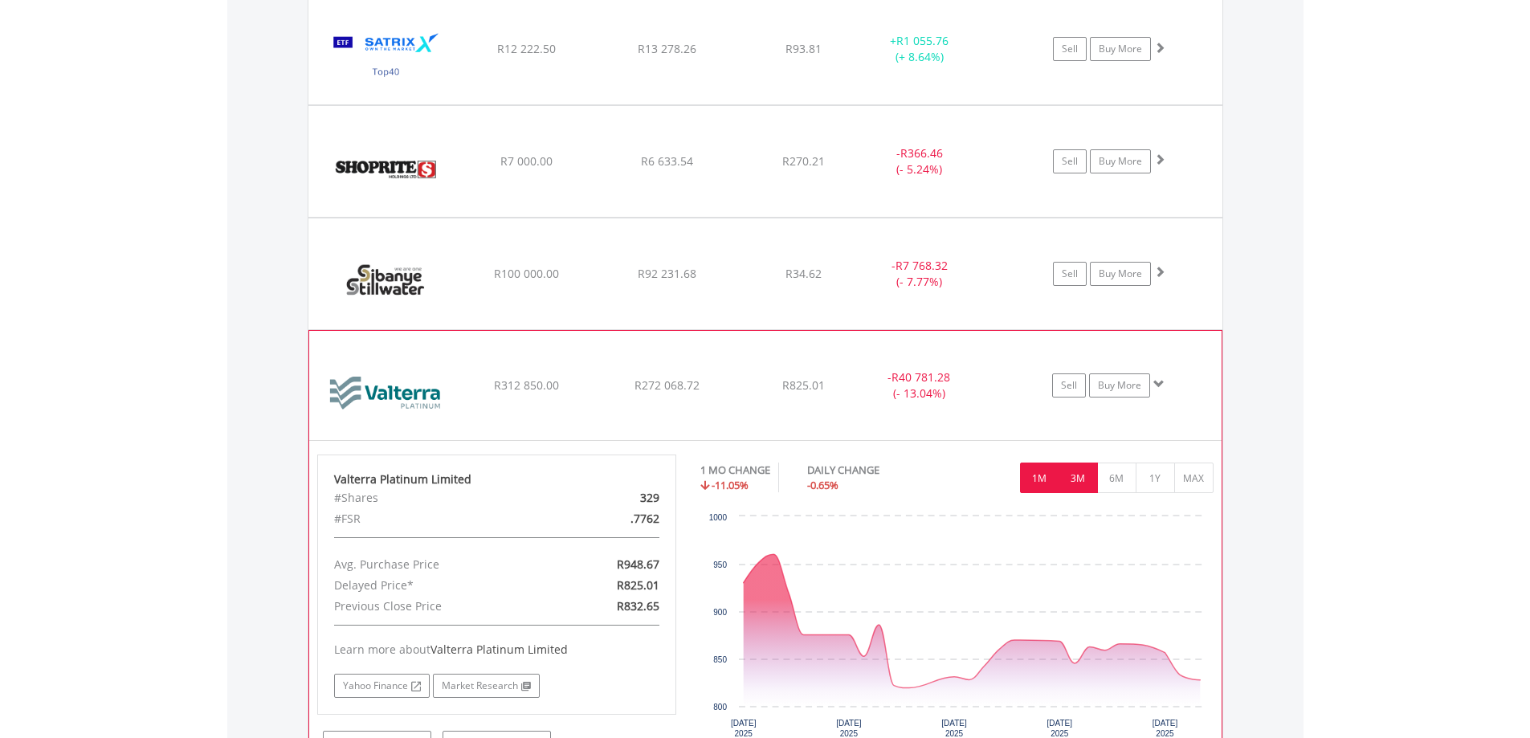
click at [1069, 474] on button "3M" at bounding box center [1077, 477] width 39 height 31
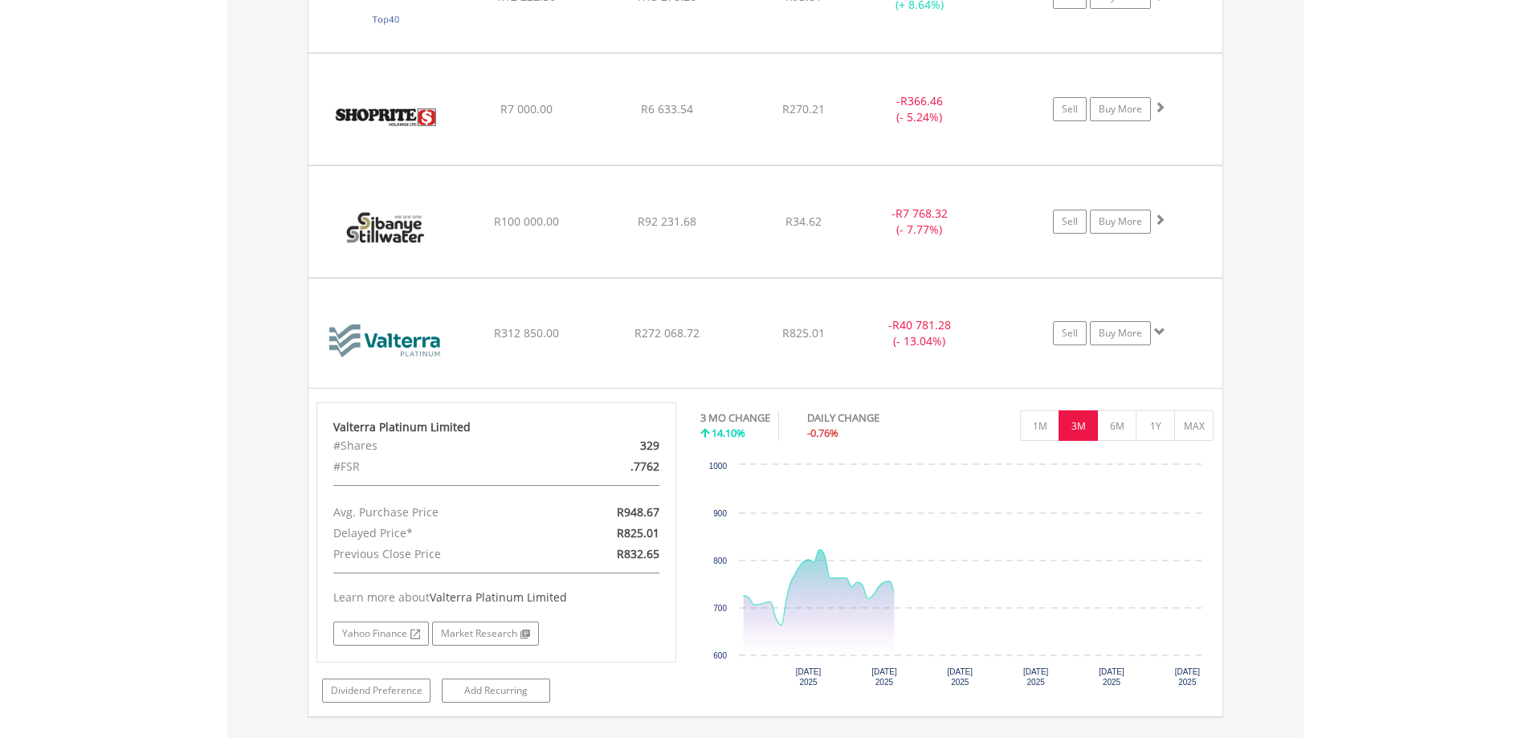
scroll to position [2531, 0]
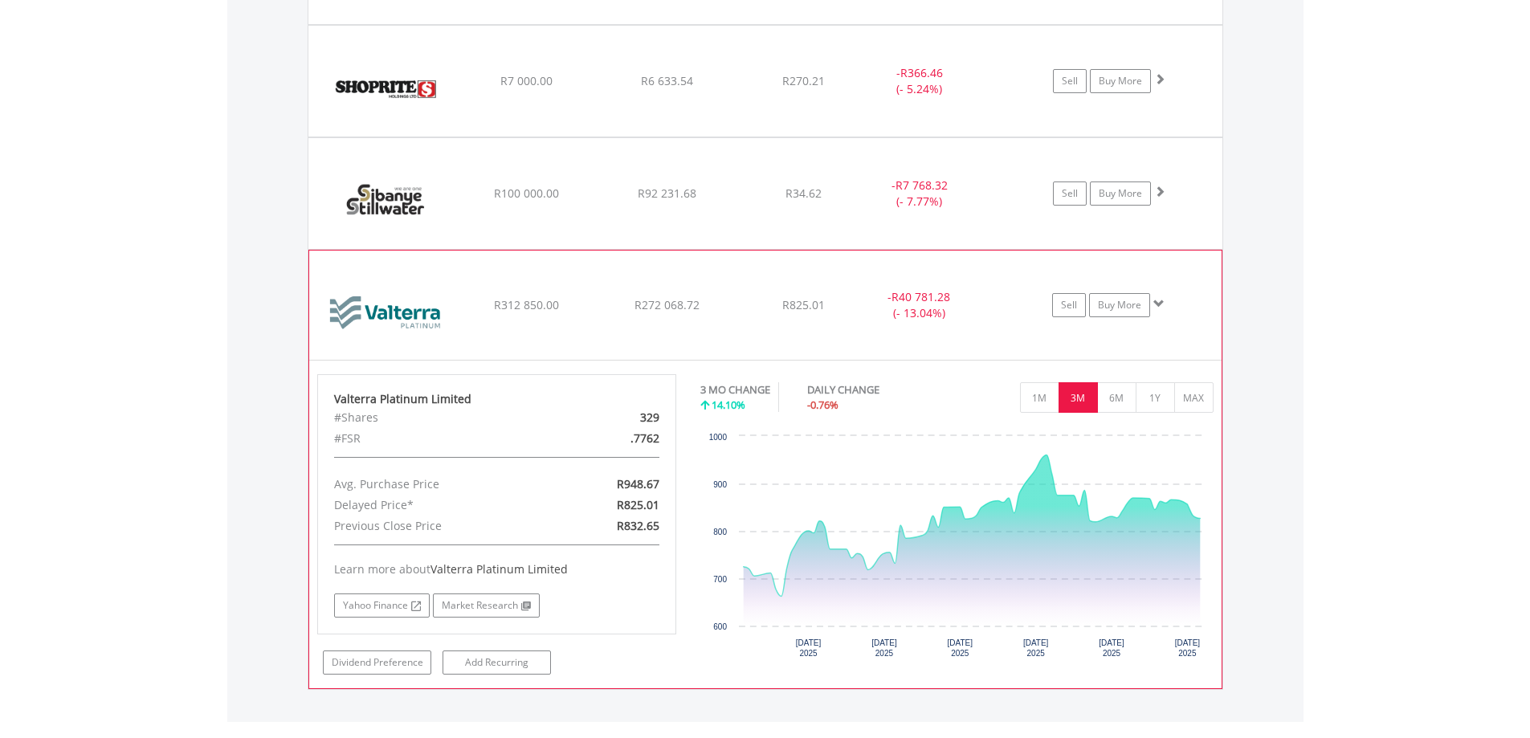
click at [1155, 299] on span at bounding box center [1158, 303] width 11 height 11
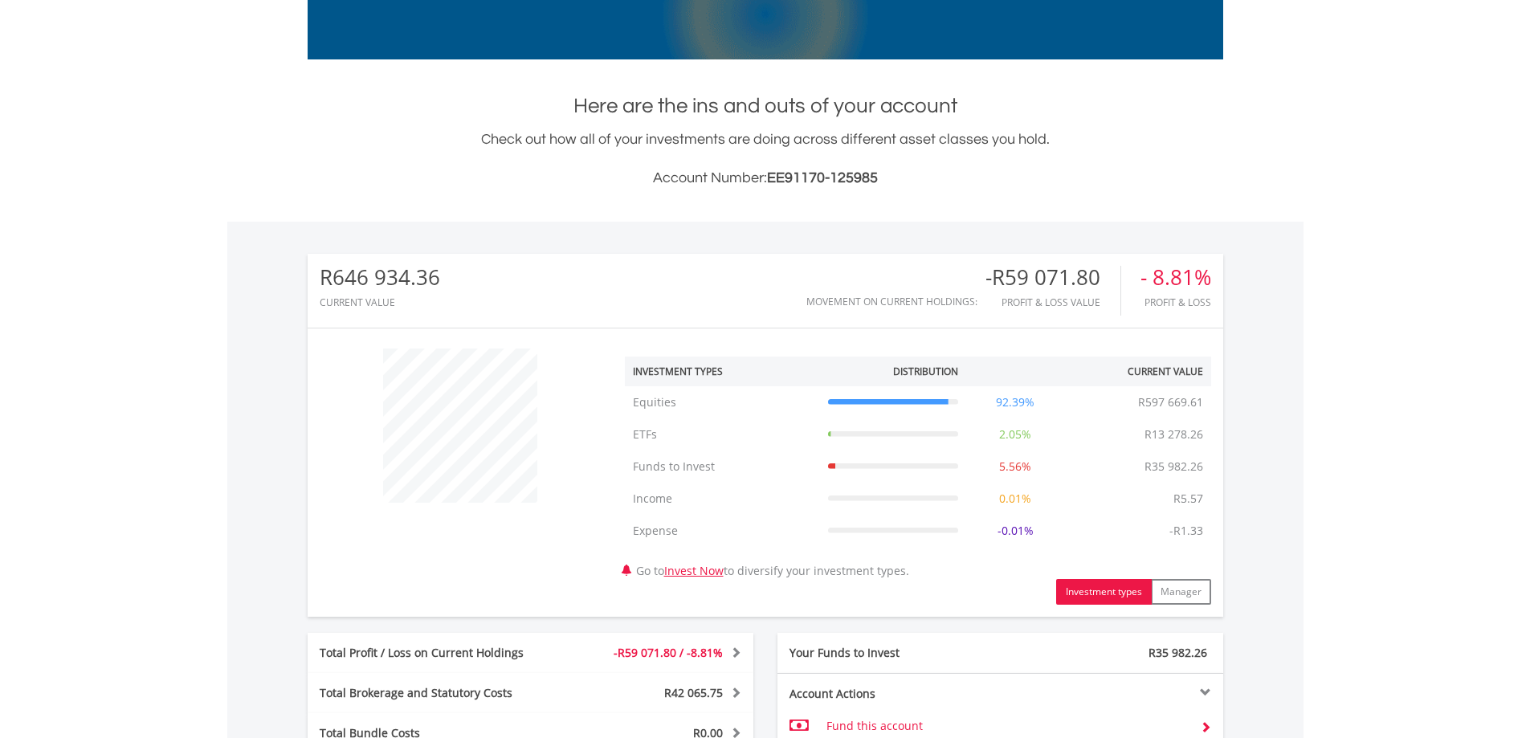
scroll to position [122, 0]
